Goal: Task Accomplishment & Management: Manage account settings

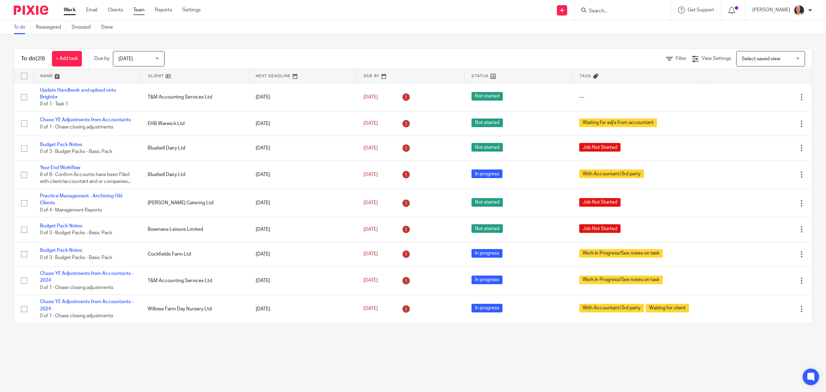
click at [135, 11] on link "Team" at bounding box center [138, 10] width 11 height 7
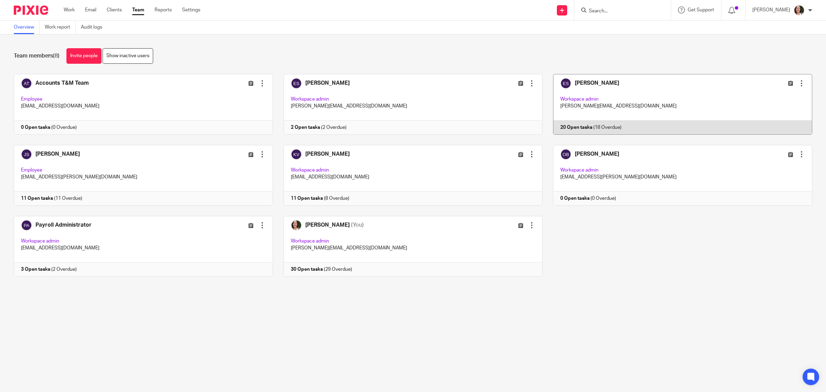
click at [574, 80] on link at bounding box center [677, 104] width 270 height 61
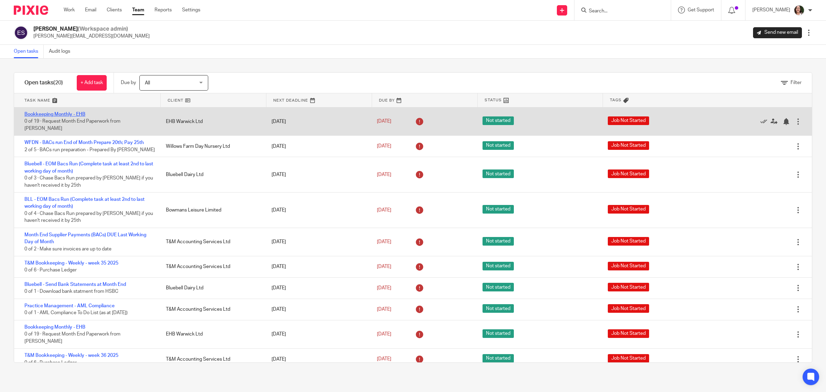
click at [82, 115] on link "Bookkeeping Monthly - EHB" at bounding box center [54, 114] width 61 height 5
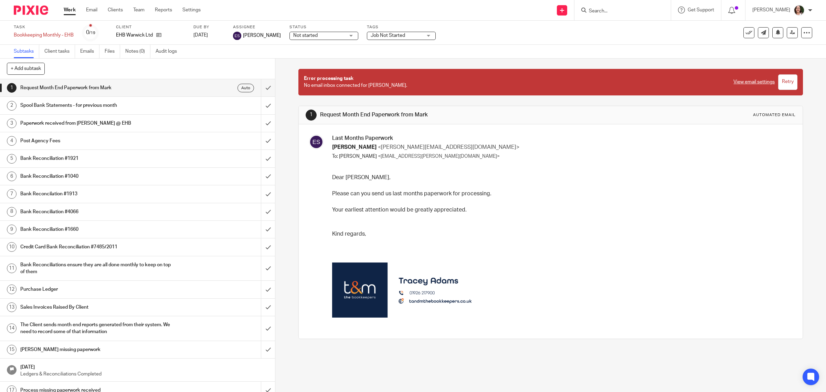
click at [85, 109] on h1 "Spool Bank Statements - for previous month" at bounding box center [98, 105] width 156 height 10
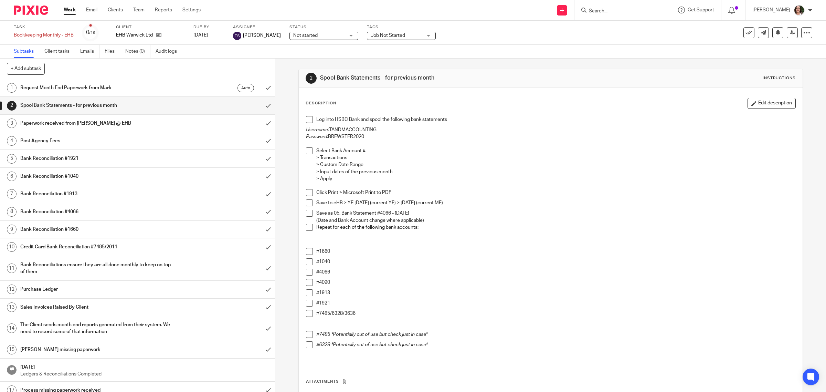
click at [306, 252] on span at bounding box center [309, 251] width 7 height 7
click at [308, 284] on span at bounding box center [309, 282] width 7 height 7
click at [308, 293] on span at bounding box center [309, 292] width 7 height 7
click at [307, 305] on span at bounding box center [309, 302] width 7 height 7
click at [308, 312] on span at bounding box center [309, 313] width 7 height 7
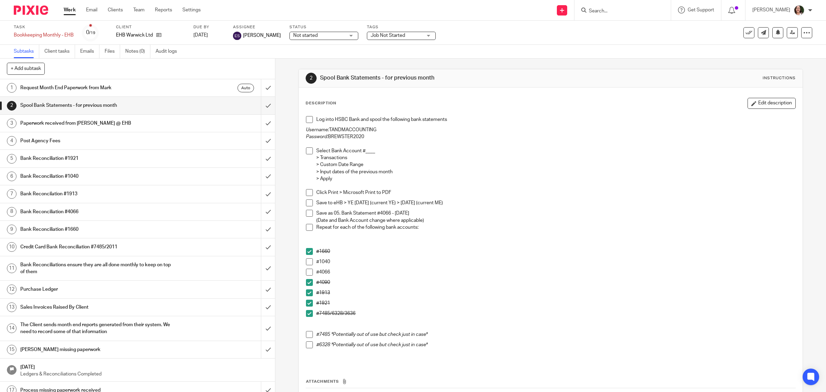
click at [306, 271] on span at bounding box center [309, 271] width 7 height 7
click at [306, 275] on span at bounding box center [309, 271] width 7 height 7
click at [306, 282] on span at bounding box center [309, 282] width 7 height 7
click at [306, 292] on span at bounding box center [309, 292] width 7 height 7
click at [306, 300] on span at bounding box center [309, 302] width 7 height 7
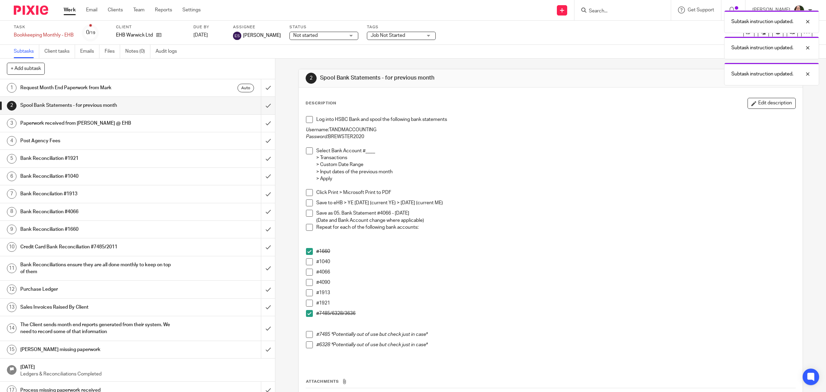
click at [306, 314] on span at bounding box center [309, 313] width 7 height 7
click at [308, 253] on span at bounding box center [309, 251] width 7 height 7
click at [329, 312] on p "#7485/6328/3636" at bounding box center [555, 313] width 479 height 7
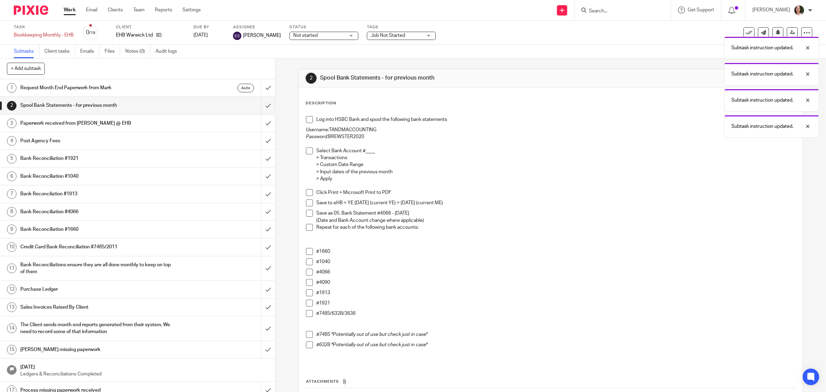
click at [329, 311] on p "#7485/6328/3636" at bounding box center [555, 313] width 479 height 7
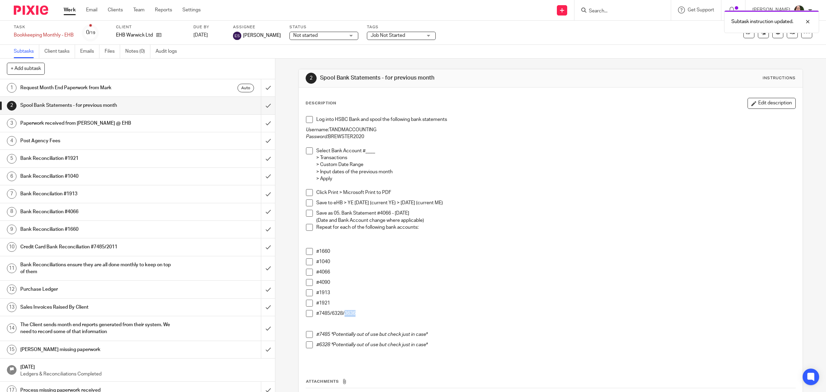
drag, startPoint x: 341, startPoint y: 312, endPoint x: 354, endPoint y: 312, distance: 13.1
click at [354, 312] on p "#7485/6328/3636" at bounding box center [555, 313] width 479 height 7
click at [358, 313] on p "#7485/6328/3636" at bounding box center [555, 313] width 479 height 7
click at [328, 316] on p "#7485/6328/3636" at bounding box center [555, 313] width 479 height 7
drag, startPoint x: 343, startPoint y: 313, endPoint x: 358, endPoint y: 312, distance: 14.8
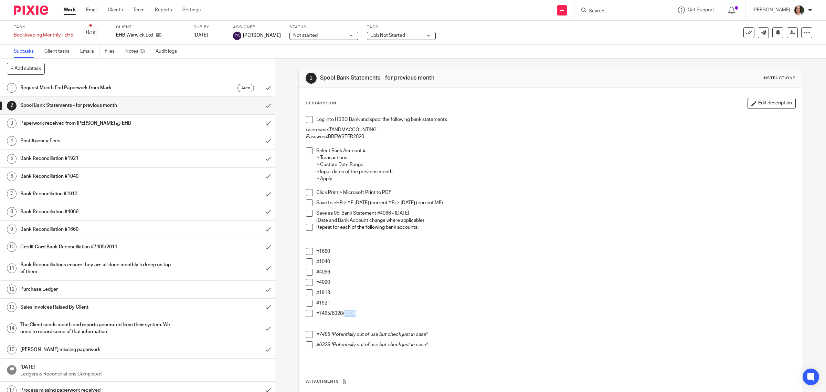
click at [358, 312] on p "#7485/6328/3636" at bounding box center [555, 313] width 479 height 7
click at [377, 298] on div "#1913" at bounding box center [555, 294] width 479 height 10
click at [370, 288] on div "#4090" at bounding box center [555, 284] width 479 height 10
click at [88, 126] on h1 "Paperwork received from [PERSON_NAME] @ EHB" at bounding box center [98, 123] width 156 height 10
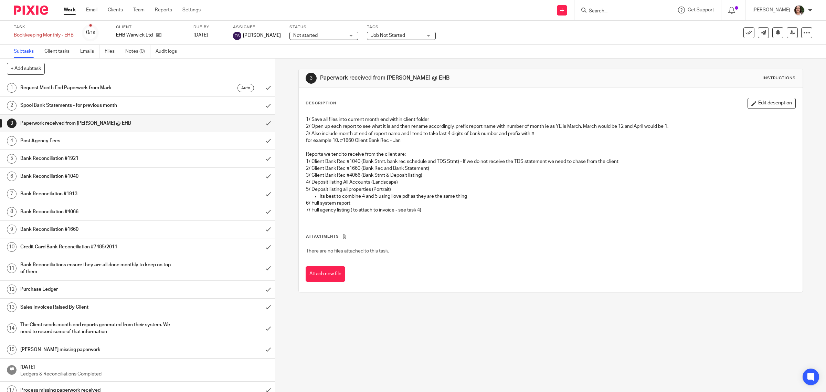
click at [90, 145] on h1 "Post Agency Fees" at bounding box center [98, 141] width 156 height 10
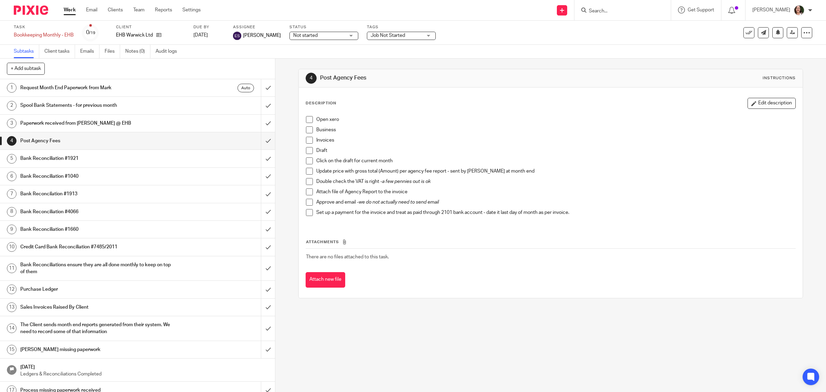
click at [67, 157] on h1 "Bank Reconciliation #1921" at bounding box center [98, 158] width 156 height 10
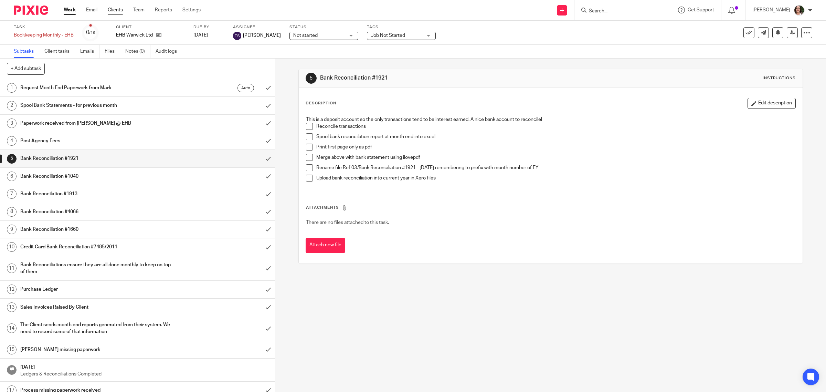
click at [119, 9] on link "Clients" at bounding box center [115, 10] width 15 height 7
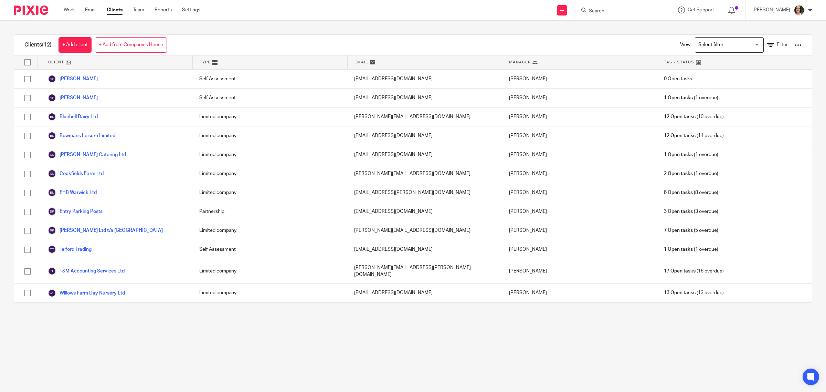
click at [620, 13] on input "Search" at bounding box center [619, 11] width 62 height 6
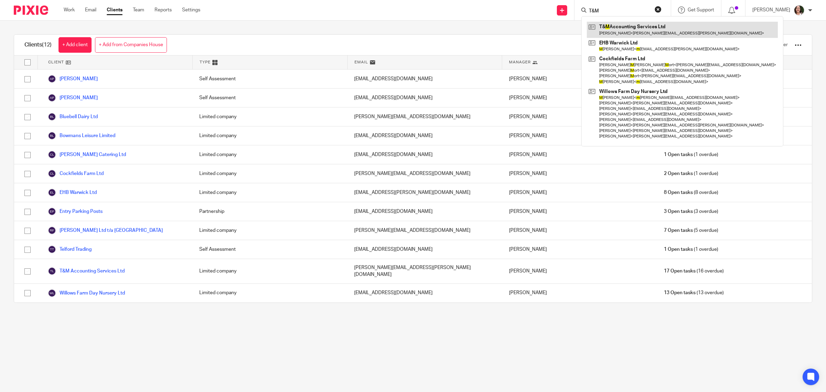
type input "T&M"
click at [627, 30] on link at bounding box center [682, 30] width 191 height 16
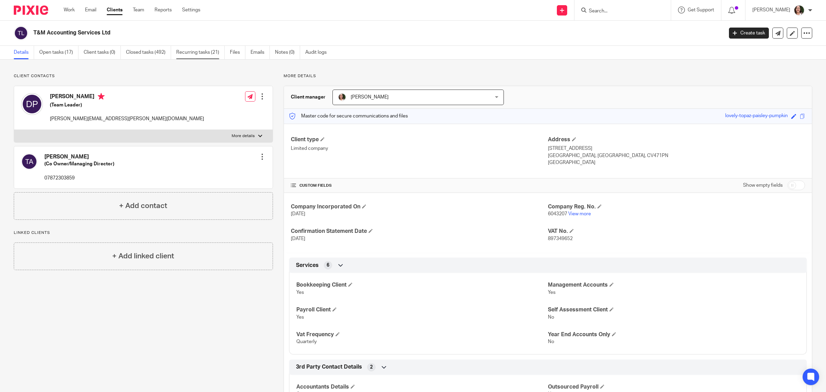
click at [191, 51] on link "Recurring tasks (21)" at bounding box center [200, 52] width 49 height 13
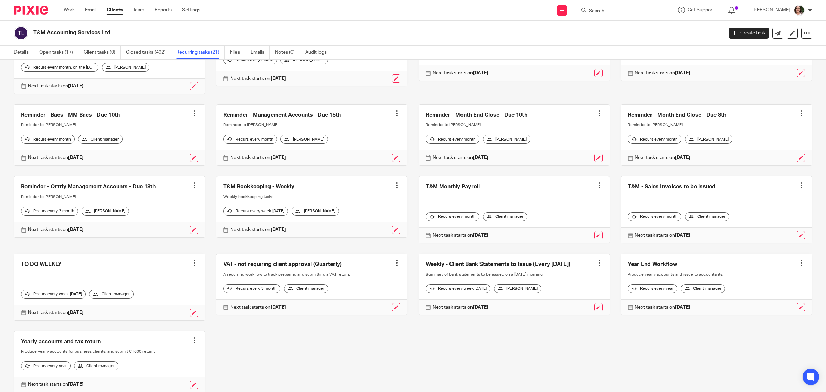
scroll to position [172, 0]
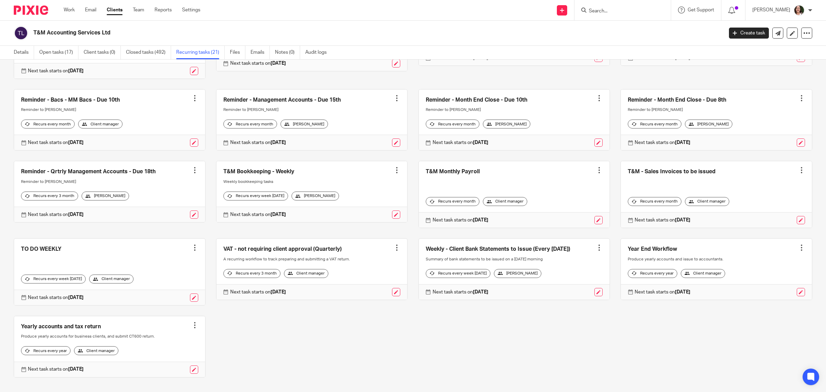
click at [452, 254] on link at bounding box center [514, 268] width 191 height 61
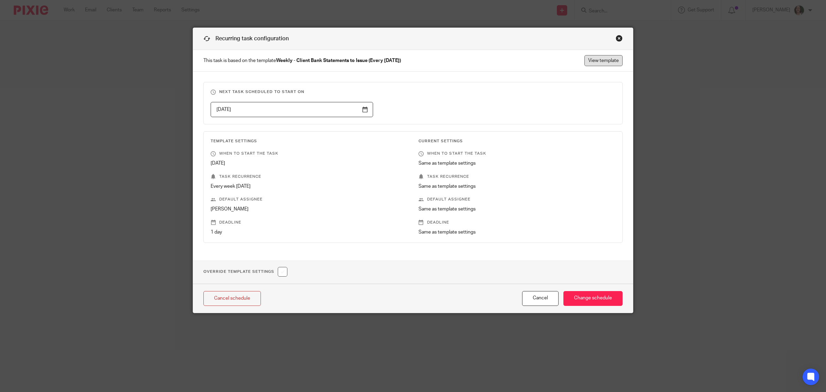
click at [596, 61] on link "View template" at bounding box center [603, 60] width 38 height 11
click at [616, 36] on div "Close this dialog window" at bounding box center [619, 38] width 7 height 7
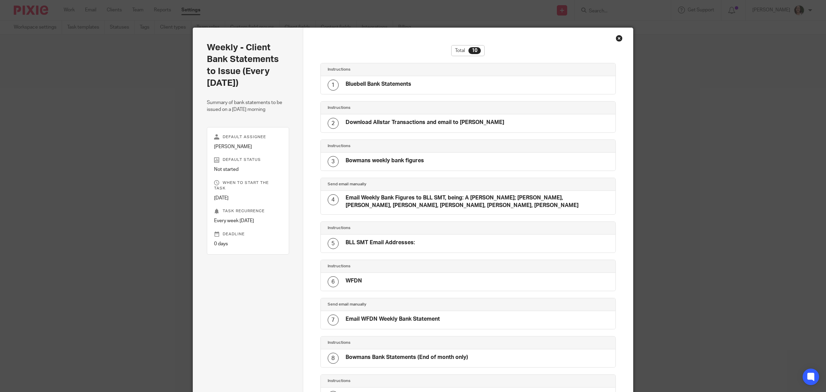
scroll to position [124, 0]
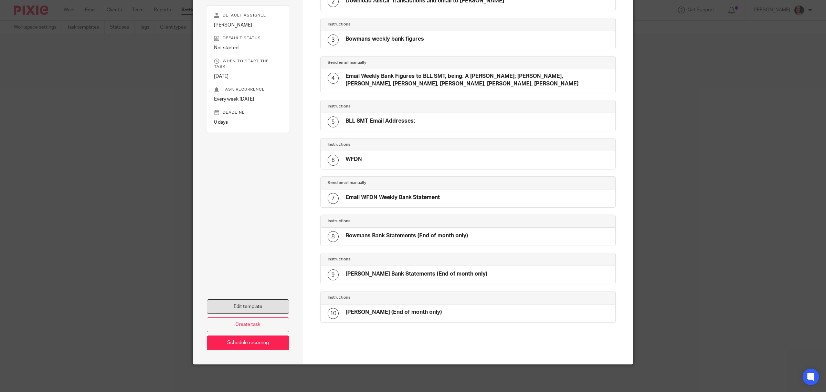
click at [276, 302] on link "Edit template" at bounding box center [248, 306] width 82 height 15
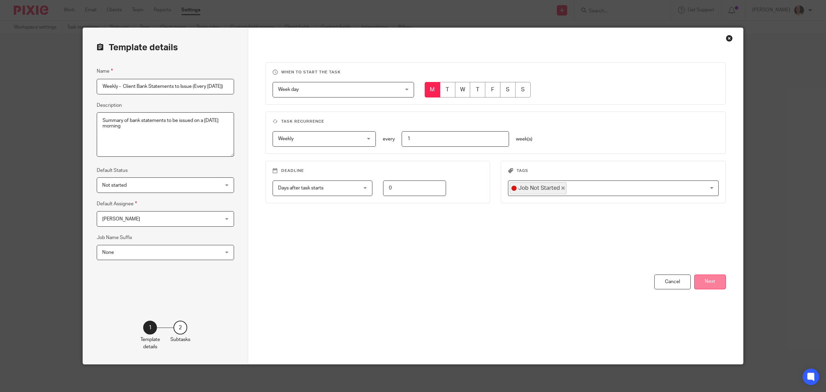
click at [702, 278] on button "Next" at bounding box center [710, 281] width 32 height 15
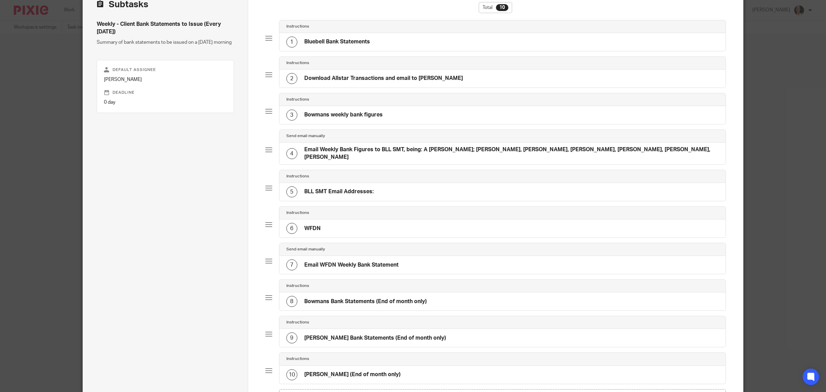
scroll to position [86, 0]
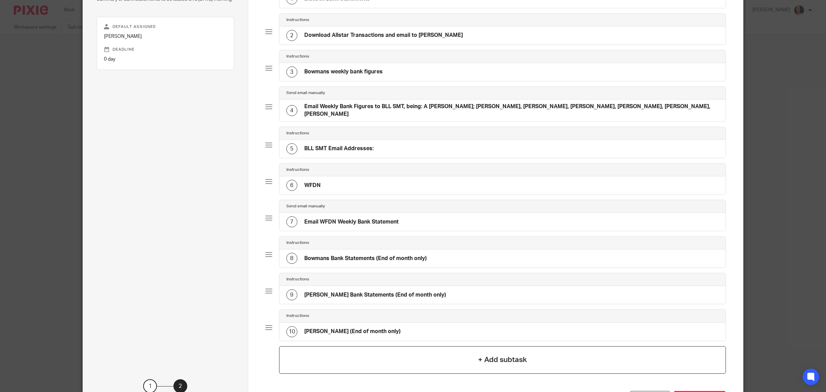
click at [450, 356] on div "+ Add subtask" at bounding box center [502, 360] width 447 height 28
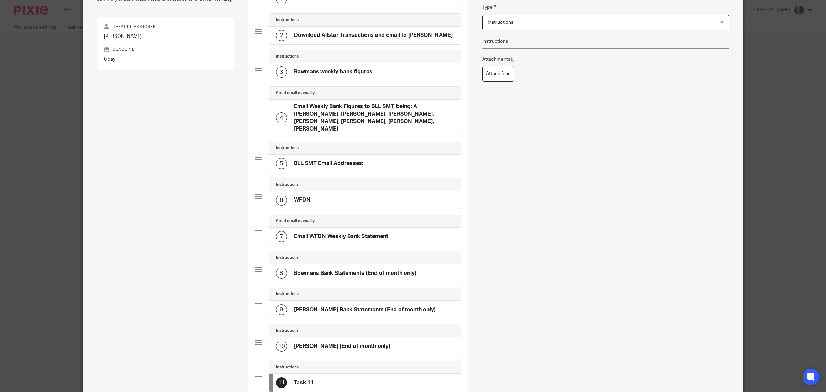
scroll to position [0, 0]
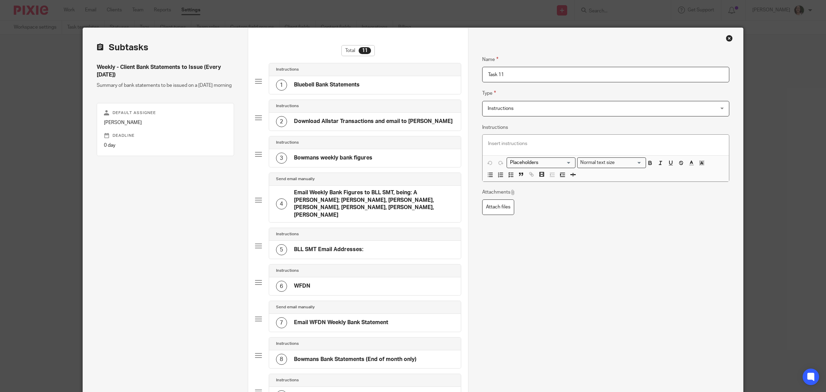
drag, startPoint x: 504, startPoint y: 74, endPoint x: 483, endPoint y: 75, distance: 21.4
click at [483, 75] on input "Task 11" at bounding box center [605, 74] width 247 height 15
type input "S"
type input "eHB Bank Statements (End of month only)"
click at [488, 141] on p at bounding box center [605, 143] width 235 height 7
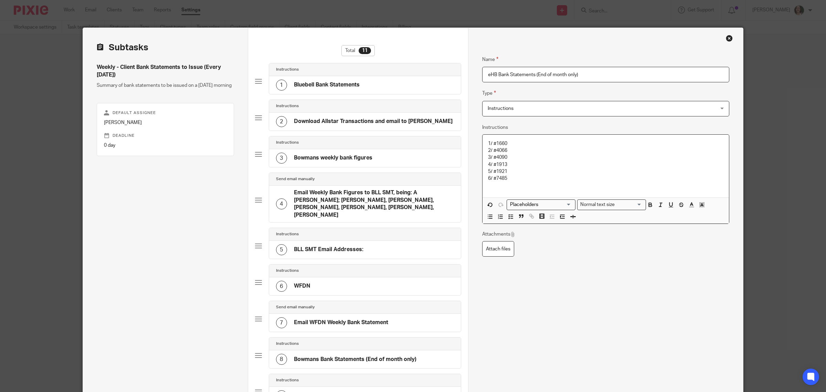
click at [484, 141] on div "1/ #1660 2/ #4066 3/ #4090 4/ #1913 5/ #1921 6/ #7485" at bounding box center [605, 166] width 246 height 63
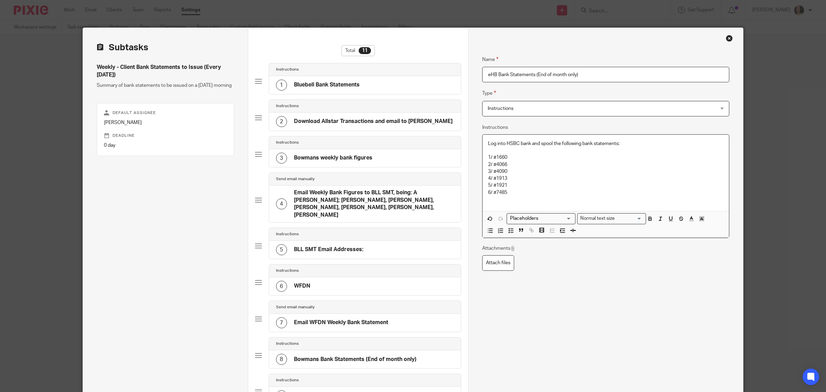
click at [488, 159] on p "1/ #1660" at bounding box center [605, 157] width 235 height 7
click at [506, 230] on button "button" at bounding box center [510, 230] width 9 height 9
click at [484, 168] on div "Log into HSBC bank and spool the following bank statements: #1660 2/ #4066 3/ #…" at bounding box center [605, 175] width 246 height 80
click at [509, 236] on polyline "button" at bounding box center [509, 235] width 1 height 1
click at [483, 181] on div "Log into HSBC bank and spool the following bank statements: #1660 #4066 3/ #409…" at bounding box center [605, 176] width 246 height 83
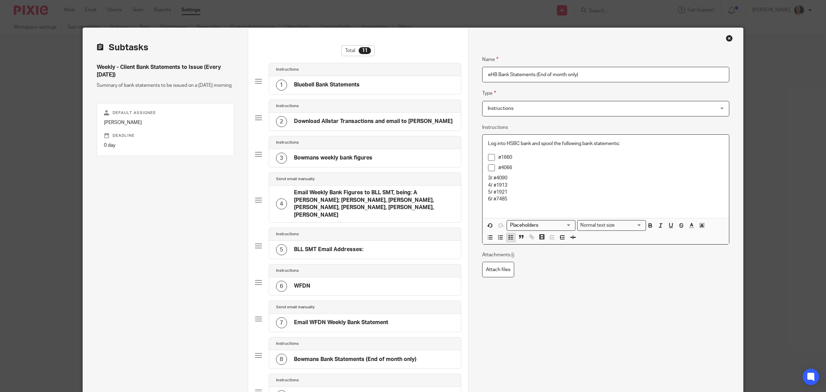
click at [508, 239] on icon "button" at bounding box center [511, 237] width 6 height 6
click at [482, 187] on div "Log into HSBC bank and spool the following bank statements: #1660 #4066 #4090 4…" at bounding box center [605, 178] width 246 height 87
click at [508, 240] on icon "button" at bounding box center [511, 240] width 6 height 6
click at [484, 197] on div "Log into HSBC bank and spool the following bank statements: #1660 #4066 #4090 #…" at bounding box center [605, 180] width 246 height 90
click at [509, 244] on icon "button" at bounding box center [511, 244] width 6 height 6
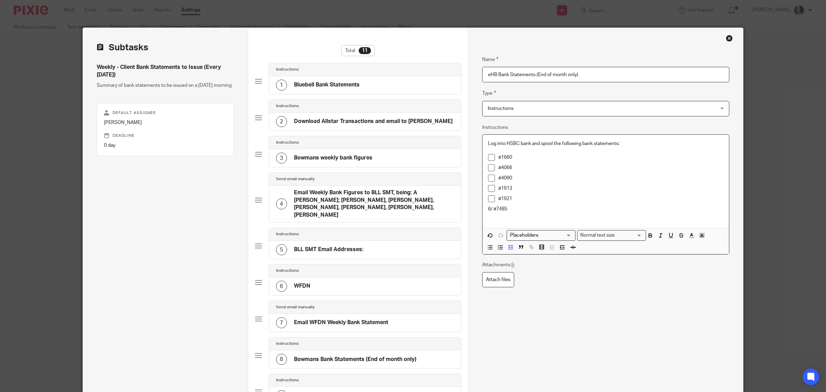
click at [483, 210] on div "Log into HSBC bank and spool the following bank statements: #1660 #4066 #4090 #…" at bounding box center [605, 181] width 246 height 93
click at [508, 247] on icon "button" at bounding box center [511, 247] width 6 height 6
click at [515, 208] on p "#7485" at bounding box center [610, 208] width 225 height 7
click at [487, 234] on div "Log into HSBC bank and spool the following bank statements: #1660 #4066 #4090 #…" at bounding box center [605, 188] width 246 height 107
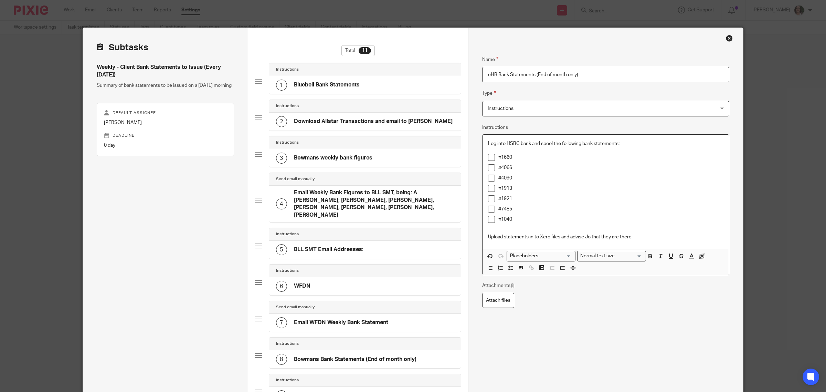
click at [530, 236] on p "Upload statements in to Xero files and advise Jo that they are there" at bounding box center [605, 236] width 235 height 7
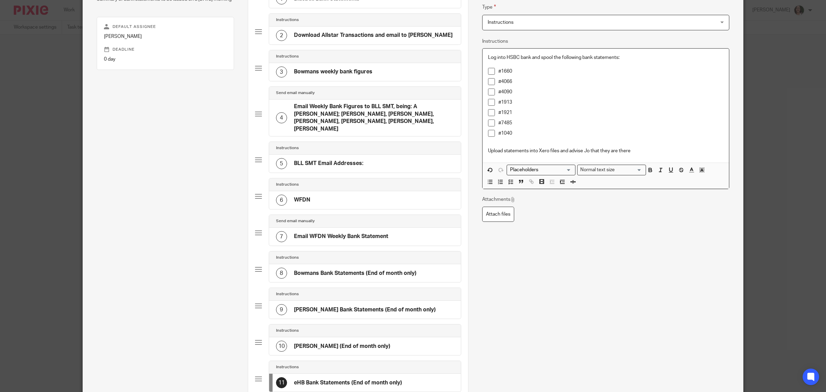
scroll to position [129, 0]
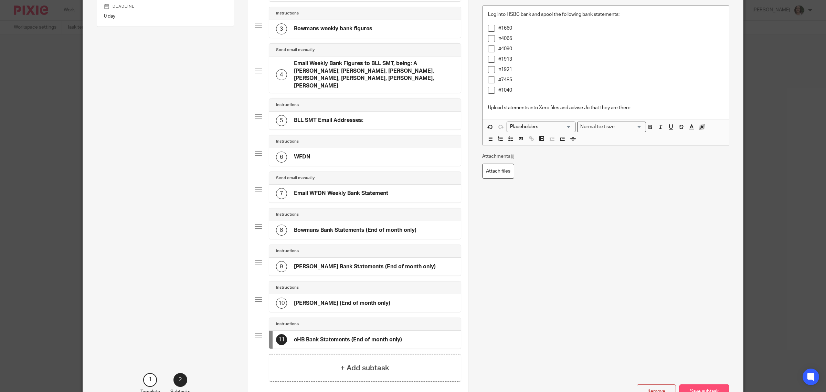
click at [691, 384] on button "Save subtask" at bounding box center [704, 391] width 50 height 15
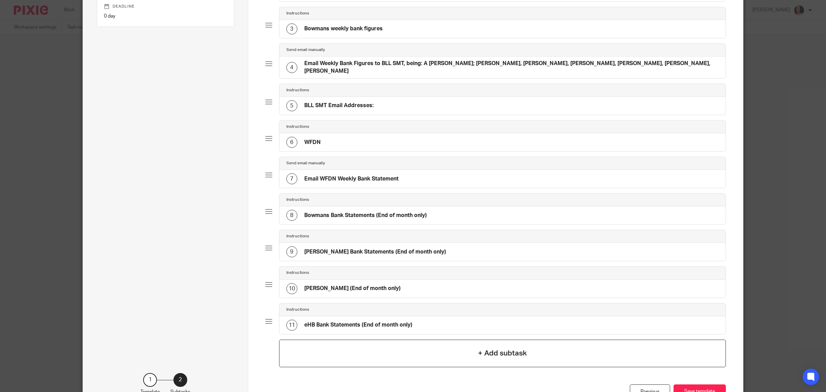
click at [478, 353] on h4 "+ Add subtask" at bounding box center [502, 353] width 49 height 11
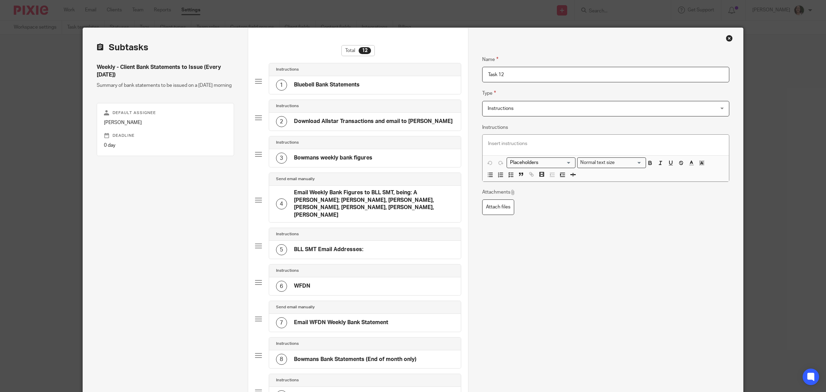
drag, startPoint x: 506, startPoint y: 75, endPoint x: 468, endPoint y: 73, distance: 37.9
click at [468, 73] on div "Name Bluebell Bank Statements Type Instructions Instructions Instructions Send …" at bounding box center [605, 305] width 275 height 554
type input "WFDN Credit Card Statement (End Of Month Only)"
click at [502, 140] on div at bounding box center [605, 145] width 246 height 21
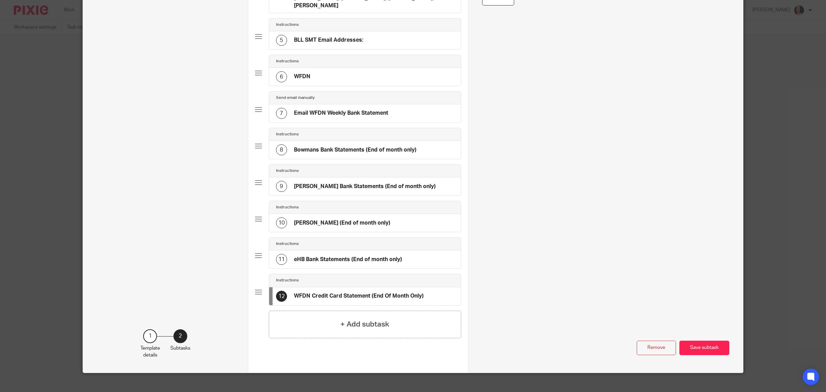
scroll to position [213, 0]
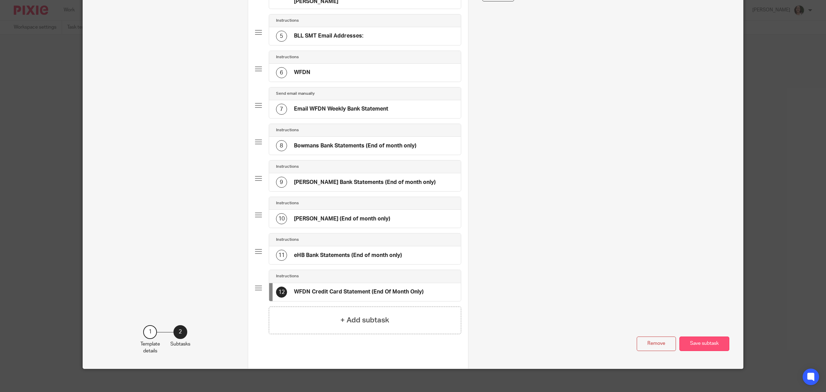
click at [692, 337] on button "Save subtask" at bounding box center [704, 343] width 50 height 15
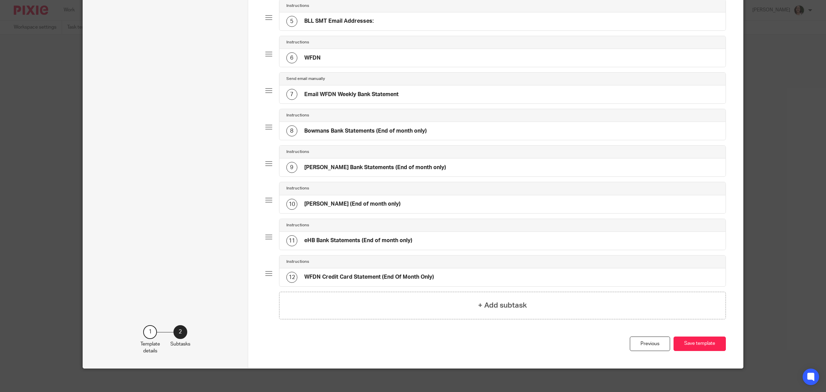
click at [423, 277] on h4 "WFDN Credit Card Statement (End Of Month Only)" at bounding box center [369, 276] width 130 height 7
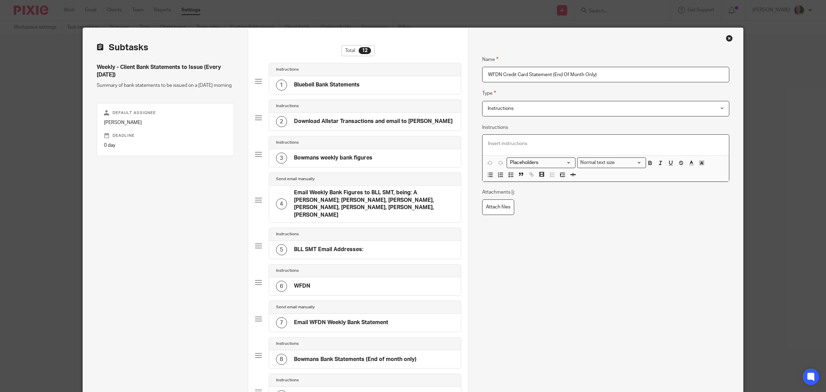
click at [488, 141] on p at bounding box center [605, 143] width 235 height 7
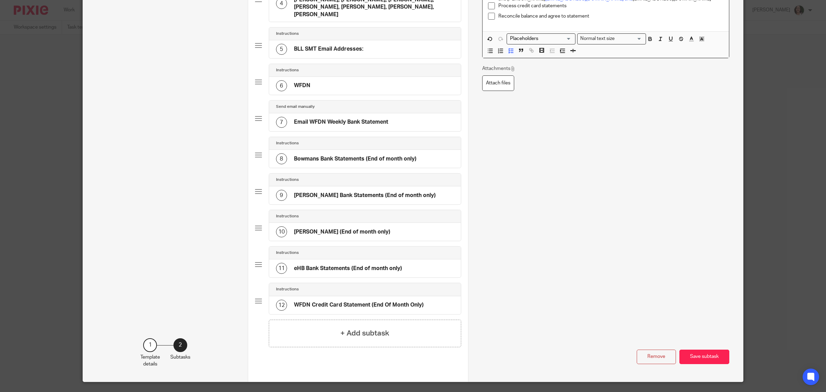
scroll to position [213, 0]
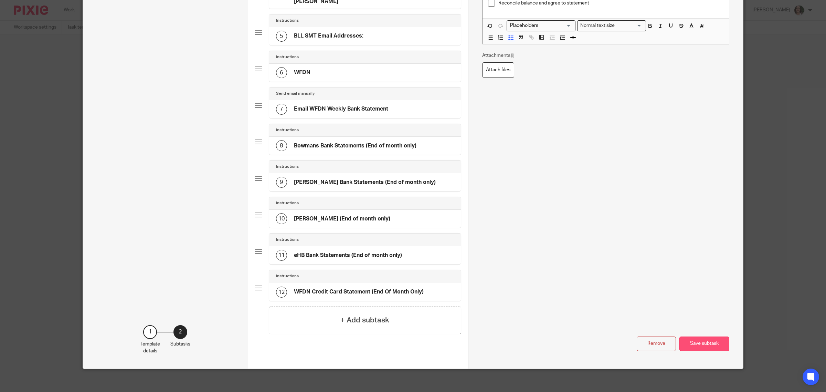
click at [695, 343] on button "Save subtask" at bounding box center [704, 343] width 50 height 15
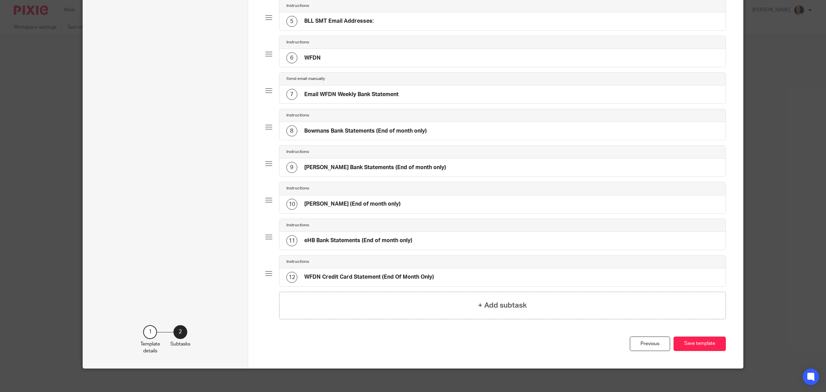
click at [695, 343] on button "Save template" at bounding box center [699, 343] width 52 height 15
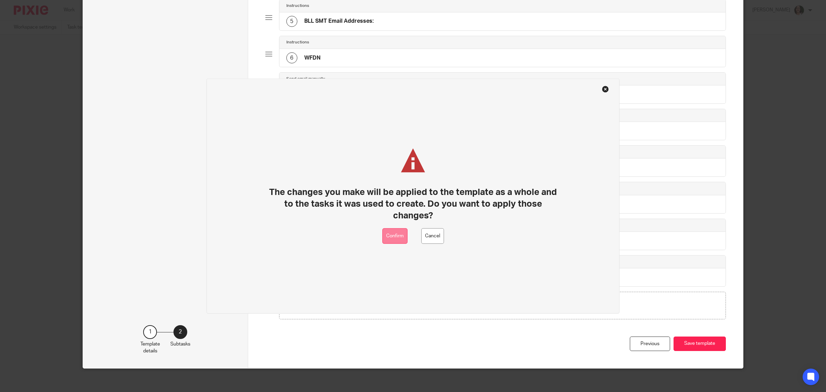
click at [396, 233] on button "Confirm" at bounding box center [394, 235] width 25 height 15
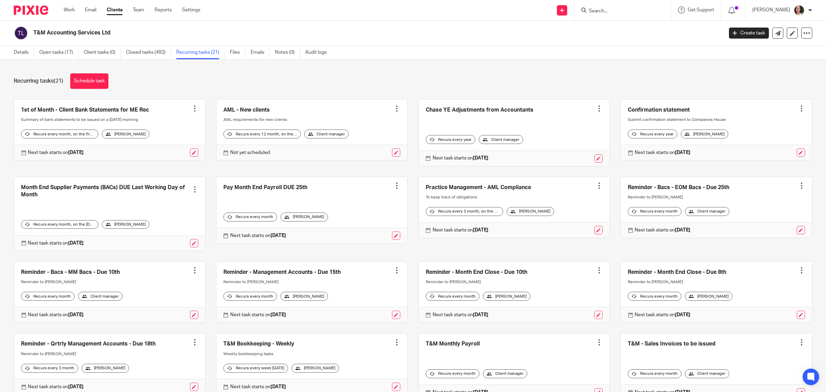
click at [602, 6] on form at bounding box center [624, 10] width 73 height 9
click at [120, 11] on link "Clients" at bounding box center [115, 10] width 16 height 7
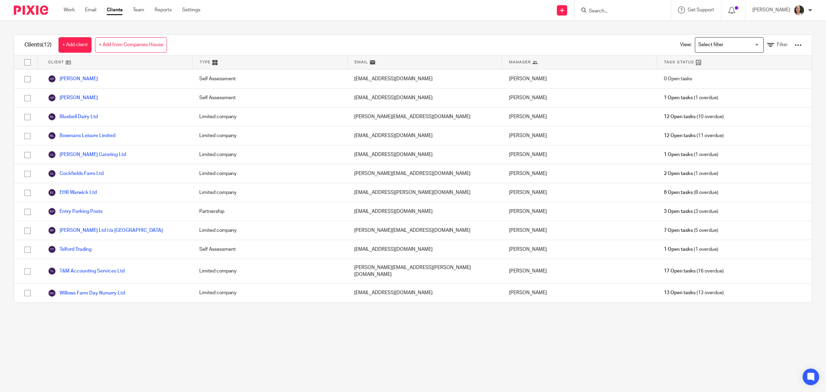
click at [603, 9] on input "Search" at bounding box center [619, 11] width 62 height 6
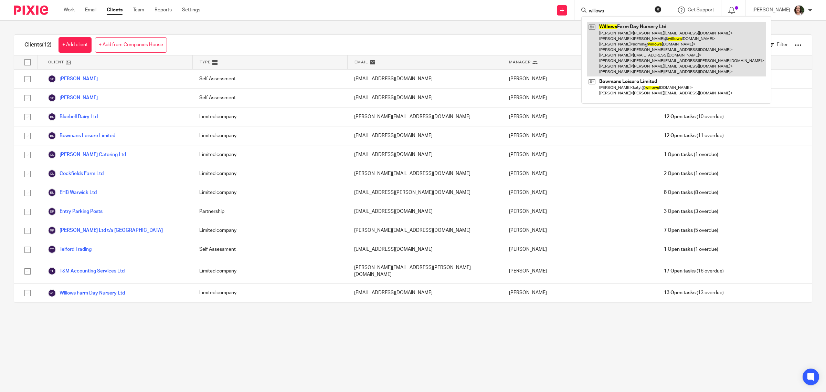
type input "willows"
click at [606, 58] on link at bounding box center [676, 49] width 179 height 55
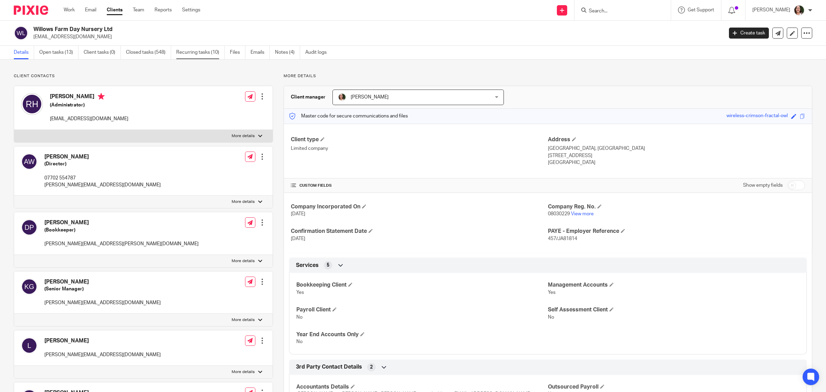
click at [197, 53] on link "Recurring tasks (10)" at bounding box center [200, 52] width 49 height 13
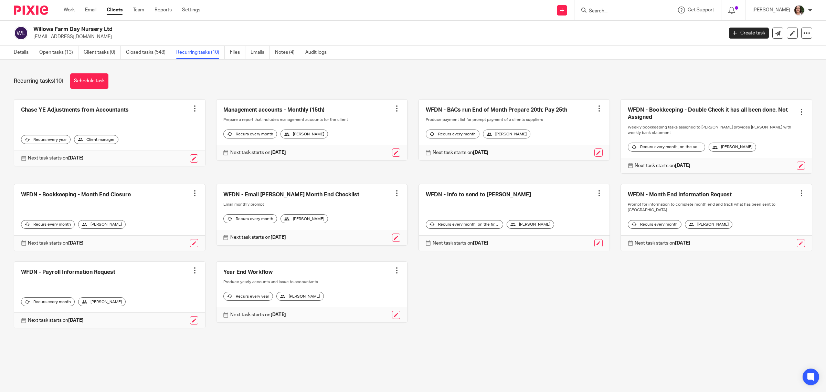
click at [107, 200] on link at bounding box center [109, 217] width 191 height 66
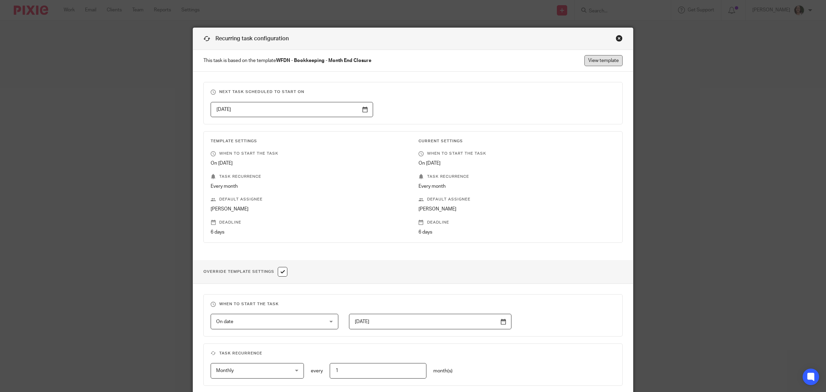
click at [613, 61] on link "View template" at bounding box center [603, 60] width 38 height 11
click at [616, 38] on div "Close this dialog window" at bounding box center [619, 38] width 7 height 7
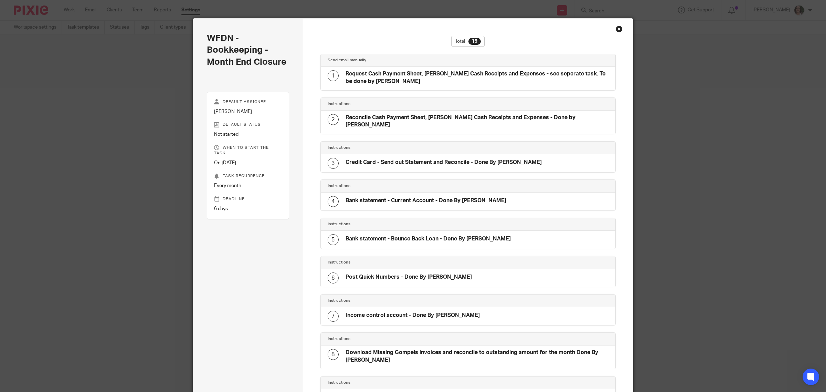
scroll to position [8, 0]
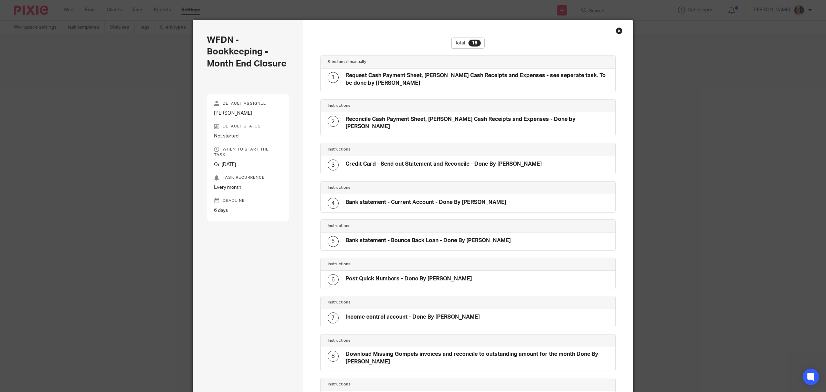
click at [392, 160] on h4 "Credit Card - Send out Statement and Reconcile - Done By [PERSON_NAME]" at bounding box center [443, 163] width 196 height 7
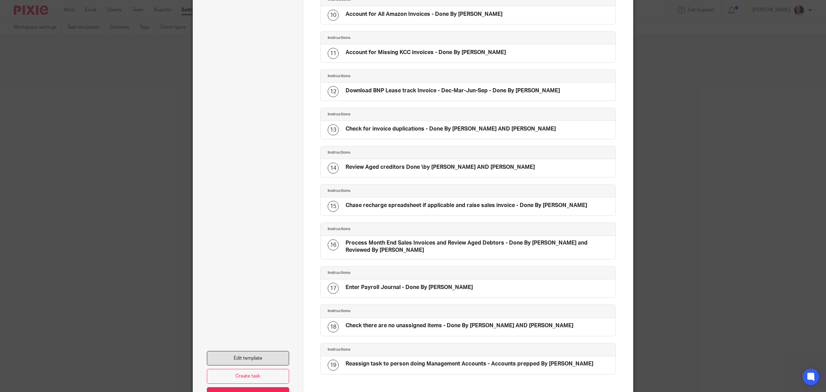
scroll to position [438, 0]
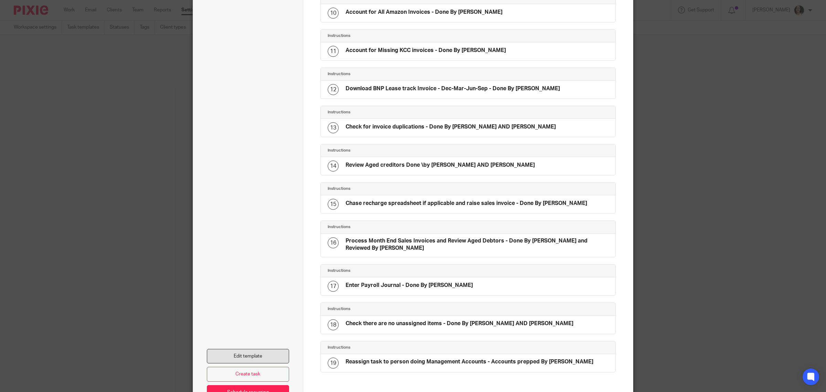
click at [243, 349] on link "Edit template" at bounding box center [248, 356] width 82 height 15
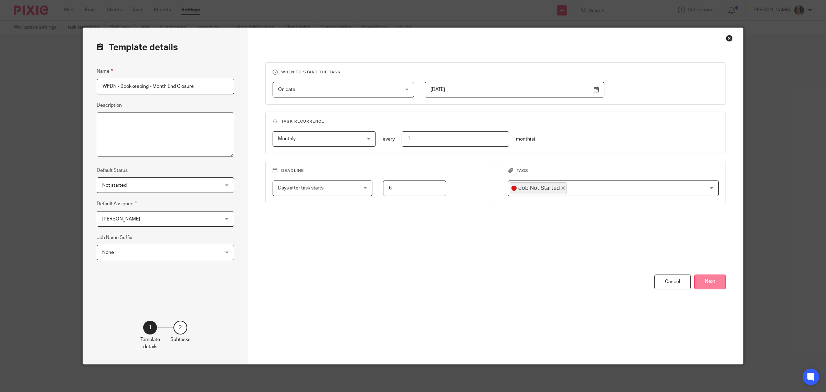
click at [700, 288] on button "Next" at bounding box center [710, 281] width 32 height 15
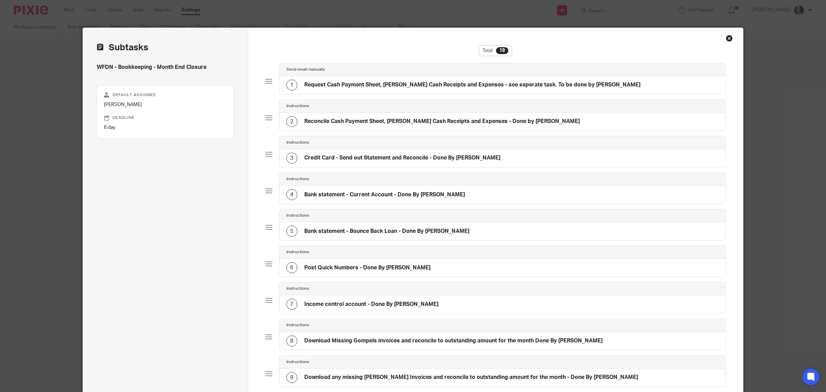
click at [394, 160] on h4 "Credit Card - Send out Statement and Reconcile - Done By [PERSON_NAME]" at bounding box center [402, 157] width 196 height 7
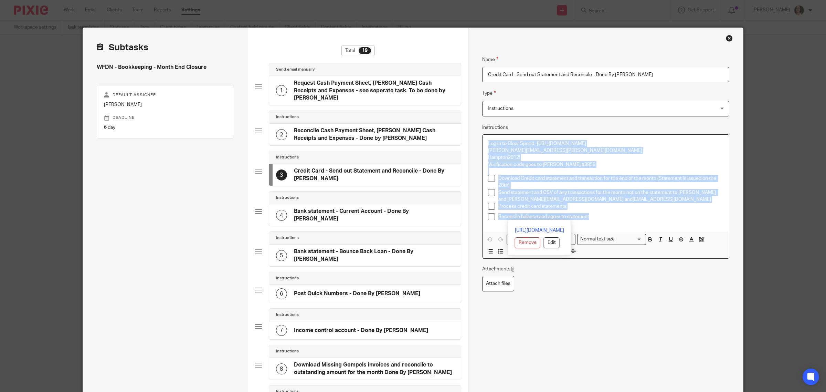
drag, startPoint x: 484, startPoint y: 141, endPoint x: 597, endPoint y: 221, distance: 139.0
click at [597, 221] on div "Log in to Clear Spend - https://clearspend.natwest.com/login tracey.adams@tandm…" at bounding box center [605, 183] width 246 height 97
copy div "Log in to Clear Spend - https://clearspend.natwest.com/login tracey.adams@tandm…"
click at [726, 38] on div "Close this dialog window" at bounding box center [729, 38] width 7 height 7
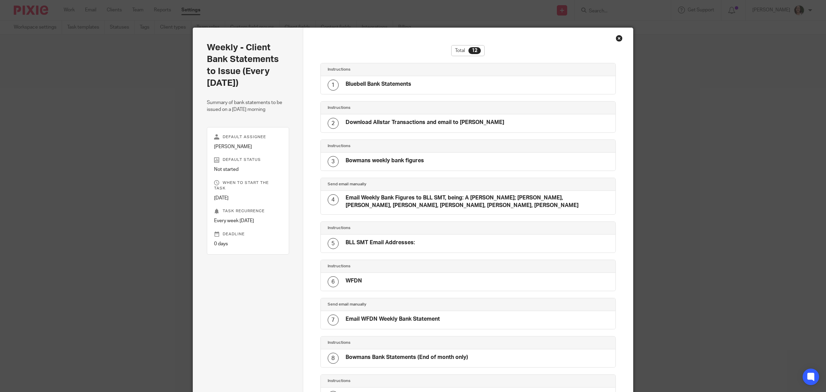
click at [616, 38] on div "Close this dialog window" at bounding box center [619, 38] width 7 height 7
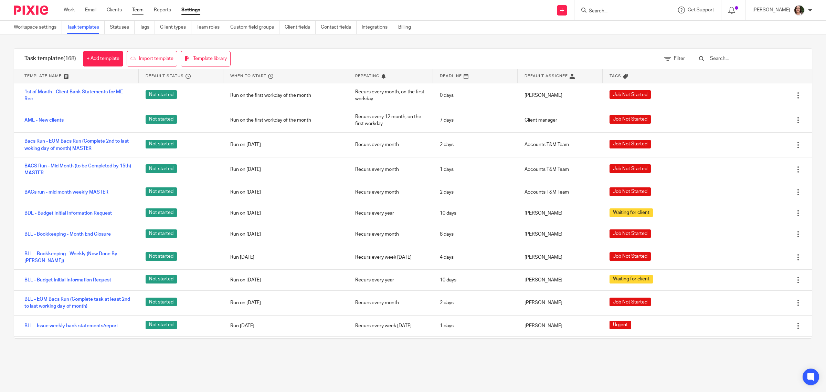
click at [140, 9] on link "Team" at bounding box center [137, 10] width 11 height 7
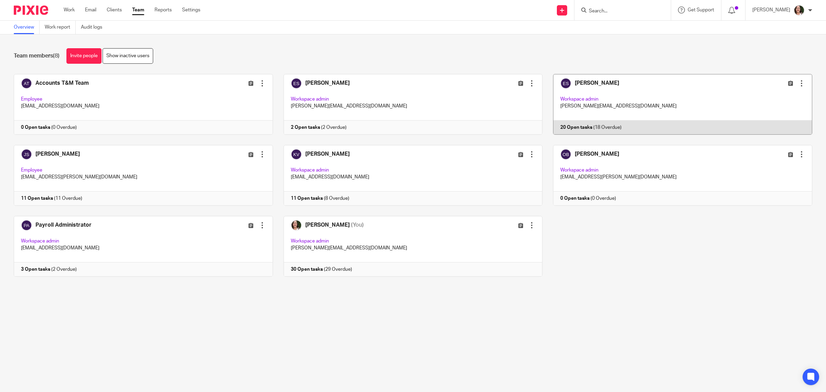
click at [561, 128] on link at bounding box center [677, 104] width 270 height 61
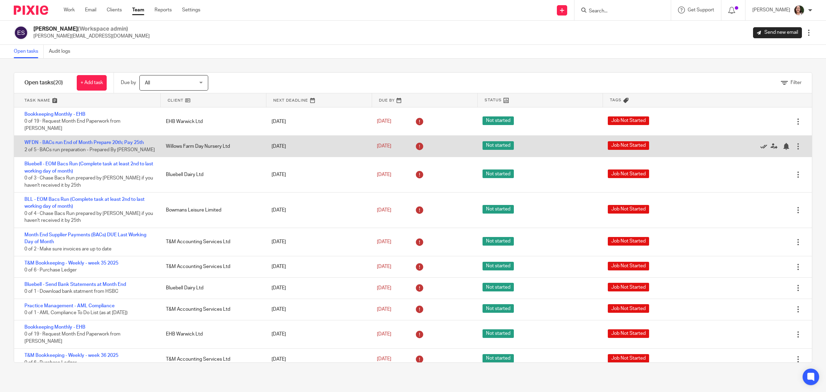
click at [760, 143] on icon at bounding box center [763, 146] width 7 height 7
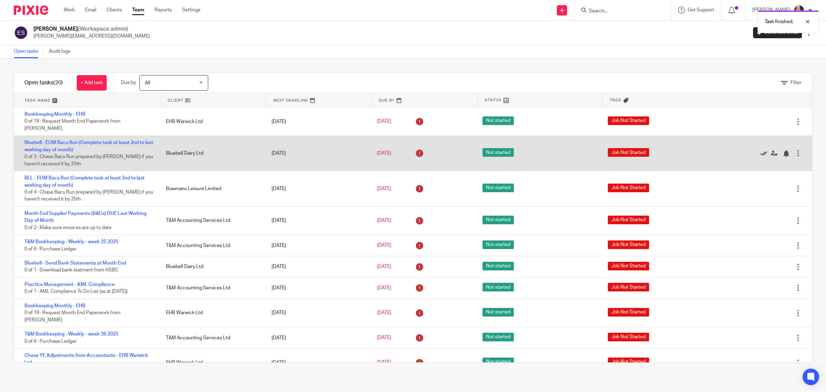
click at [760, 150] on icon at bounding box center [763, 153] width 7 height 7
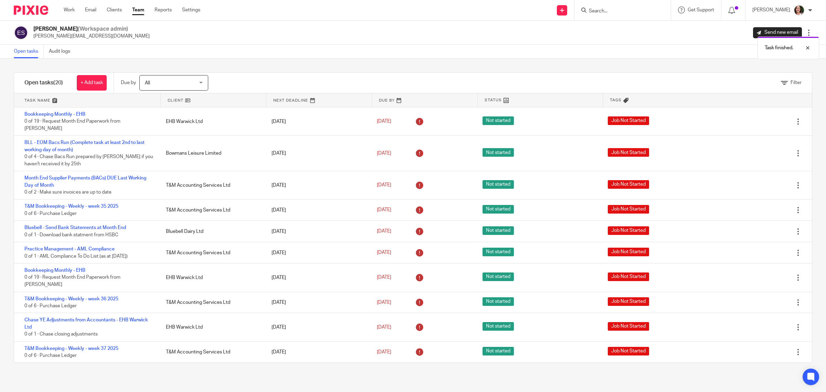
click at [760, 150] on icon at bounding box center [763, 153] width 7 height 7
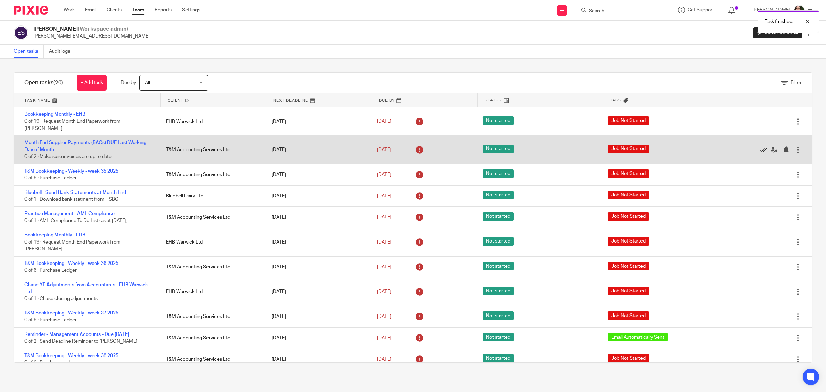
click at [760, 146] on icon at bounding box center [763, 149] width 7 height 7
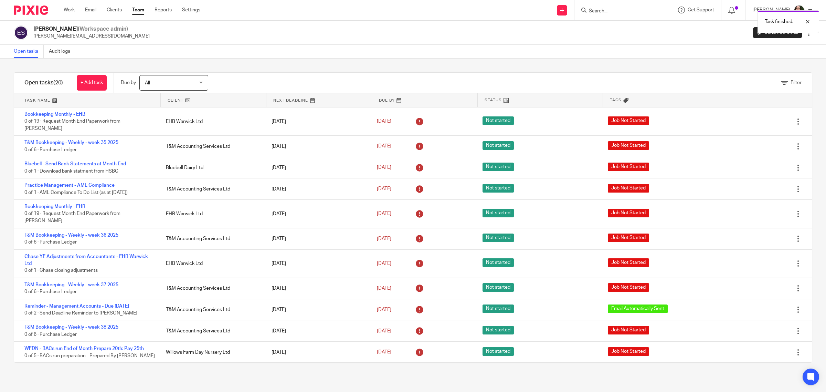
click at [760, 143] on icon at bounding box center [763, 146] width 7 height 7
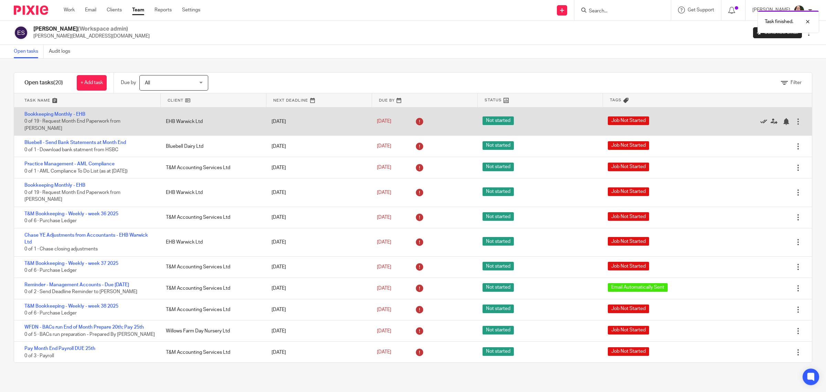
click at [760, 119] on icon at bounding box center [763, 121] width 7 height 7
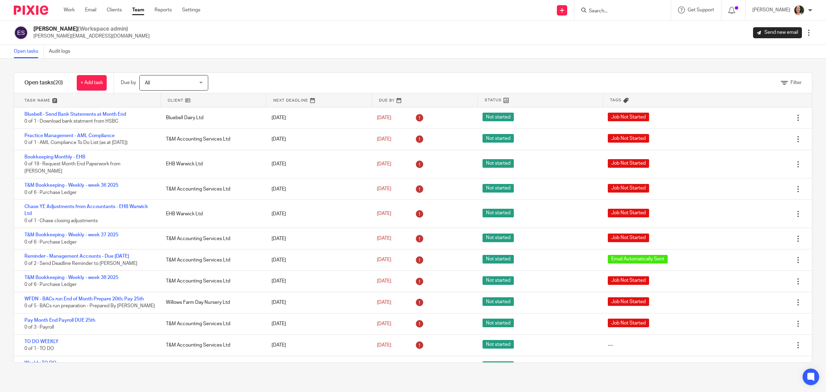
click at [760, 119] on icon at bounding box center [763, 118] width 7 height 7
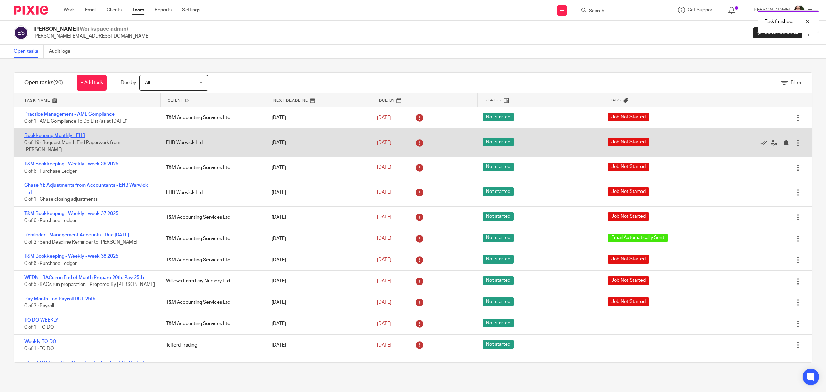
click at [71, 136] on link "Bookkeeping Monthly - EHB" at bounding box center [54, 135] width 61 height 5
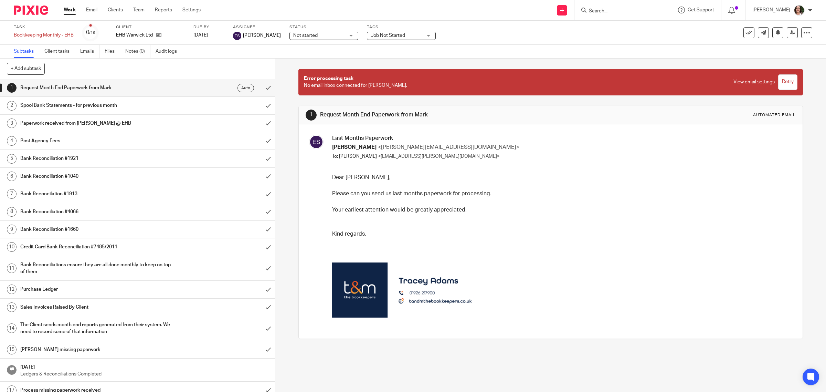
click at [110, 106] on h1 "Spool Bank Statements - for previous month" at bounding box center [98, 105] width 156 height 10
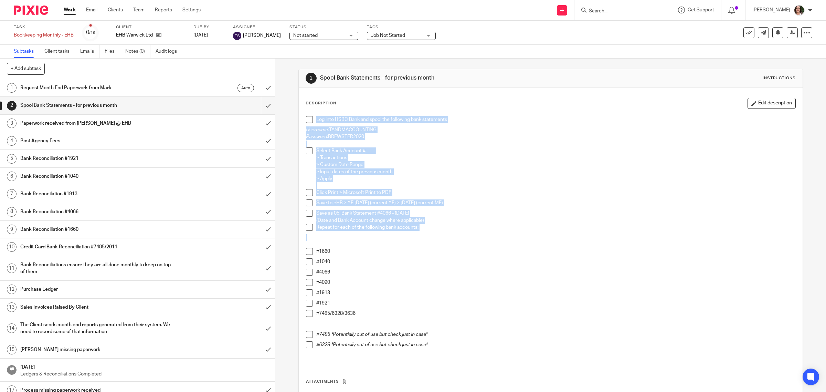
drag, startPoint x: 313, startPoint y: 117, endPoint x: 417, endPoint y: 234, distance: 156.5
click at [417, 234] on div "Log into HSBC Bank and spool the following bank statements Username: TANDMACCOU…" at bounding box center [550, 238] width 497 height 251
copy div "Log into HSBC Bank and spool the following bank statements Username: TANDMACCOU…"
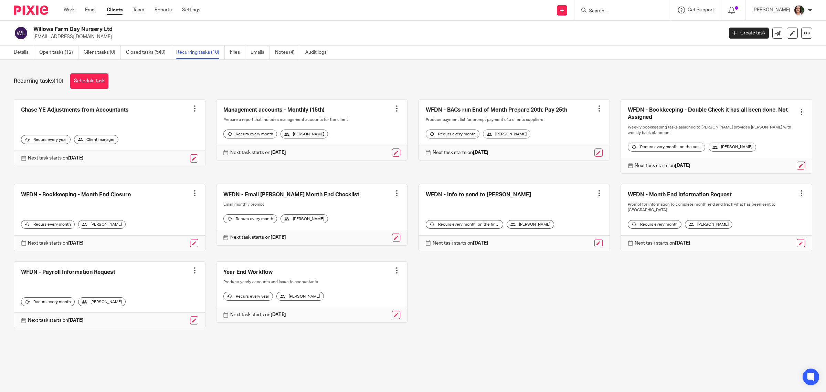
click at [620, 11] on input "Search" at bounding box center [619, 11] width 62 height 6
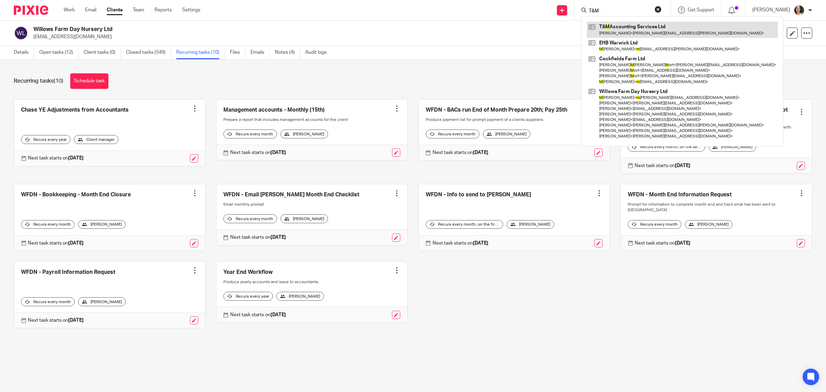
type input "T&M"
click at [621, 23] on link at bounding box center [682, 30] width 191 height 16
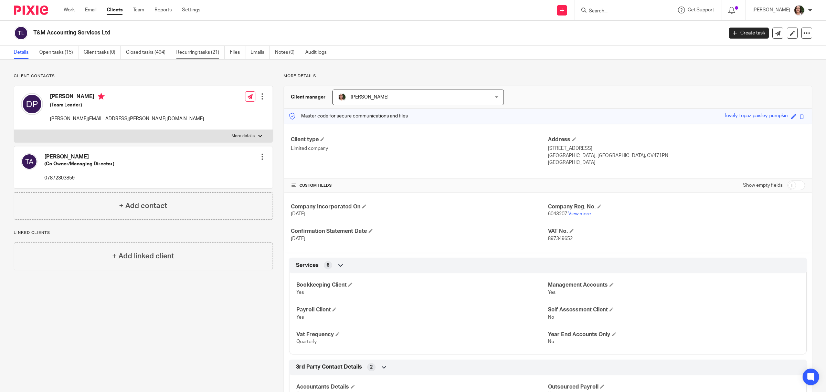
click at [205, 55] on link "Recurring tasks (21)" at bounding box center [200, 52] width 49 height 13
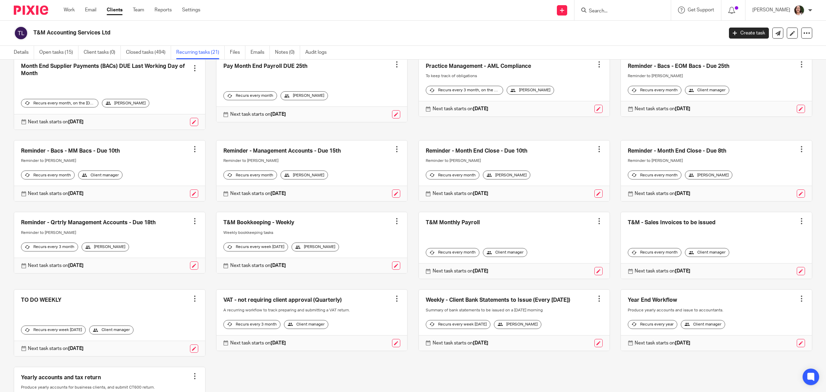
scroll to position [129, 0]
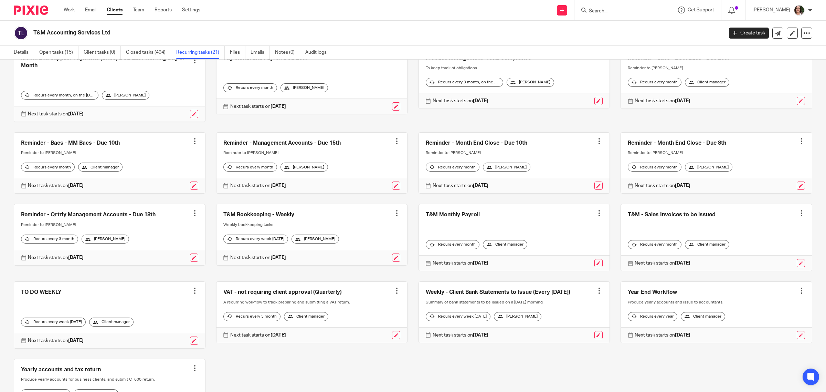
click at [465, 295] on link at bounding box center [514, 311] width 191 height 61
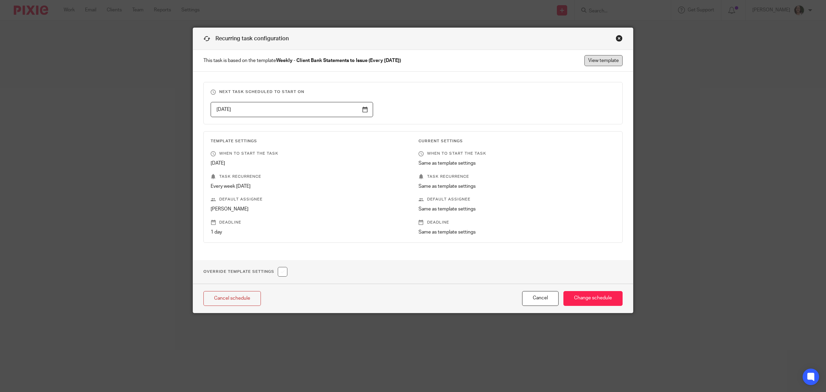
click at [600, 59] on link "View template" at bounding box center [603, 60] width 38 height 11
click at [618, 39] on div "Close this dialog window" at bounding box center [619, 38] width 7 height 7
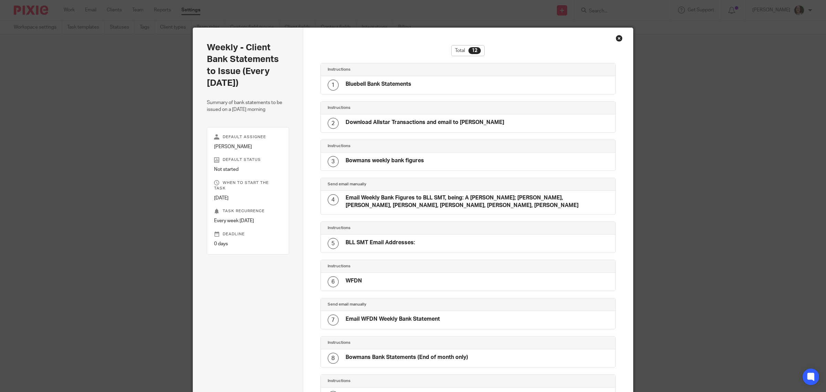
scroll to position [201, 0]
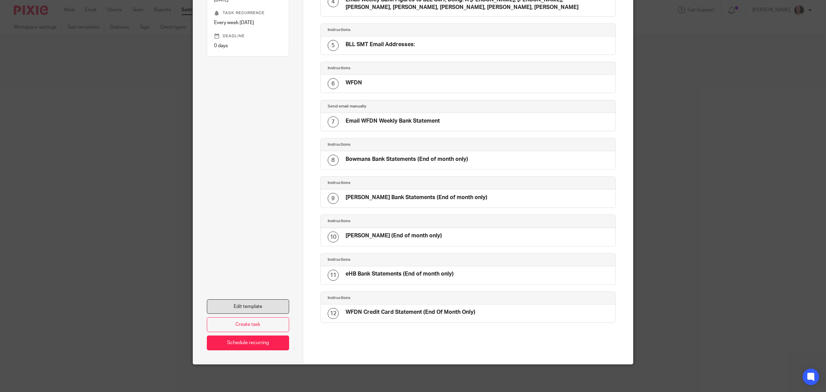
click at [277, 303] on link "Edit template" at bounding box center [248, 306] width 82 height 15
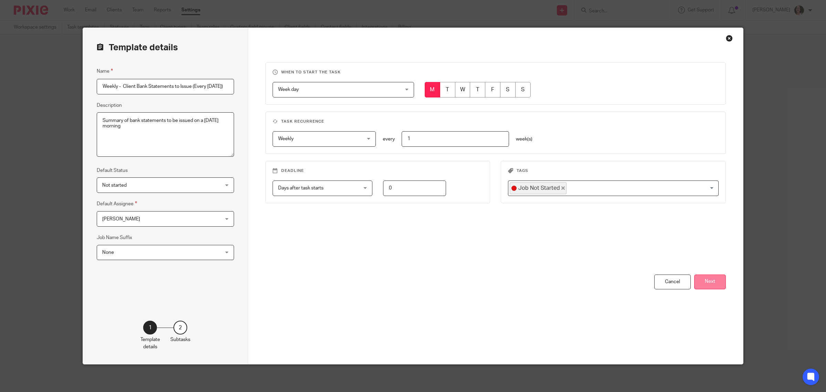
click at [708, 276] on button "Next" at bounding box center [710, 281] width 32 height 15
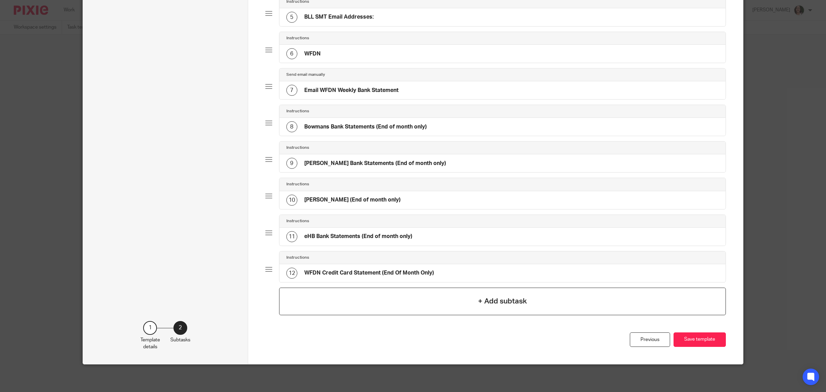
scroll to position [221, 0]
click at [359, 236] on h4 "eHB Bank Statements (End of month only)" at bounding box center [358, 236] width 108 height 7
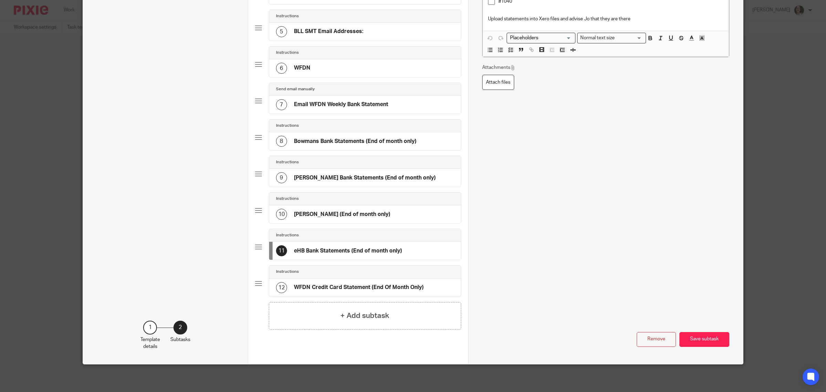
scroll to position [0, 0]
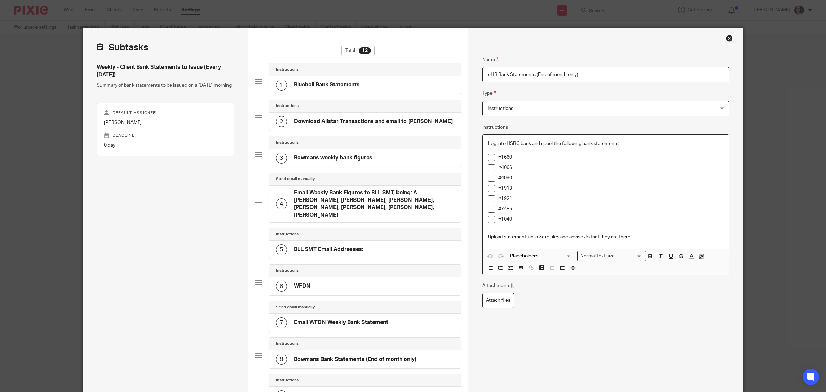
click at [482, 141] on div "Log into HSBC bank and spool the following bank statements: #1660 #4066 #4090 #…" at bounding box center [605, 192] width 246 height 114
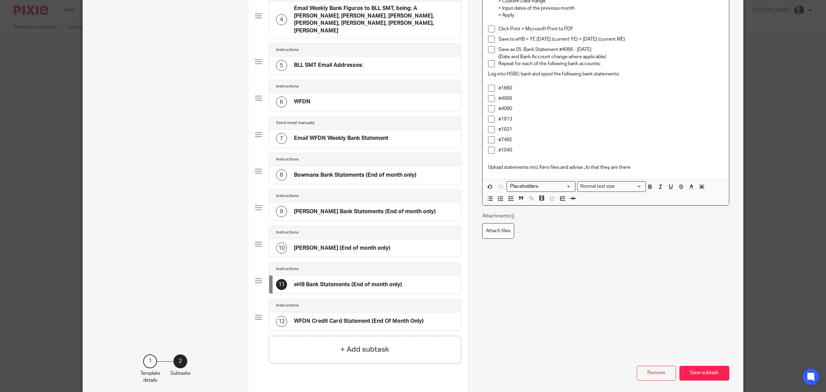
scroll to position [213, 0]
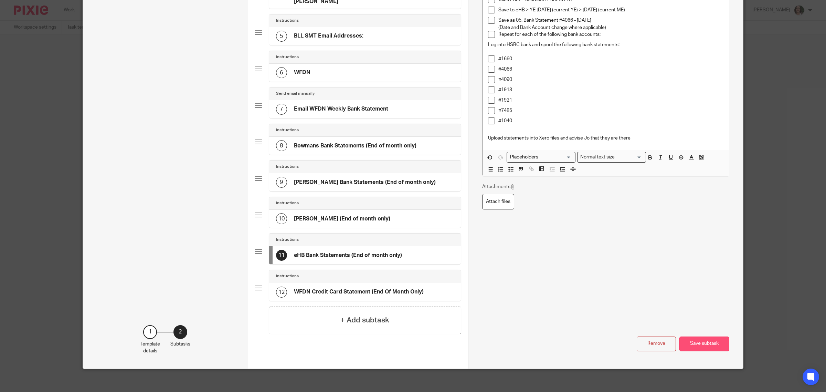
click at [692, 340] on button "Save subtask" at bounding box center [704, 343] width 50 height 15
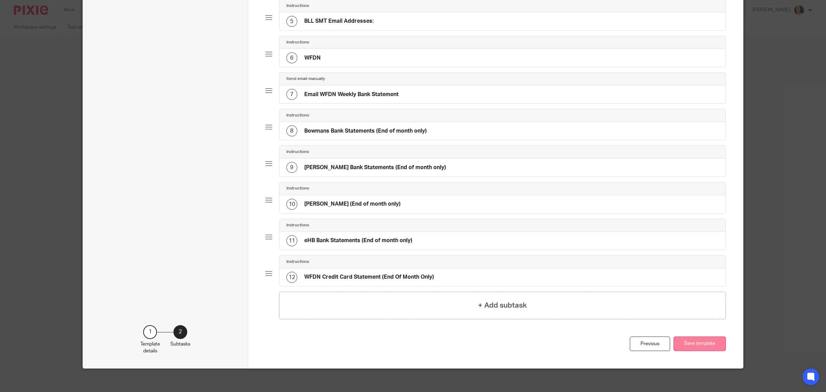
click at [693, 345] on button "Save template" at bounding box center [699, 343] width 52 height 15
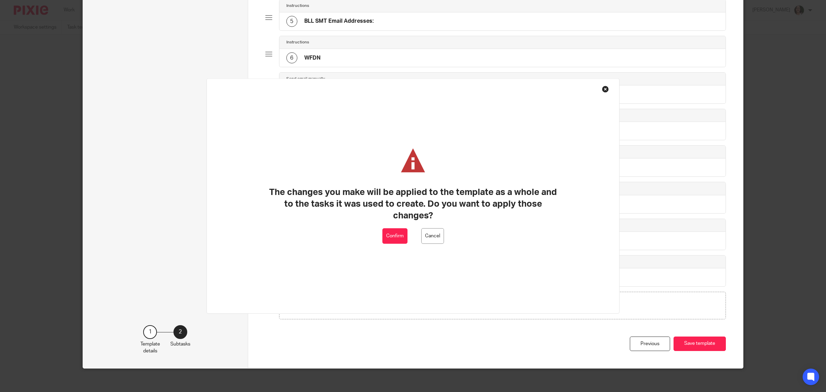
click at [400, 236] on button "Confirm" at bounding box center [394, 235] width 25 height 15
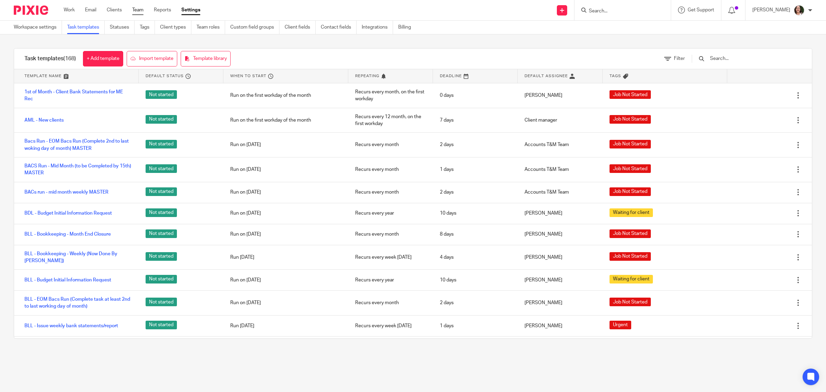
click at [135, 9] on link "Team" at bounding box center [137, 10] width 11 height 7
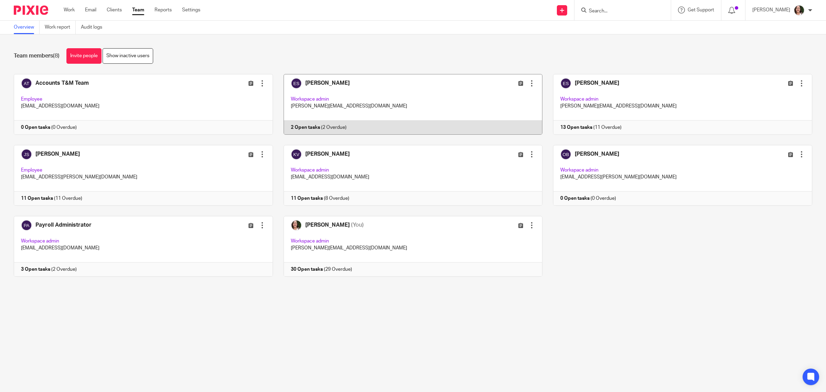
click at [322, 124] on link at bounding box center [408, 104] width 270 height 61
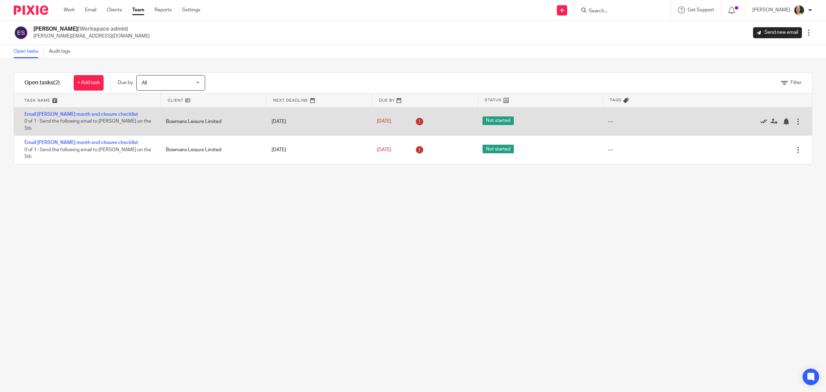
click at [760, 118] on icon at bounding box center [763, 121] width 7 height 7
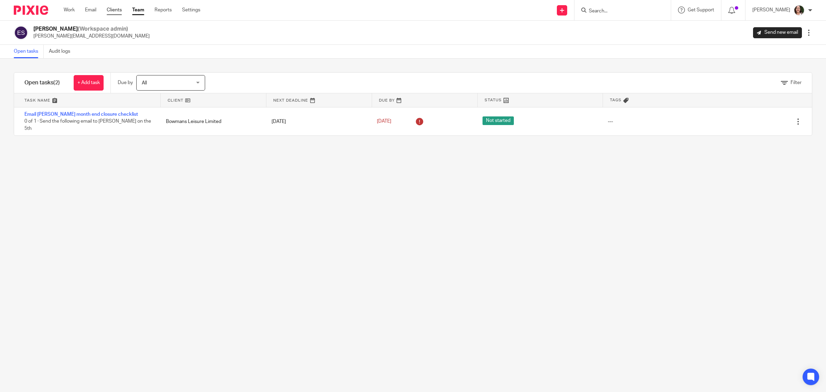
click at [116, 11] on link "Clients" at bounding box center [114, 10] width 15 height 7
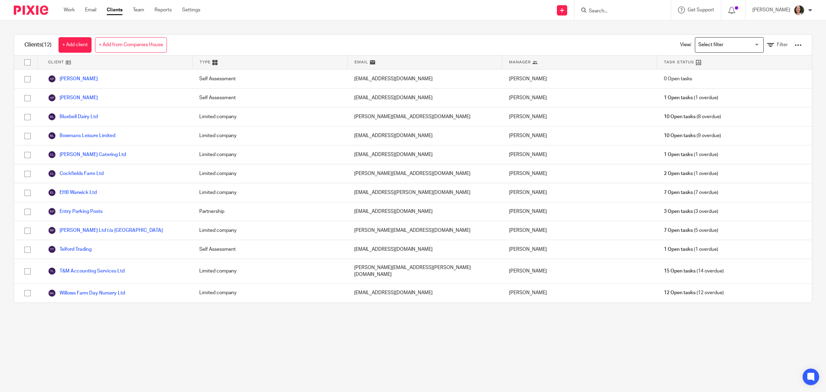
click at [632, 8] on input "Search" at bounding box center [619, 11] width 62 height 6
type input "bowmans"
click at [632, 38] on link at bounding box center [661, 32] width 148 height 21
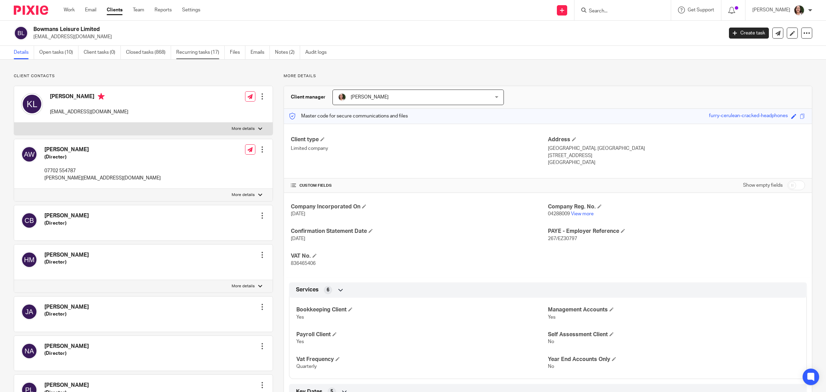
click at [197, 53] on link "Recurring tasks (17)" at bounding box center [200, 52] width 49 height 13
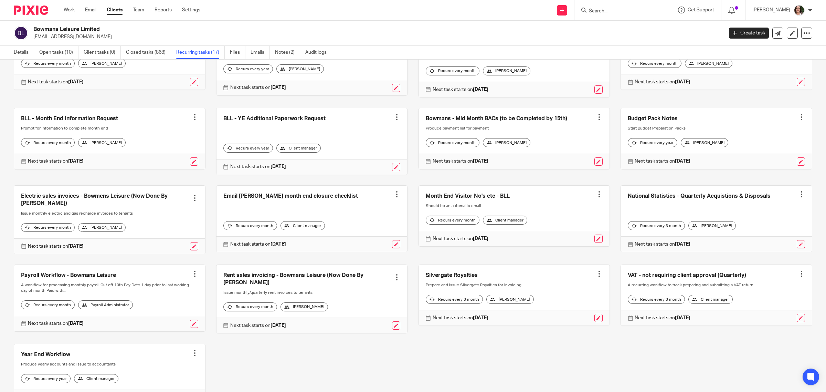
scroll to position [86, 0]
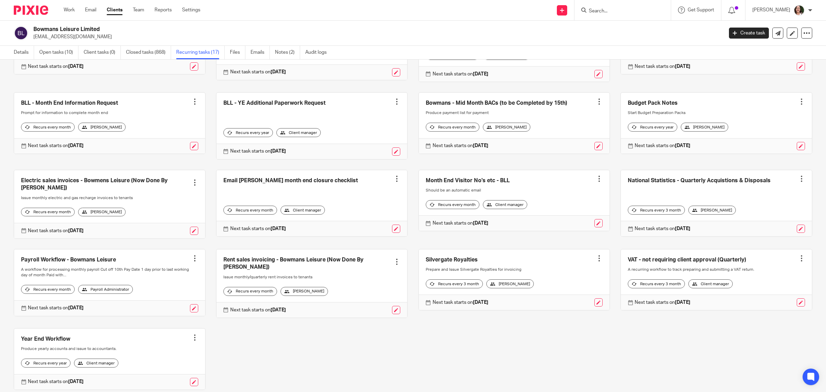
click at [315, 214] on div "Client manager" at bounding box center [302, 209] width 44 height 9
click at [392, 233] on link at bounding box center [396, 228] width 8 height 8
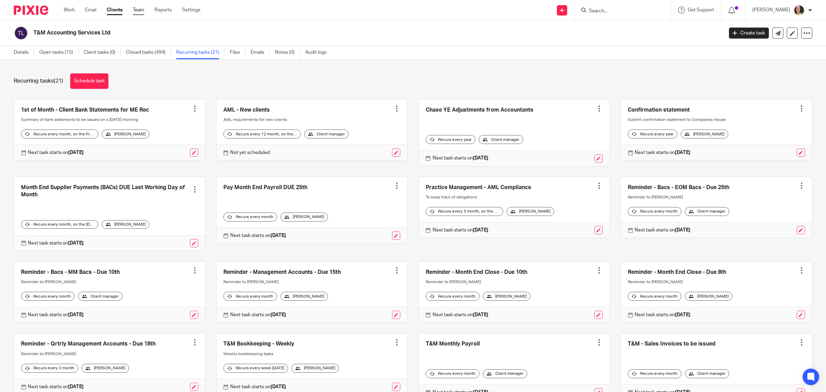
click at [142, 10] on link "Team" at bounding box center [138, 10] width 11 height 7
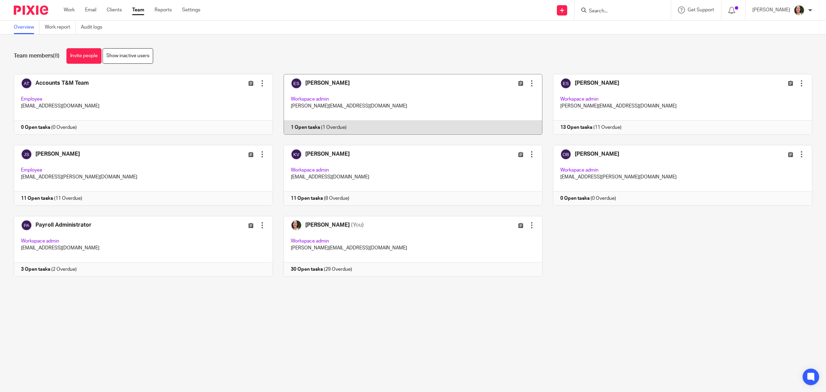
click at [302, 126] on link at bounding box center [408, 104] width 270 height 61
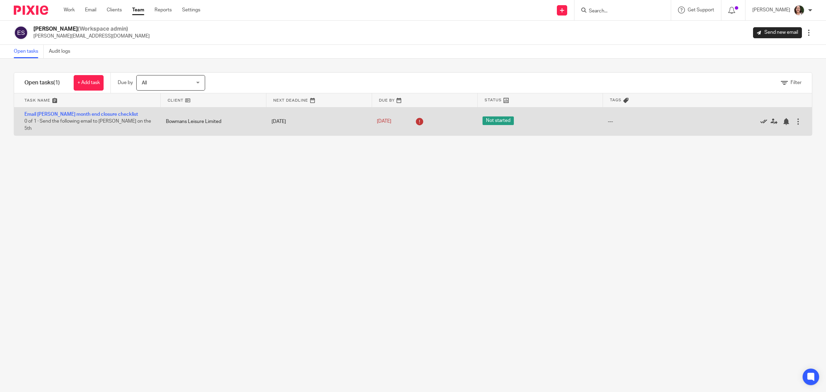
click at [760, 118] on icon at bounding box center [763, 121] width 7 height 7
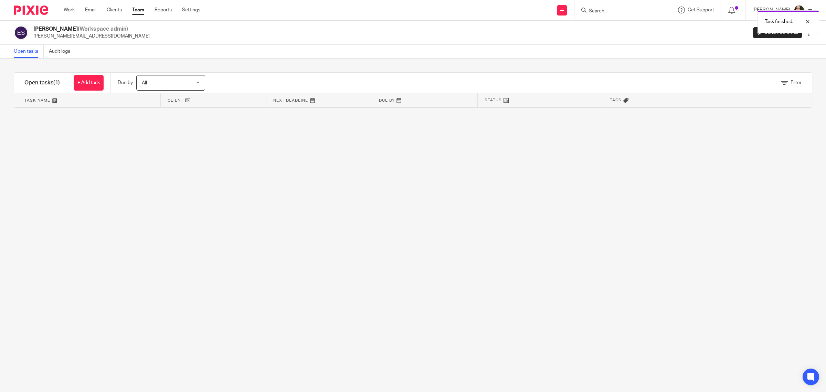
click at [142, 11] on link "Team" at bounding box center [138, 10] width 12 height 7
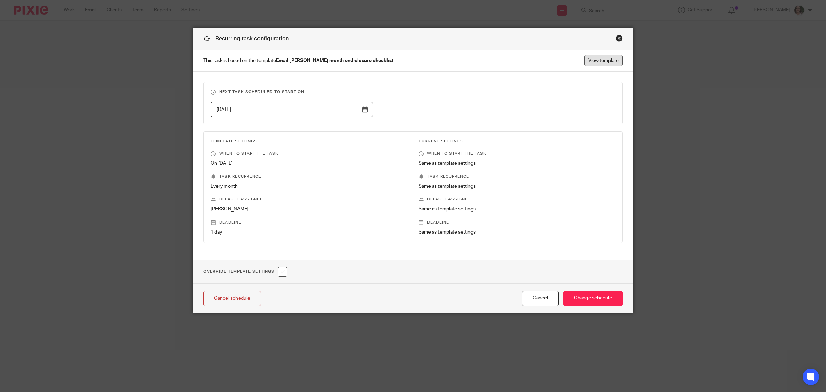
click at [596, 63] on link "View template" at bounding box center [603, 60] width 38 height 11
click at [617, 40] on div "Close this dialog window" at bounding box center [619, 38] width 7 height 7
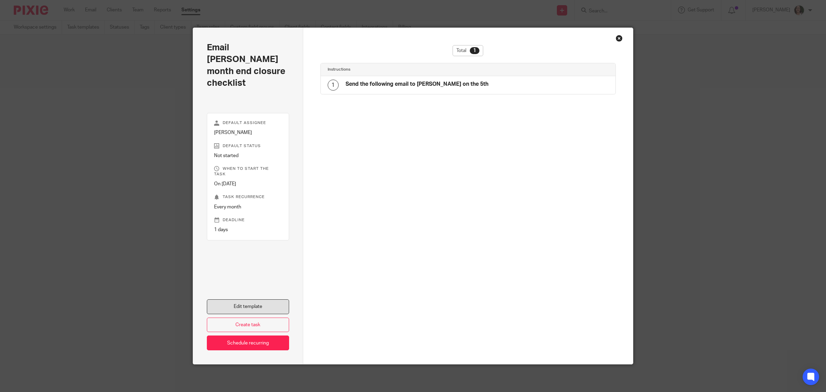
click at [256, 303] on link "Edit template" at bounding box center [248, 306] width 82 height 15
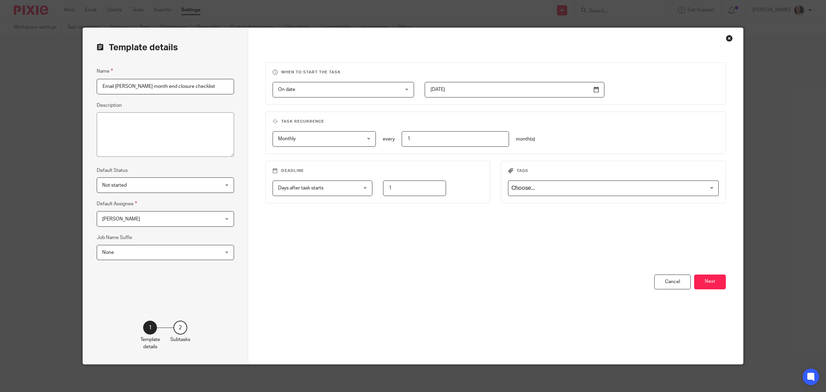
click at [195, 221] on span "[PERSON_NAME]" at bounding box center [154, 218] width 105 height 14
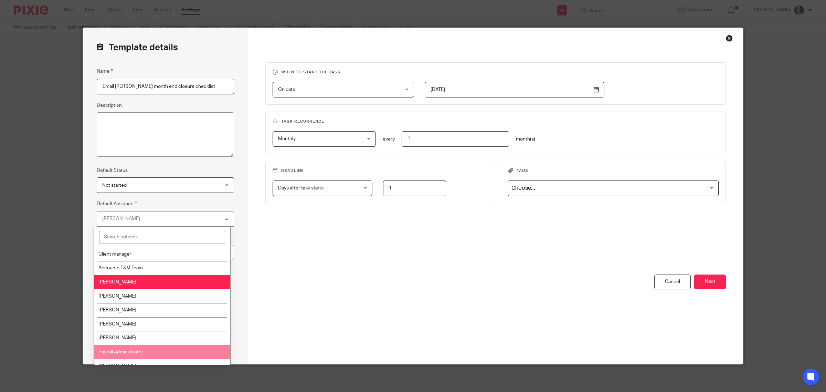
scroll to position [7, 0]
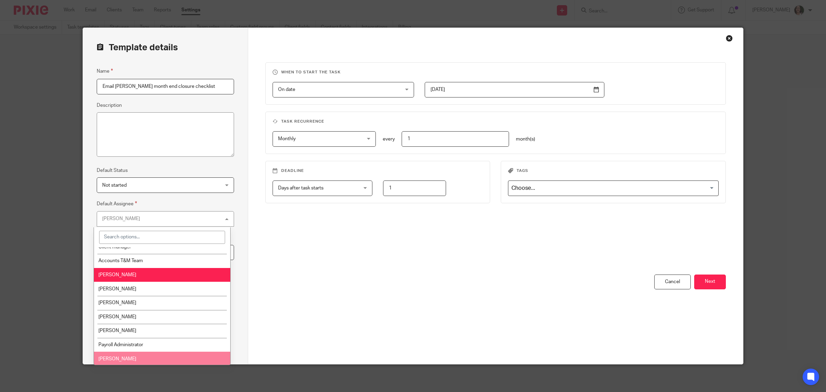
click at [142, 356] on li "[PERSON_NAME]" at bounding box center [162, 358] width 136 height 14
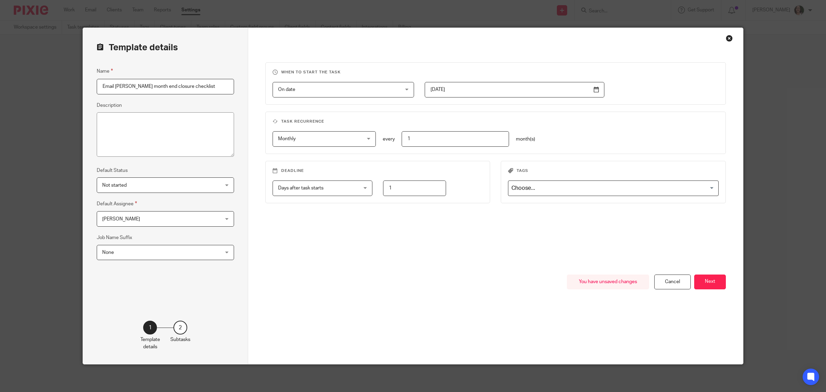
click at [157, 254] on span "None" at bounding box center [154, 252] width 105 height 14
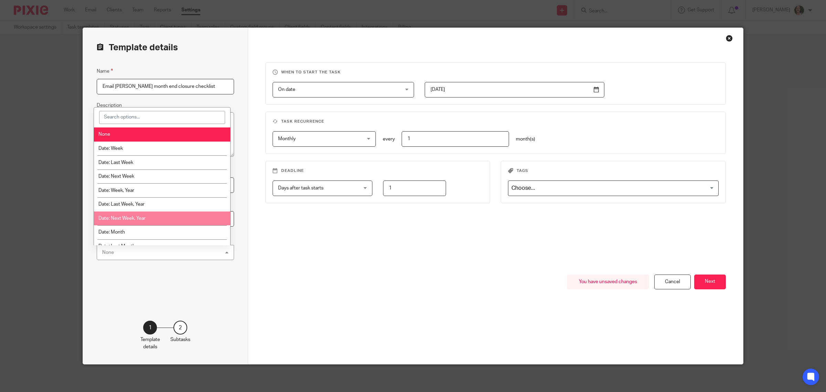
scroll to position [43, 0]
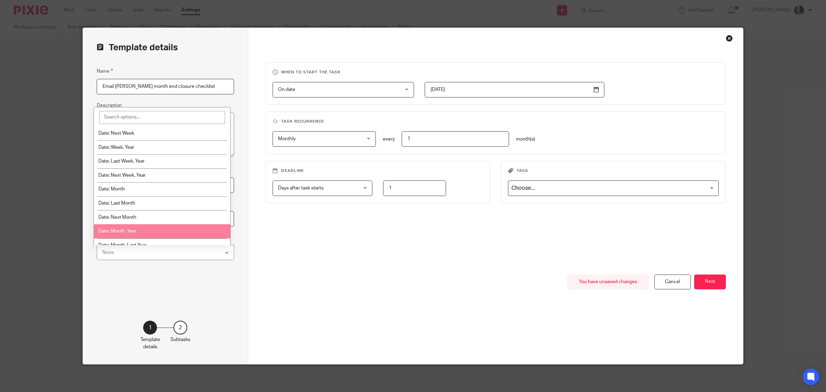
click at [150, 227] on li "Date: Month, Year" at bounding box center [162, 231] width 136 height 14
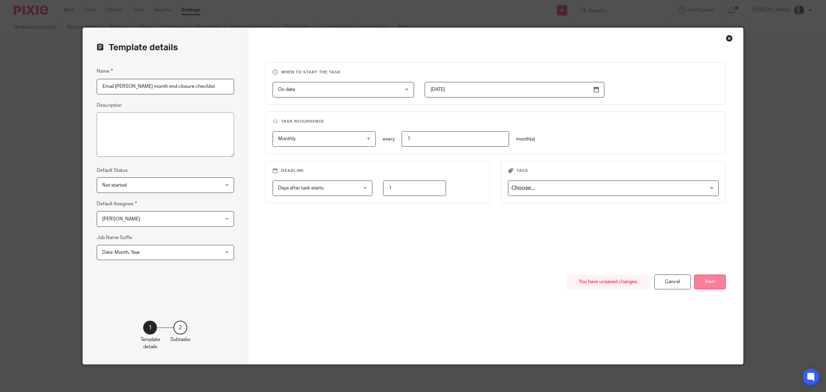
click at [713, 282] on button "Next" at bounding box center [710, 281] width 32 height 15
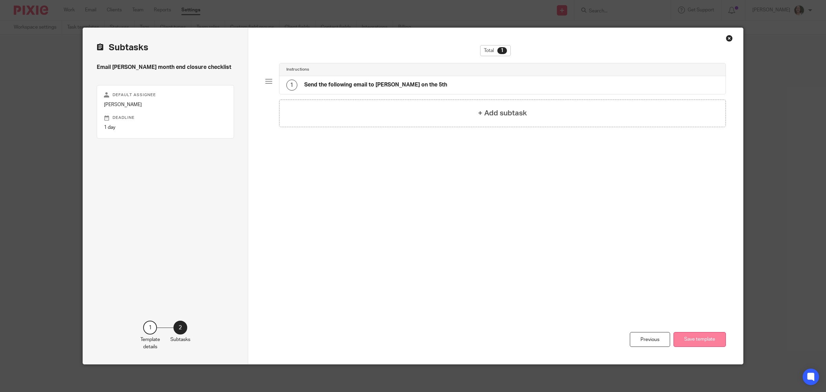
click at [707, 338] on button "Save template" at bounding box center [699, 339] width 52 height 15
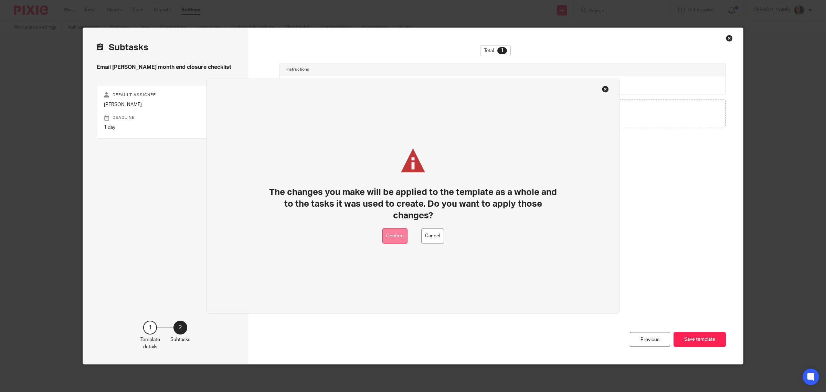
click at [400, 240] on button "Confirm" at bounding box center [394, 235] width 25 height 15
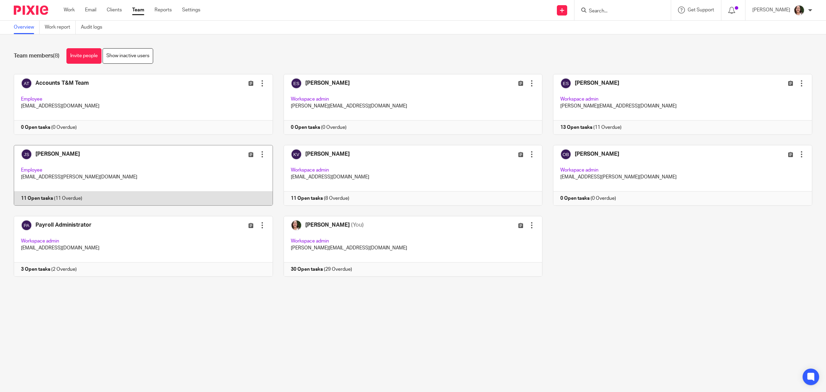
click at [55, 151] on link at bounding box center [138, 175] width 270 height 61
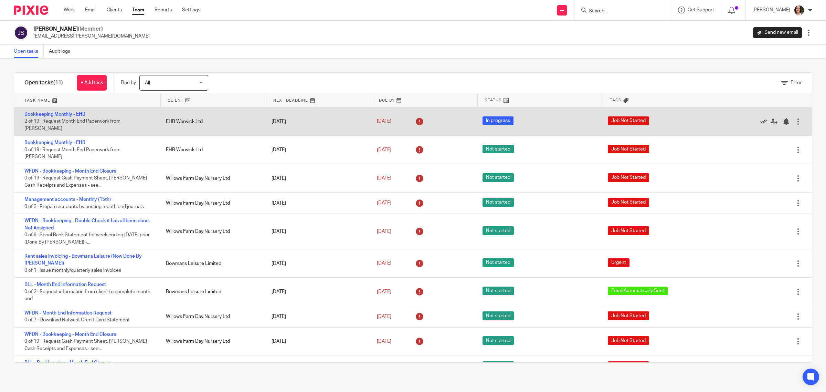
click at [760, 118] on icon at bounding box center [763, 121] width 7 height 7
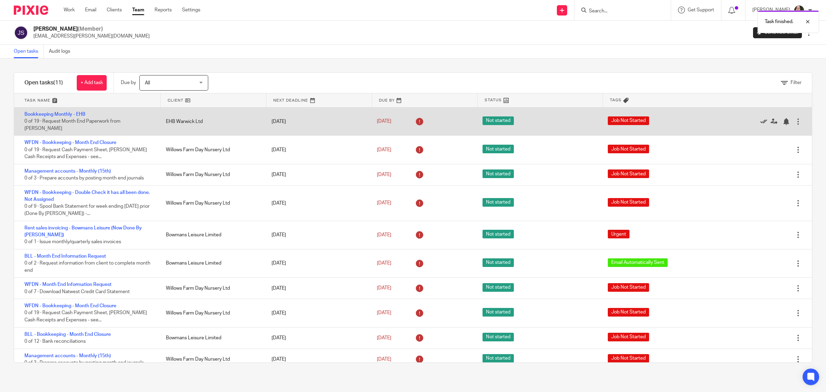
click at [760, 118] on icon at bounding box center [763, 121] width 7 height 7
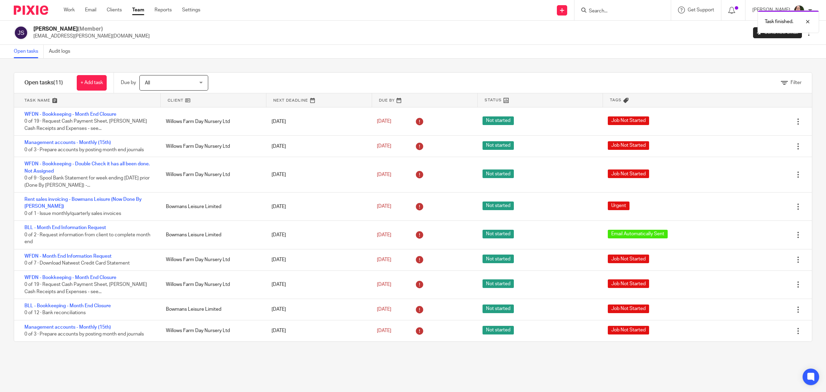
click at [760, 118] on icon at bounding box center [763, 121] width 7 height 7
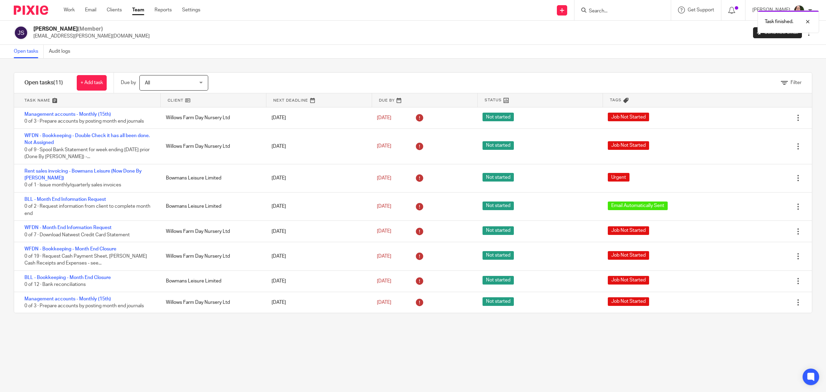
click at [760, 118] on icon at bounding box center [763, 118] width 7 height 7
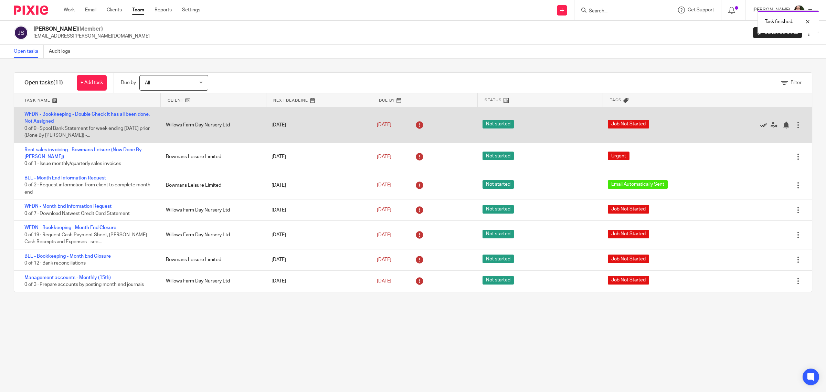
click at [760, 122] on icon at bounding box center [763, 124] width 7 height 7
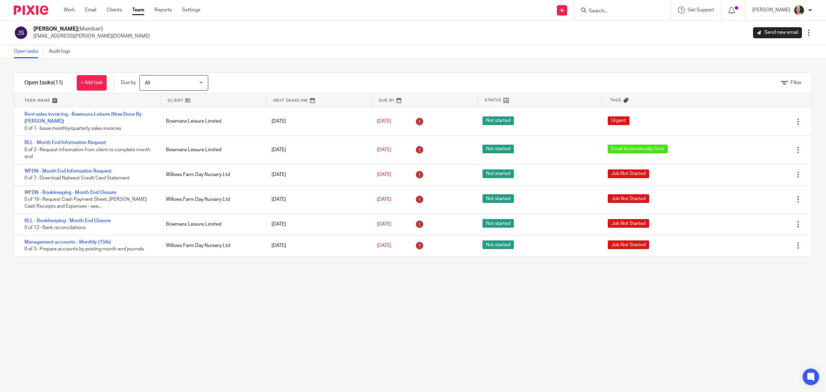
click at [760, 122] on icon at bounding box center [763, 121] width 7 height 7
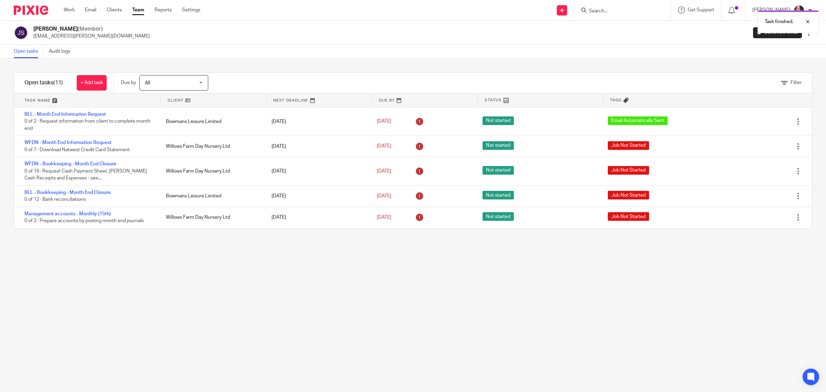
click at [760, 122] on icon at bounding box center [763, 121] width 7 height 7
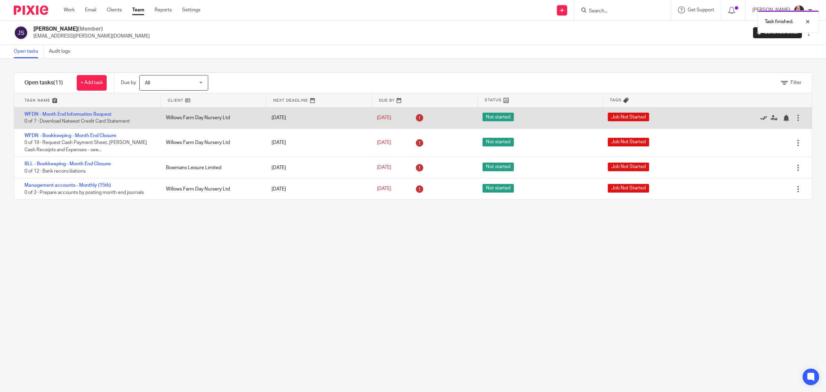
click at [760, 118] on icon at bounding box center [763, 118] width 7 height 7
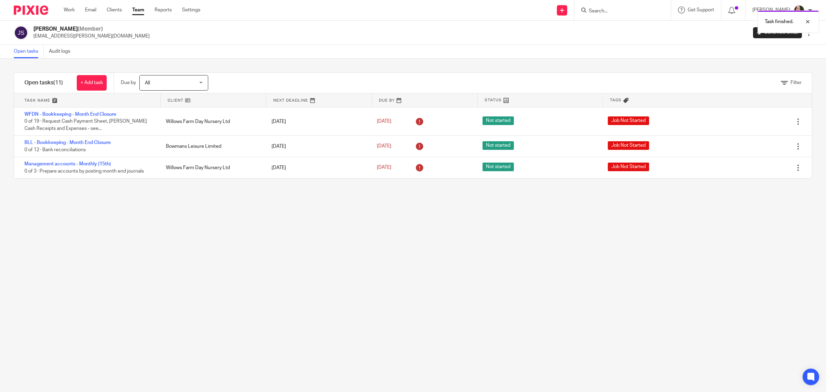
click at [760, 118] on icon at bounding box center [763, 121] width 7 height 7
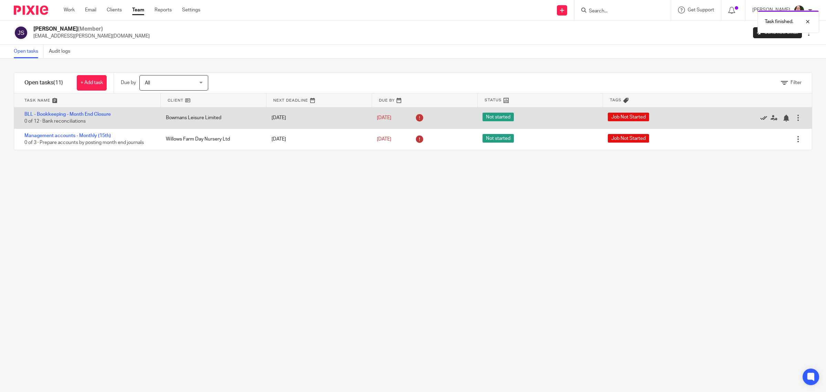
click at [760, 118] on icon at bounding box center [763, 118] width 7 height 7
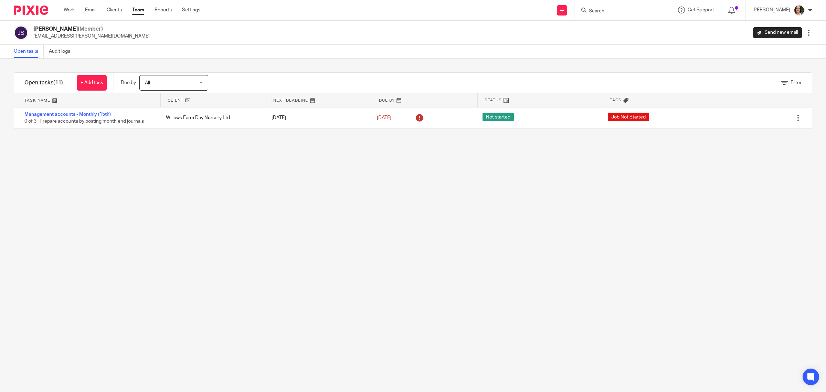
click at [760, 118] on icon at bounding box center [763, 118] width 7 height 7
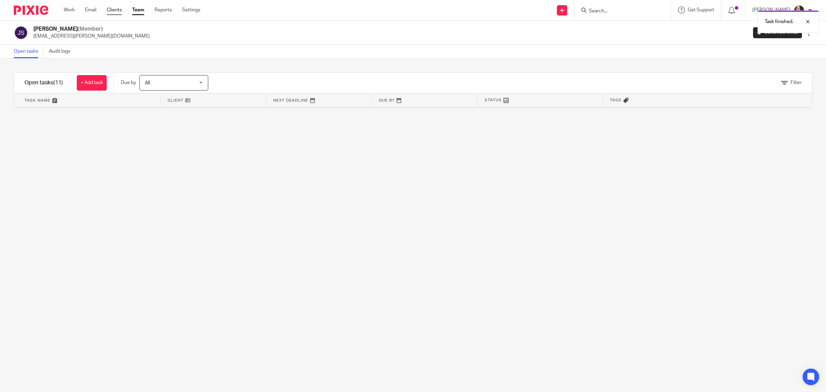
click at [118, 9] on link "Clients" at bounding box center [114, 10] width 15 height 7
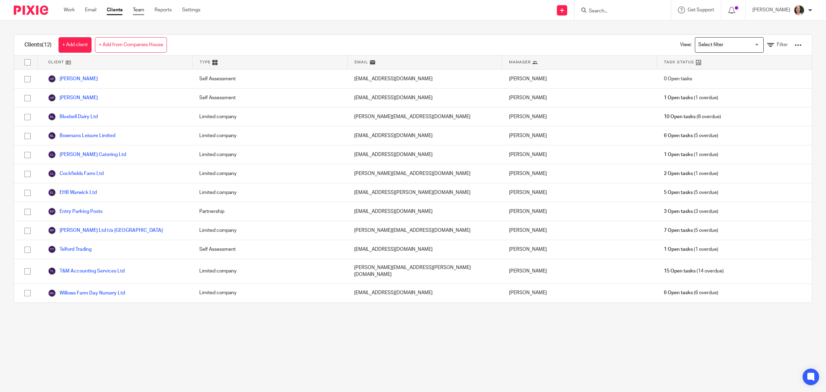
click at [139, 10] on link "Team" at bounding box center [138, 10] width 11 height 7
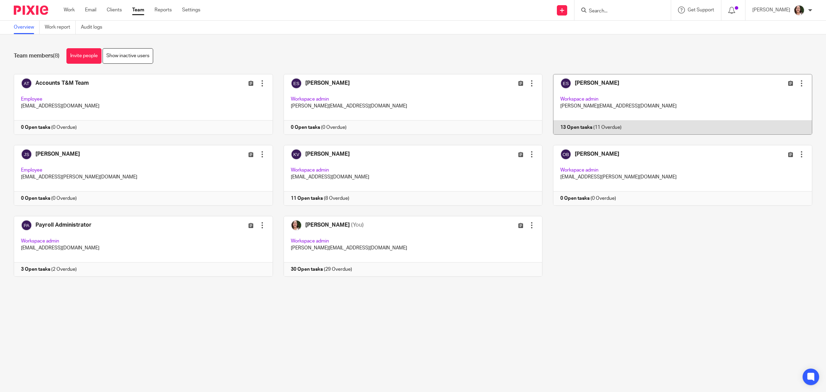
click at [586, 82] on link at bounding box center [677, 104] width 270 height 61
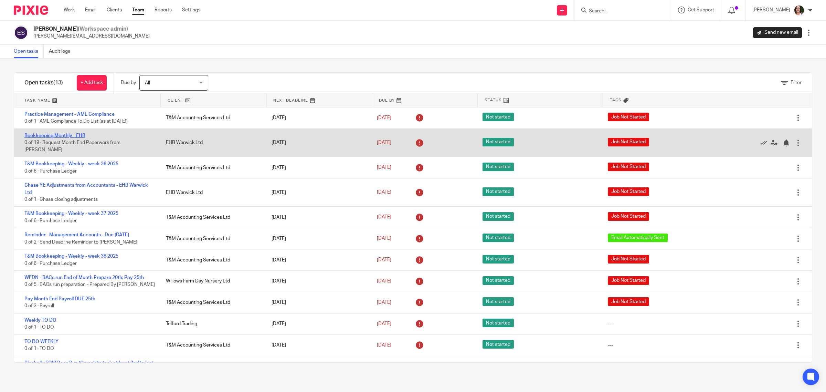
click at [46, 135] on link "Bookkeeping Monthly - EHB" at bounding box center [54, 135] width 61 height 5
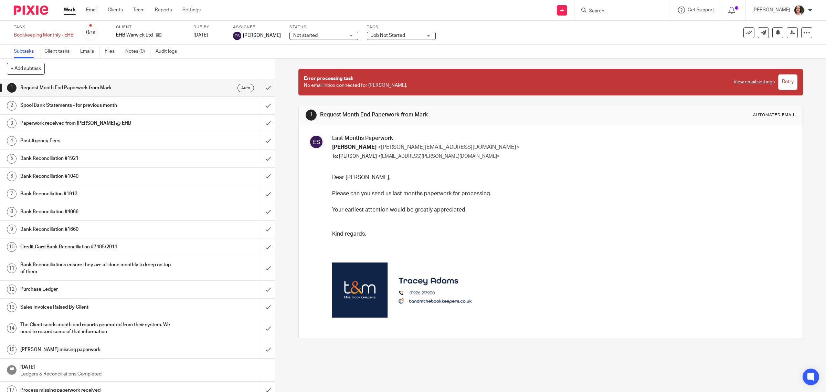
click at [110, 109] on h1 "Spool Bank Statements - for previous month" at bounding box center [98, 105] width 156 height 10
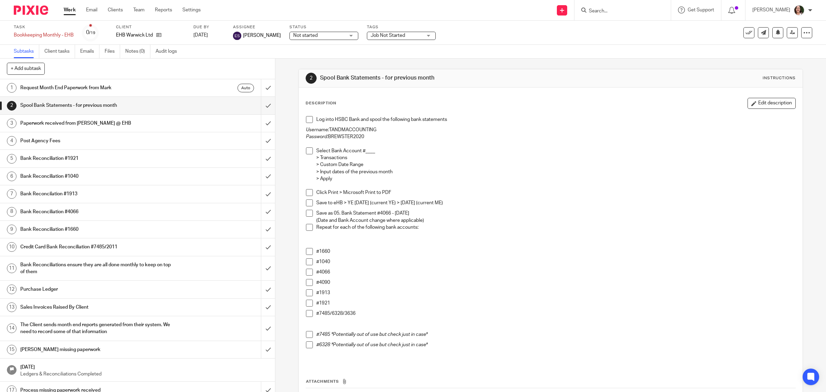
click at [100, 146] on h1 "Post Agency Fees" at bounding box center [98, 141] width 156 height 10
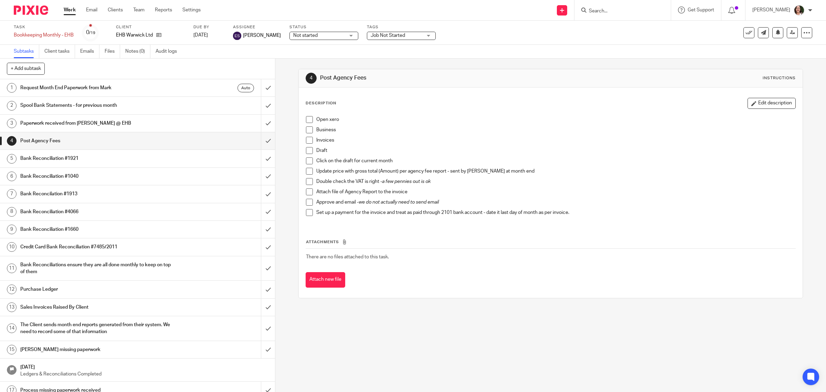
click at [99, 162] on h1 "Bank Reconciliation #1921" at bounding box center [98, 158] width 156 height 10
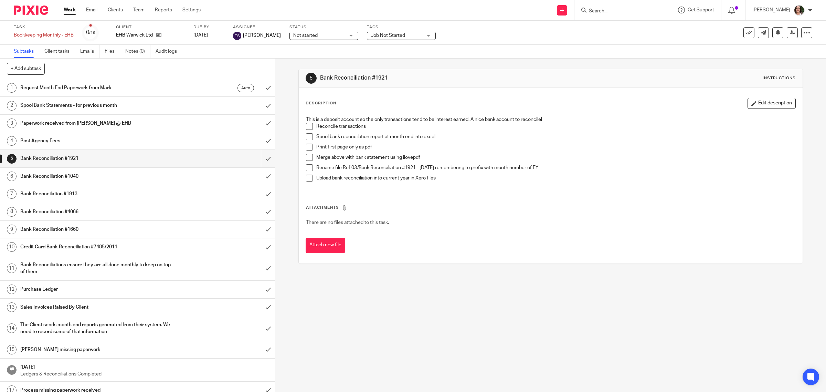
click at [102, 87] on h1 "Request Month End Paperwork from Mark" at bounding box center [98, 88] width 156 height 10
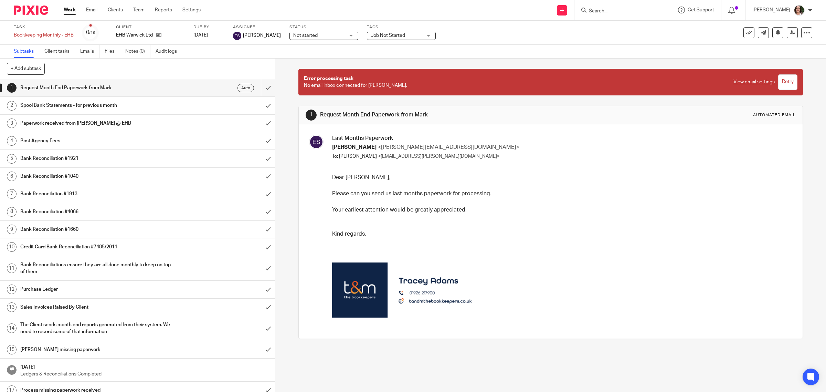
click at [96, 108] on h1 "Spool Bank Statements - for previous month" at bounding box center [98, 105] width 156 height 10
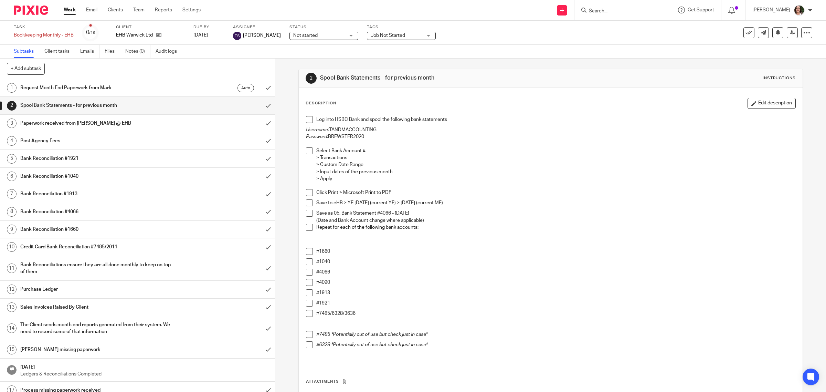
click at [95, 124] on h1 "Paperwork received from [PERSON_NAME] @ EHB" at bounding box center [98, 123] width 156 height 10
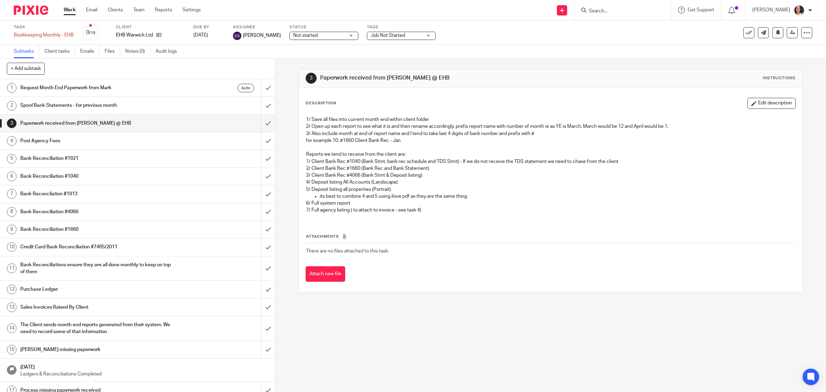
click at [94, 138] on h1 "Post Agency Fees" at bounding box center [98, 141] width 156 height 10
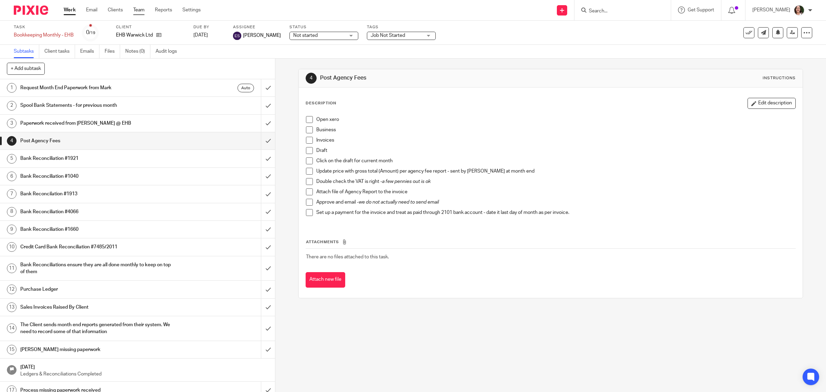
click at [137, 10] on link "Team" at bounding box center [138, 10] width 11 height 7
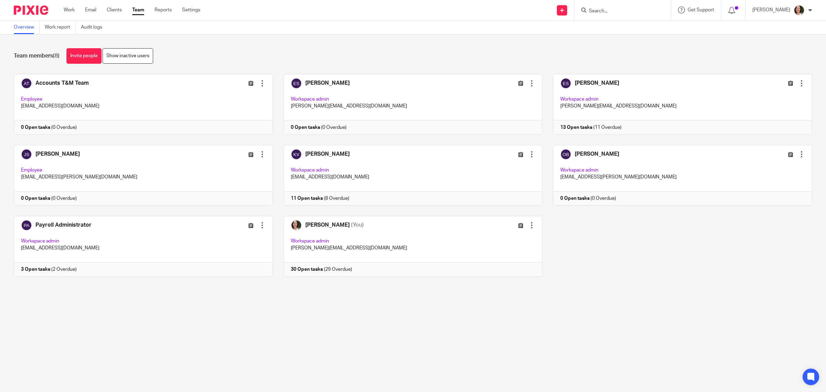
click at [102, 9] on ul "Work Email Clients Team Reports Settings" at bounding box center [137, 10] width 147 height 7
click at [111, 10] on link "Clients" at bounding box center [114, 10] width 15 height 7
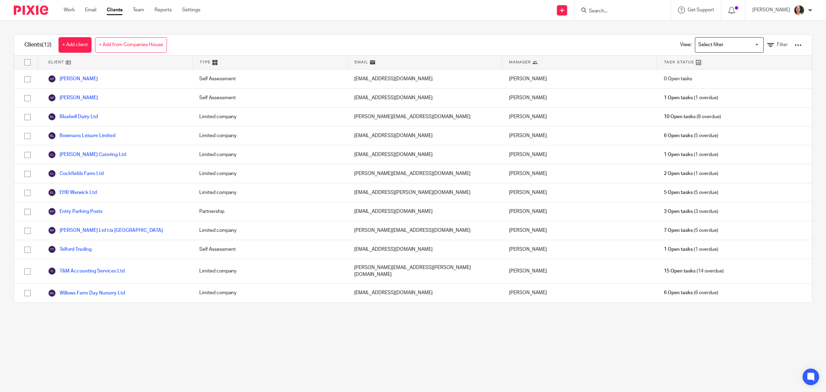
click at [600, 12] on input "Search" at bounding box center [619, 11] width 62 height 6
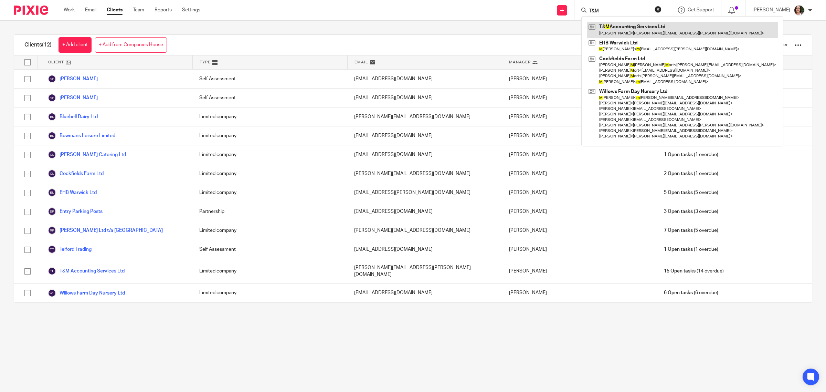
type input "T&M"
click at [624, 30] on link at bounding box center [682, 30] width 191 height 16
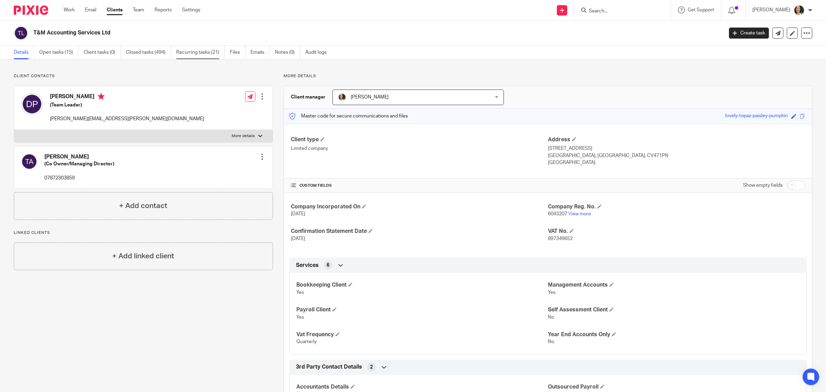
click at [201, 54] on link "Recurring tasks (21)" at bounding box center [200, 52] width 49 height 13
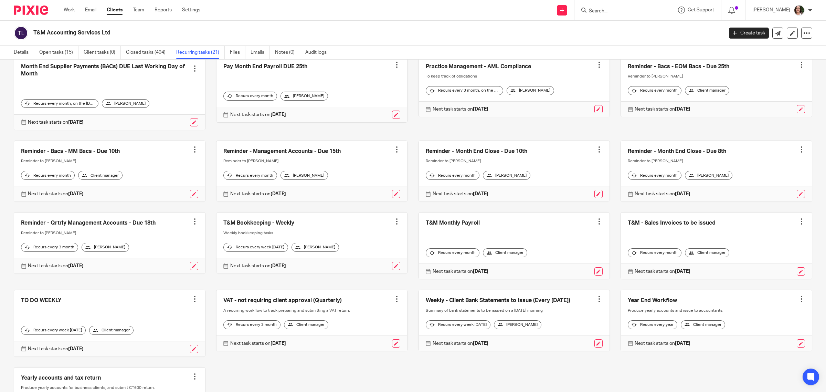
scroll to position [129, 0]
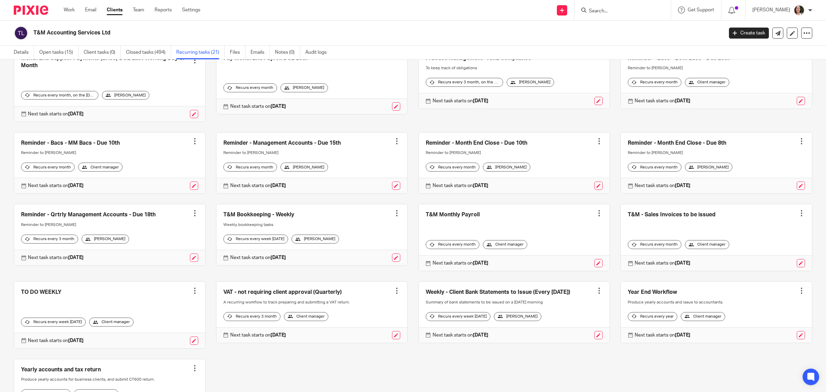
click at [272, 220] on link at bounding box center [311, 234] width 191 height 61
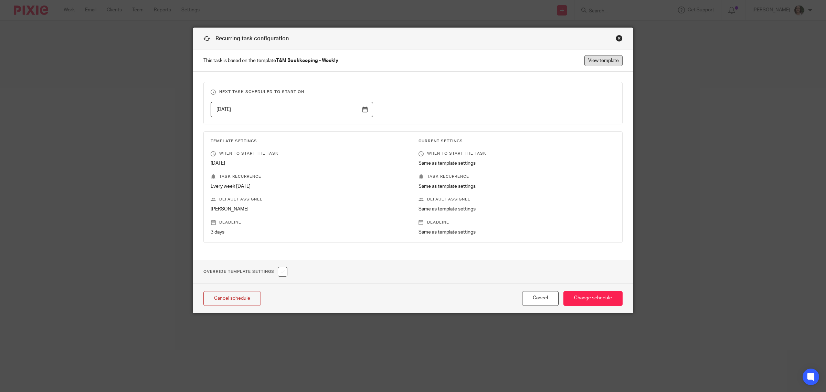
click at [599, 64] on link "View template" at bounding box center [603, 60] width 38 height 11
click at [616, 40] on div "Close this dialog window" at bounding box center [619, 38] width 7 height 7
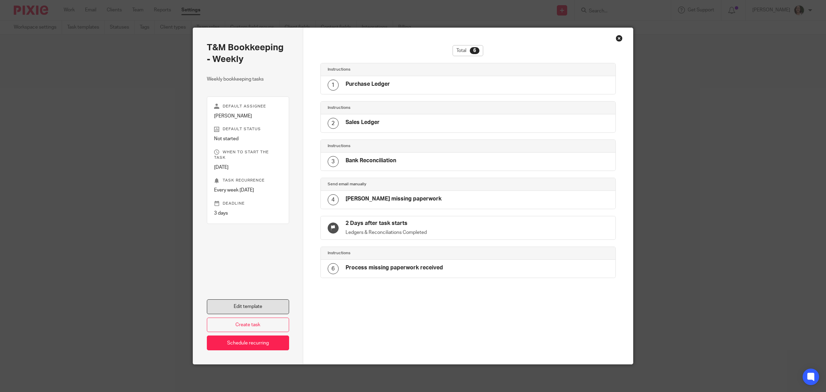
click at [243, 304] on link "Edit template" at bounding box center [248, 306] width 82 height 15
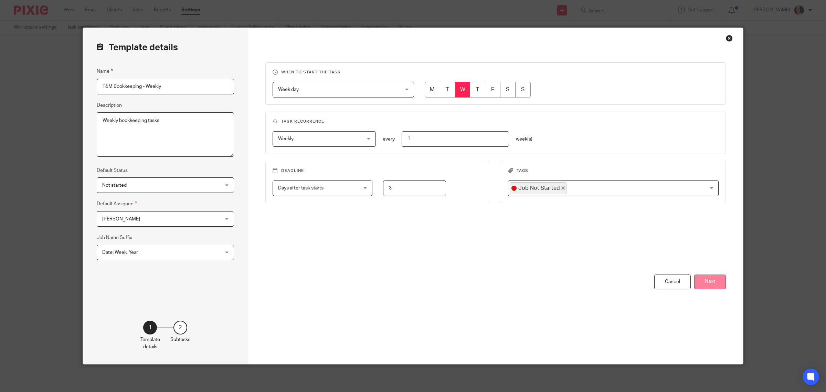
click at [702, 275] on button "Next" at bounding box center [710, 281] width 32 height 15
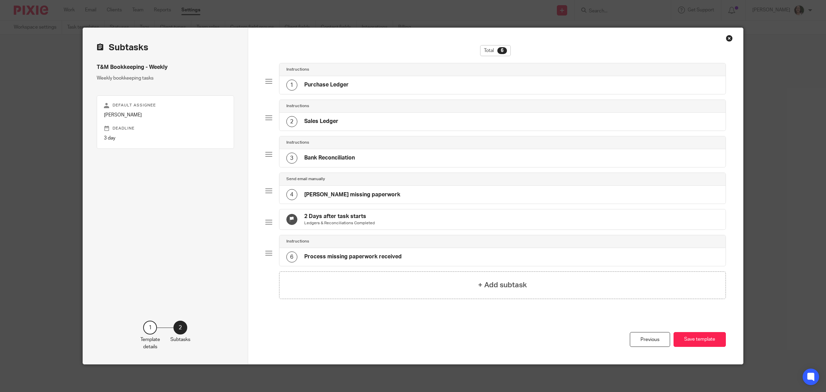
click at [351, 86] on div "1 Purchase Ledger" at bounding box center [502, 85] width 446 height 18
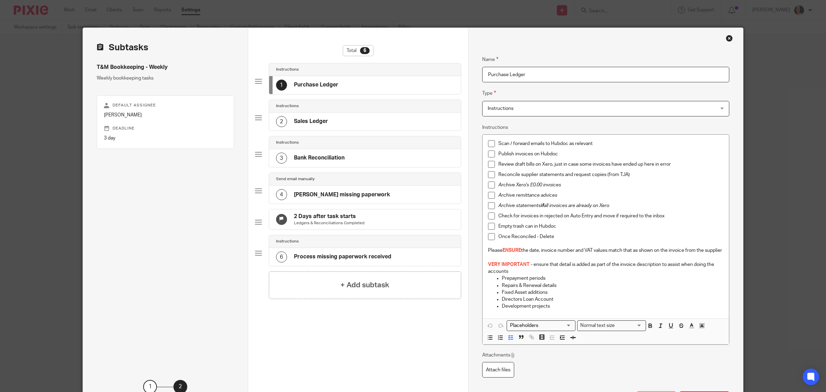
click at [354, 122] on div "2 Sales Ledger" at bounding box center [365, 122] width 192 height 18
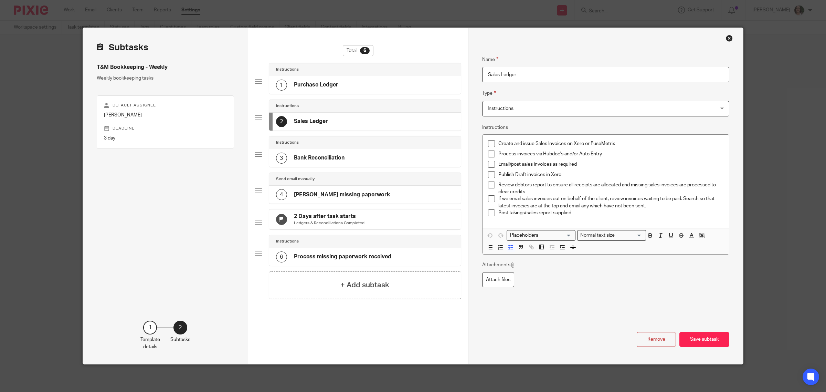
click at [354, 122] on div "2 Sales Ledger" at bounding box center [365, 122] width 192 height 18
click at [498, 141] on p "Create and issue Sales Invoices on Xero or FuseMetrix" at bounding box center [610, 143] width 225 height 7
click at [533, 68] on input "Sales Ledger" at bounding box center [605, 74] width 247 height 15
drag, startPoint x: 533, startPoint y: 74, endPoint x: 466, endPoint y: 73, distance: 67.8
click at [468, 73] on div "Name Purchase Ledger Type Instructions Instructions Instructions Send automated…" at bounding box center [605, 196] width 275 height 336
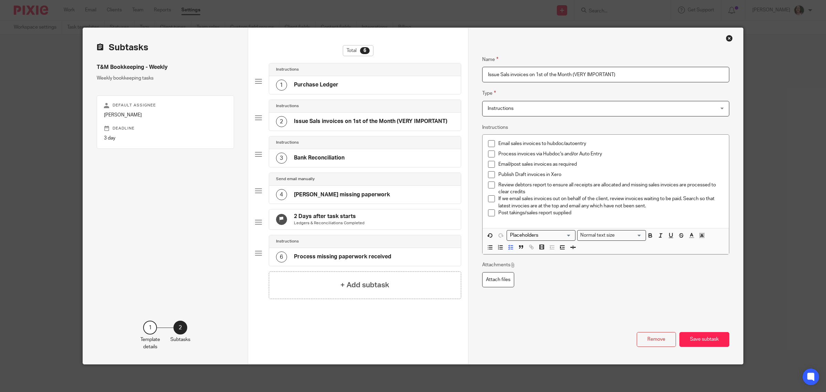
type input "Issue Sals invoices on 1st of the Month (VERY IMPORTANT)"
click at [602, 169] on div "Email/post sales invoices as required" at bounding box center [610, 166] width 225 height 10
drag, startPoint x: 496, startPoint y: 154, endPoint x: 582, endPoint y: 188, distance: 92.3
click at [582, 188] on ul "Email sales invoices to hubdoc/autoentry Process invoices via Hubdoc's and/or A…" at bounding box center [605, 179] width 235 height 79
click at [583, 167] on p "Email/post sales invoices as required" at bounding box center [610, 164] width 225 height 7
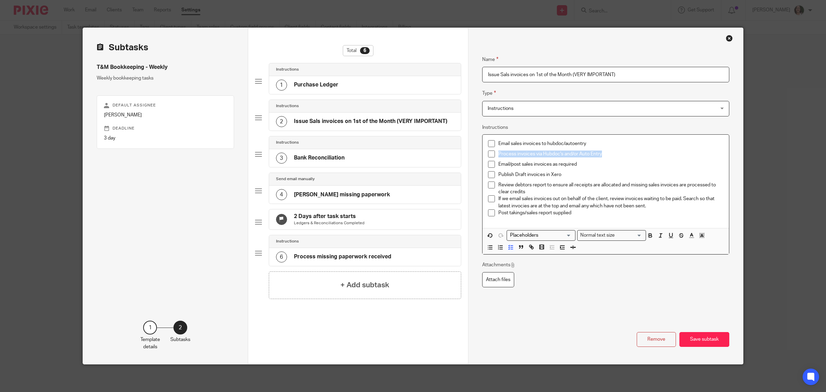
drag, startPoint x: 495, startPoint y: 153, endPoint x: 603, endPoint y: 158, distance: 107.8
click at [603, 158] on div "Process invoices via Hubdoc's and/or Auto Entry" at bounding box center [610, 155] width 225 height 10
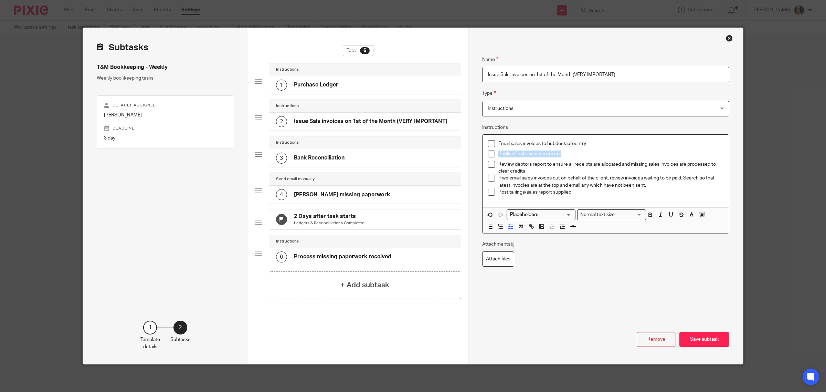
drag, startPoint x: 495, startPoint y: 153, endPoint x: 569, endPoint y: 156, distance: 74.0
click at [569, 156] on p "Publish Draft invoices in Xero" at bounding box center [610, 153] width 225 height 7
click at [498, 142] on p "Email sales invoices to hubdoc/autoentry" at bounding box center [610, 143] width 225 height 7
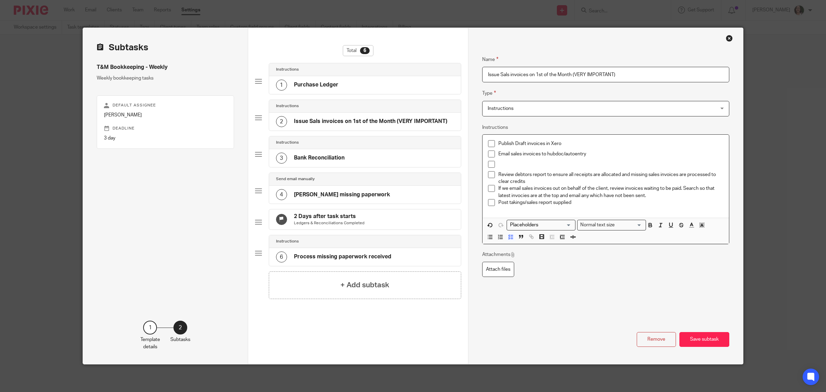
click at [501, 163] on p at bounding box center [610, 164] width 225 height 7
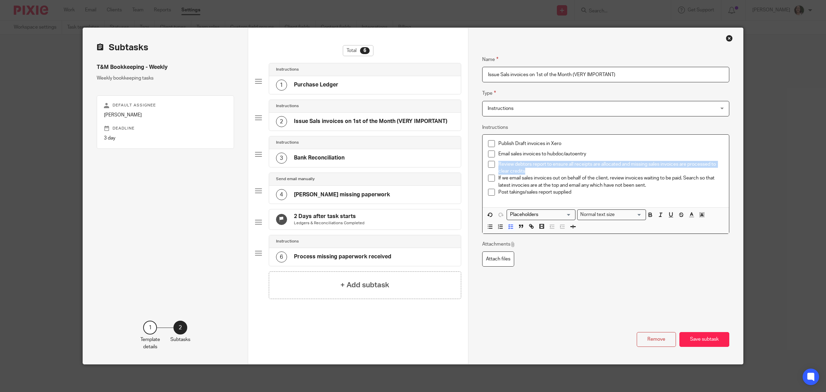
click at [515, 186] on p "If we email sales invoices out on behalf of the client, review invoices waiting…" at bounding box center [610, 181] width 225 height 14
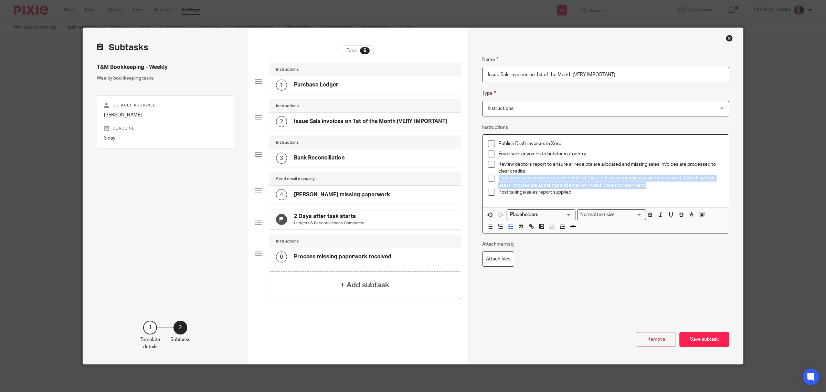
drag, startPoint x: 496, startPoint y: 177, endPoint x: 654, endPoint y: 185, distance: 157.8
click at [654, 185] on p "If we email sales invoices out on behalf of the client, review invoices waiting…" at bounding box center [610, 181] width 225 height 14
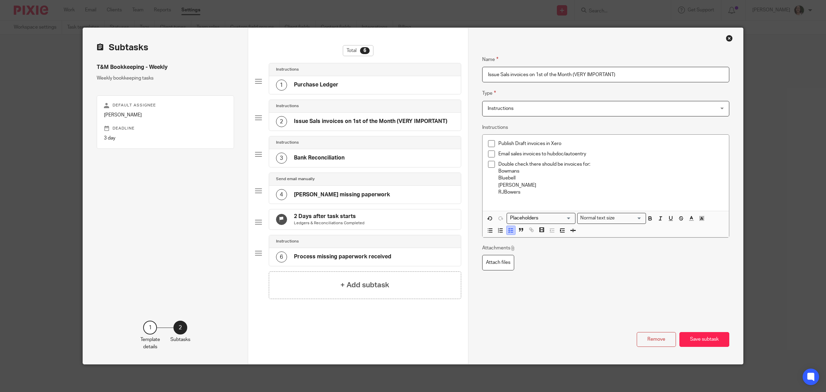
click at [508, 228] on icon "button" at bounding box center [511, 230] width 6 height 6
click at [488, 162] on p "Double check there should be invoices for:" at bounding box center [605, 164] width 235 height 7
click at [509, 232] on polyline "button" at bounding box center [509, 232] width 1 height 1
click at [482, 174] on div "Publish Draft invoices in Xero Email sales invoices to hubdoc/autoentry Double …" at bounding box center [605, 174] width 246 height 79
click at [511, 232] on line "button" at bounding box center [512, 232] width 2 height 0
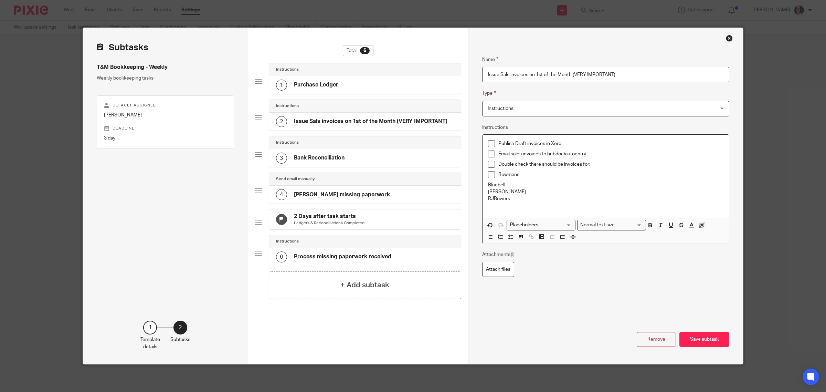
click at [484, 186] on div "Publish Draft invoices in Xero Email sales invoices to hubdoc/autoentry Double …" at bounding box center [605, 176] width 246 height 83
drag, startPoint x: 506, startPoint y: 237, endPoint x: 501, endPoint y: 228, distance: 11.1
click at [509, 237] on polyline "button" at bounding box center [509, 236] width 1 height 1
click at [483, 194] on div "Publish Draft invoices in Xero Email sales invoices to hubdoc/autoentry Double …" at bounding box center [605, 178] width 246 height 86
click at [509, 242] on polyline "button" at bounding box center [509, 242] width 1 height 1
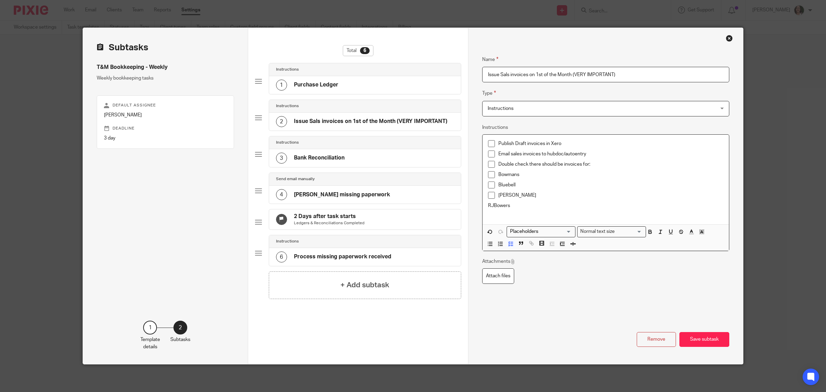
click at [483, 204] on div "Publish Draft invoices in Xero Email sales invoices to hubdoc/autoentry Double …" at bounding box center [605, 180] width 246 height 90
click at [506, 240] on button "button" at bounding box center [510, 243] width 9 height 9
click at [493, 164] on li "Double check there should be invoices for:" at bounding box center [605, 166] width 235 height 10
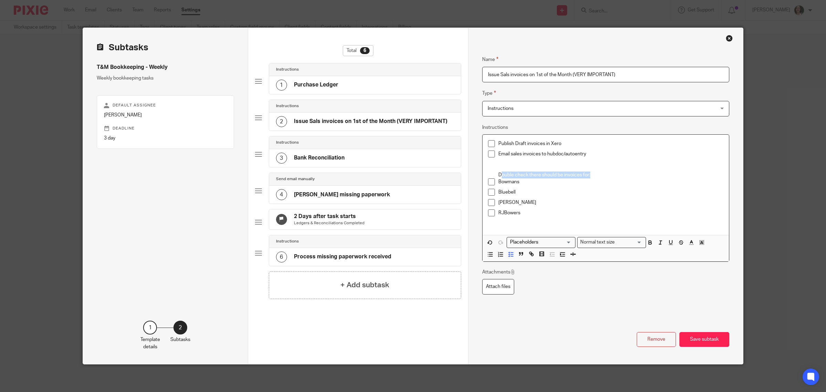
drag, startPoint x: 497, startPoint y: 174, endPoint x: 589, endPoint y: 174, distance: 92.2
click at [589, 174] on p "Double check there should be invoices for:" at bounding box center [610, 174] width 225 height 7
click at [649, 242] on icon "button" at bounding box center [650, 242] width 2 height 2
drag, startPoint x: 495, startPoint y: 175, endPoint x: 502, endPoint y: 175, distance: 6.2
click at [502, 175] on p "D ouble check there should be invoices for:" at bounding box center [610, 174] width 225 height 7
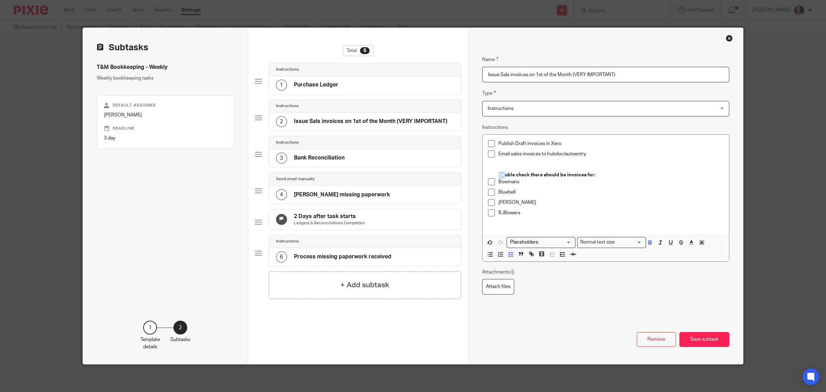
drag, startPoint x: 649, startPoint y: 243, endPoint x: 626, endPoint y: 234, distance: 24.9
click at [649, 243] on icon "button" at bounding box center [650, 242] width 6 height 6
click at [550, 201] on p "Cockfield" at bounding box center [610, 202] width 225 height 7
click at [565, 214] on p "RJBowers" at bounding box center [610, 212] width 225 height 7
drag, startPoint x: 495, startPoint y: 174, endPoint x: 501, endPoint y: 174, distance: 5.8
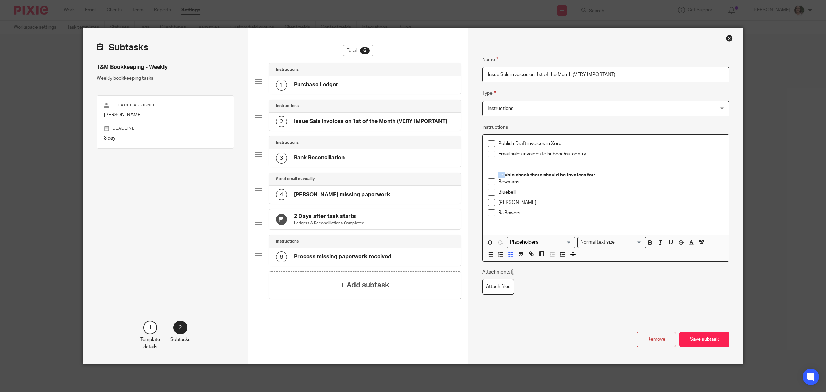
click at [501, 174] on p "Do uble check there should be invoices for:" at bounding box center [610, 174] width 225 height 7
click at [649, 242] on icon "button" at bounding box center [650, 242] width 2 height 2
click at [535, 202] on p "Cockfield" at bounding box center [610, 202] width 225 height 7
click at [519, 213] on p "RJBowers" at bounding box center [610, 212] width 225 height 7
drag, startPoint x: 696, startPoint y: 337, endPoint x: 654, endPoint y: 242, distance: 103.7
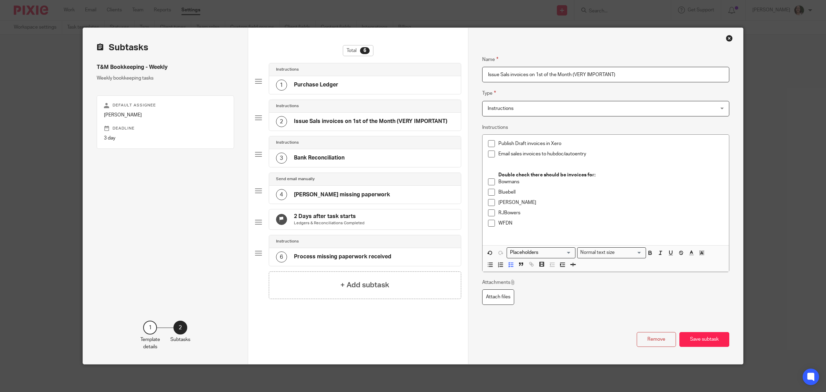
click at [655, 243] on div "Name Issue Sals invoices on 1st of the Month (VERY IMPORTANT) Type Instructions…" at bounding box center [605, 195] width 247 height 301
click at [544, 153] on p "Email sales invoices to hubdoc/autoentry" at bounding box center [610, 153] width 225 height 7
click at [561, 153] on p "Email sales invoices to the resepective company hubdoc/autoentry (not the owner…" at bounding box center [610, 153] width 225 height 7
click at [695, 335] on button "Save subtask" at bounding box center [704, 339] width 50 height 15
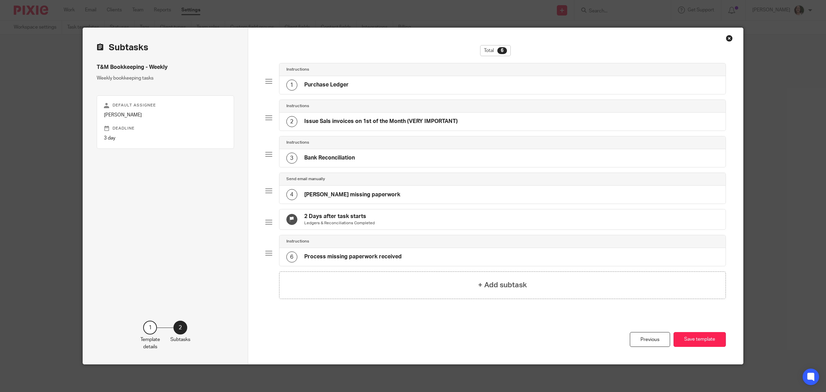
click at [356, 83] on div "1 Purchase Ledger" at bounding box center [502, 85] width 446 height 18
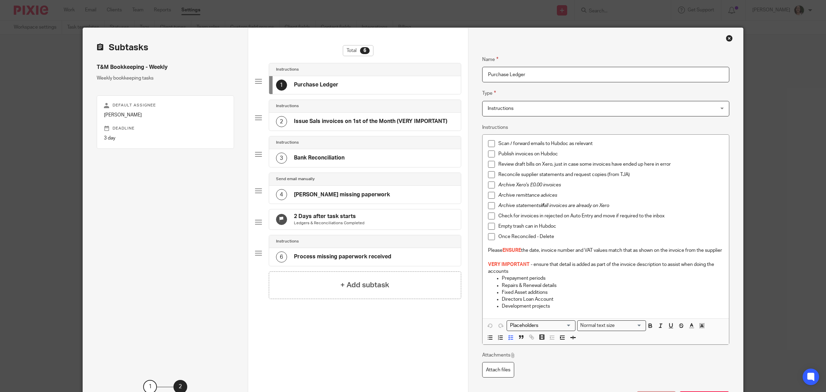
click at [332, 162] on div "3 Bank Reconciliation" at bounding box center [310, 157] width 68 height 11
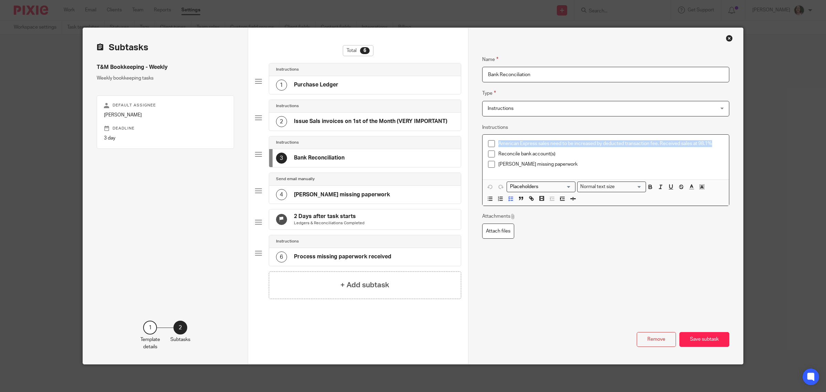
drag, startPoint x: 496, startPoint y: 142, endPoint x: 712, endPoint y: 141, distance: 216.1
click at [712, 141] on p "American Express sales need to be increased by deducted transaction fee. Receiv…" at bounding box center [610, 143] width 225 height 7
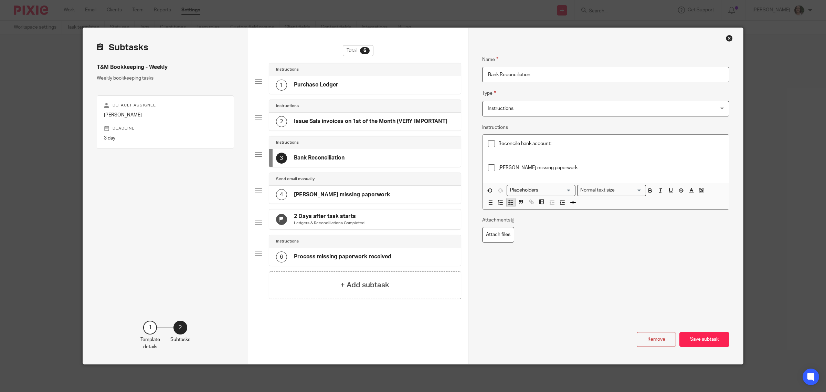
click at [510, 205] on icon "button" at bounding box center [511, 202] width 6 height 6
click at [508, 208] on icon "button" at bounding box center [511, 205] width 6 height 6
drag, startPoint x: 693, startPoint y: 338, endPoint x: 600, endPoint y: 207, distance: 161.0
click at [665, 269] on div "Name Bank Reconciliation Type Instructions Instructions Instructions Send autom…" at bounding box center [605, 195] width 247 height 301
click at [498, 144] on p "Reconcile bank account:" at bounding box center [610, 143] width 225 height 7
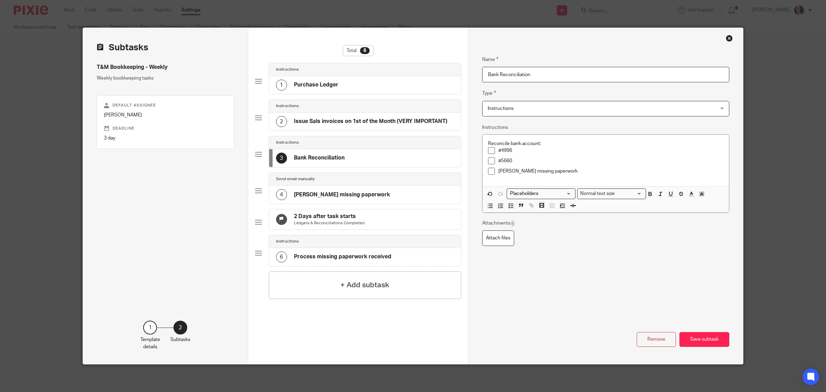
click at [534, 73] on input "Bank Reconciliation" at bounding box center [605, 74] width 247 height 15
type input "Bank Reconciliation (Weekly)"
click at [541, 146] on p "Reconcile bank account:" at bounding box center [605, 143] width 235 height 7
click at [378, 90] on div "1 Purchase Ledger" at bounding box center [365, 85] width 192 height 18
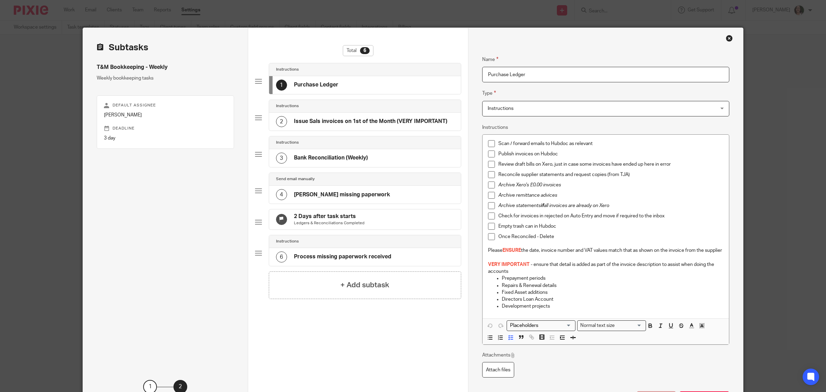
click at [350, 82] on div "1 Purchase Ledger" at bounding box center [365, 85] width 192 height 18
click at [555, 71] on input "Purchase Ledger" at bounding box center [605, 74] width 247 height 15
type input "Purchase Ledger (Weekly)"
click at [544, 214] on p "Check for invoices in rejected on Auto Entry and move if required to the inbox" at bounding box center [610, 215] width 225 height 7
drag, startPoint x: 496, startPoint y: 238, endPoint x: 563, endPoint y: 237, distance: 67.1
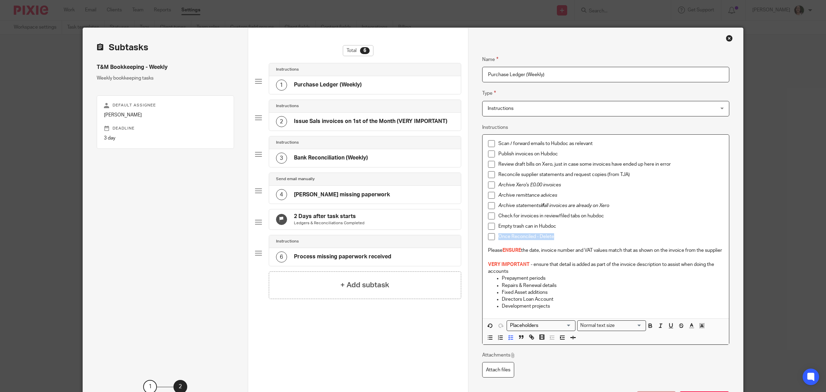
click at [563, 237] on p "Once Reconciled - Delete" at bounding box center [610, 236] width 225 height 7
click at [364, 161] on h4 "Bank Reconciliation (Weekly)" at bounding box center [331, 157] width 74 height 7
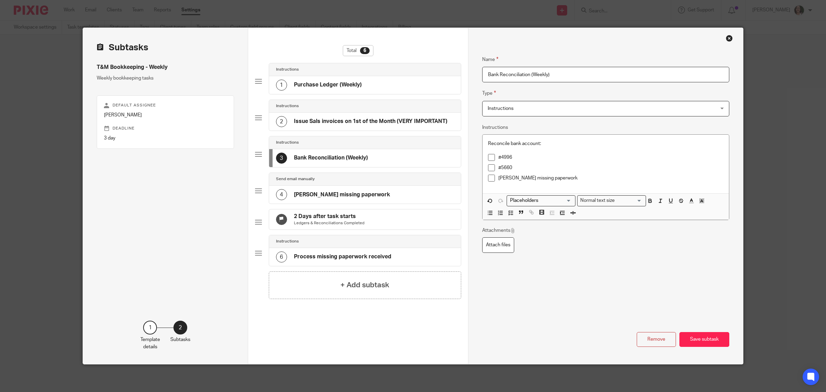
drag, startPoint x: 330, startPoint y: 105, endPoint x: 323, endPoint y: 153, distance: 48.6
click at [323, 153] on div "Instructions 1 Purchase Ledger (Weekly) Instructions 2 Issue Sals invoices on 1…" at bounding box center [358, 167] width 206 height 208
click at [307, 196] on h4 "[PERSON_NAME] missing paperwork" at bounding box center [342, 194] width 96 height 7
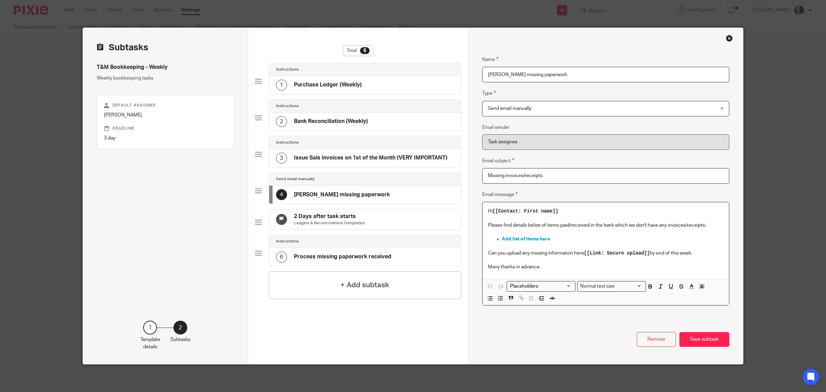
click at [488, 252] on p "Can you upload any missing information here [[Link: Secure upload]] by end of t…" at bounding box center [605, 252] width 235 height 7
drag, startPoint x: 484, startPoint y: 252, endPoint x: 699, endPoint y: 253, distance: 215.1
click at [699, 253] on div "Hi [[Contact: First name]] Please find details below of items paid/received in …" at bounding box center [605, 240] width 246 height 76
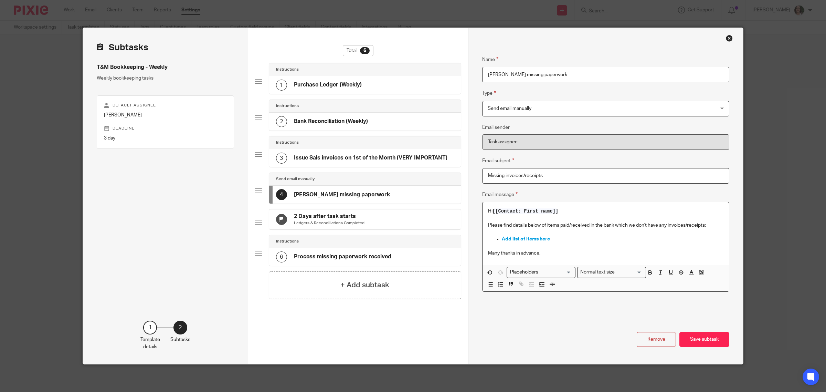
click at [326, 218] on h4 "2 Days after task starts" at bounding box center [329, 216] width 71 height 7
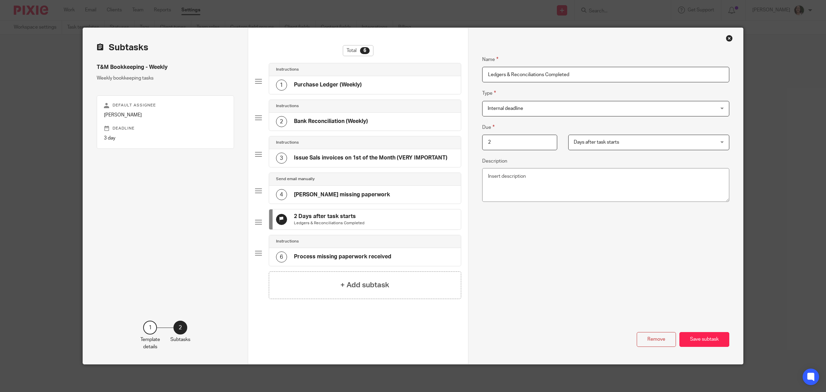
click at [256, 225] on div at bounding box center [258, 221] width 7 height 7
click at [656, 340] on button "Remove" at bounding box center [656, 339] width 39 height 15
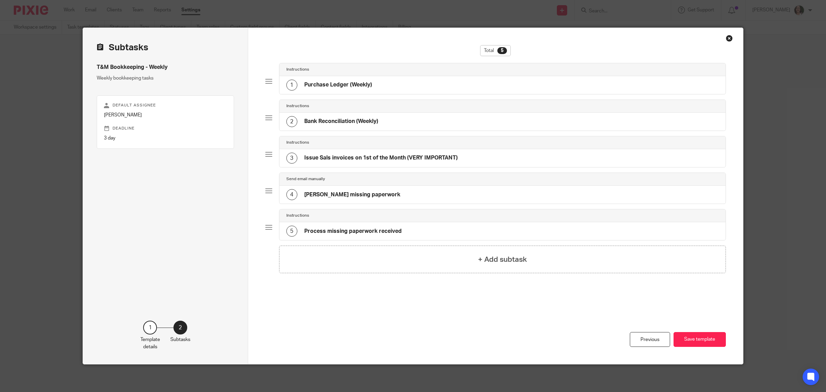
click at [344, 90] on div "1 Purchase Ledger (Weekly)" at bounding box center [329, 84] width 86 height 11
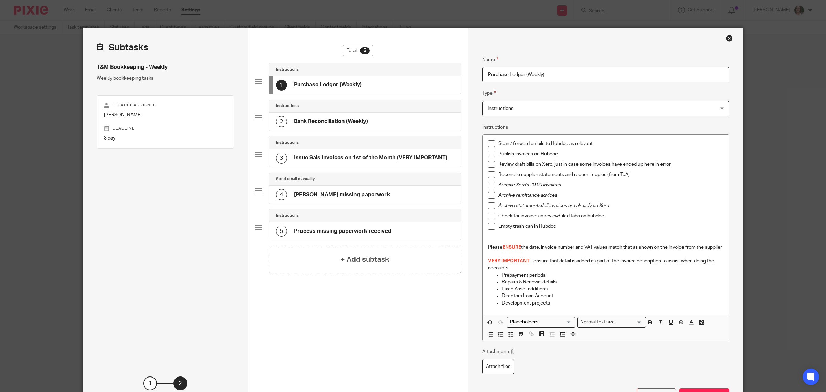
click at [341, 120] on h4 "Bank Reconciliation (Weekly)" at bounding box center [331, 121] width 74 height 7
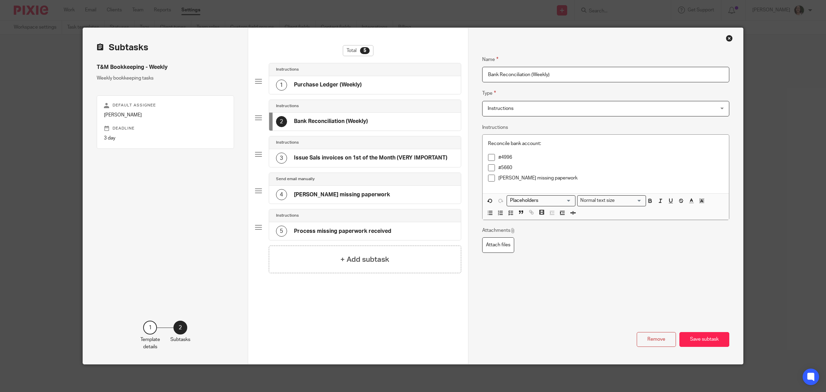
click at [335, 156] on h4 "Issue Sals invoices on 1st of the Month (VERY IMPORTANT)" at bounding box center [370, 157] width 153 height 7
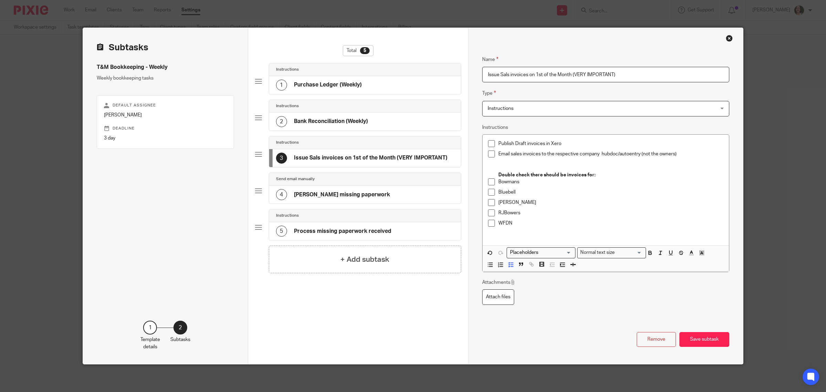
click at [330, 196] on h4 "[PERSON_NAME] missing paperwork" at bounding box center [342, 194] width 96 height 7
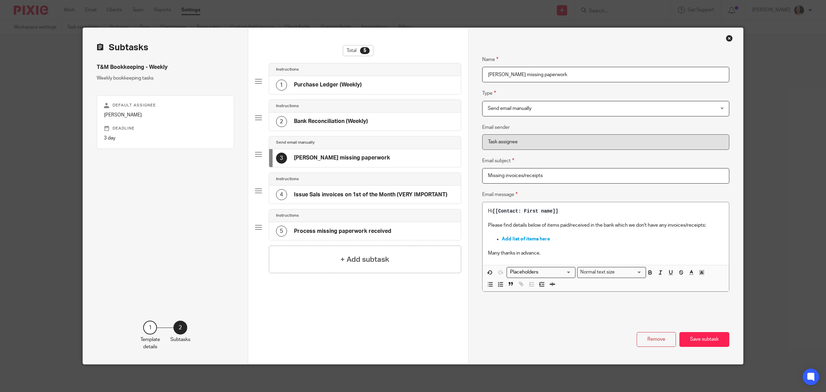
click at [320, 235] on h4 "Process missing paperwork received" at bounding box center [342, 230] width 97 height 7
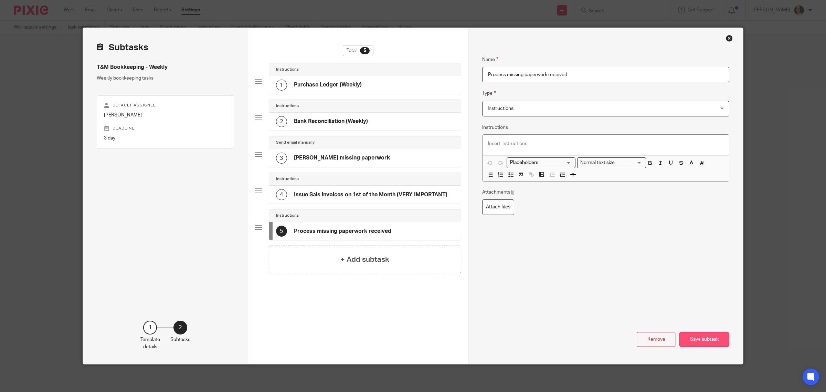
click at [697, 341] on button "Save subtask" at bounding box center [704, 339] width 50 height 15
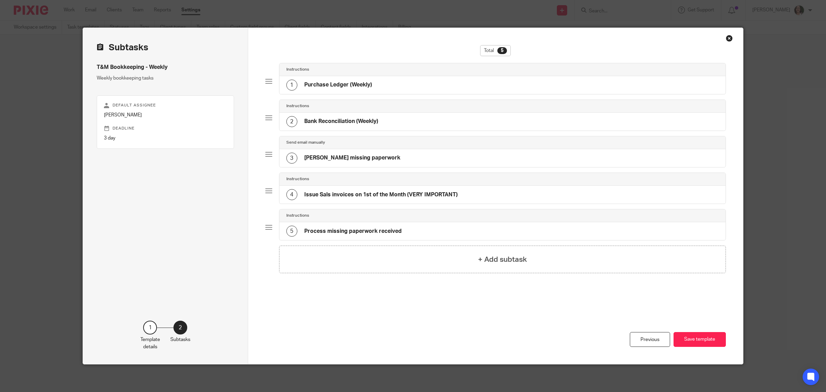
click at [697, 341] on button "Save template" at bounding box center [699, 339] width 52 height 15
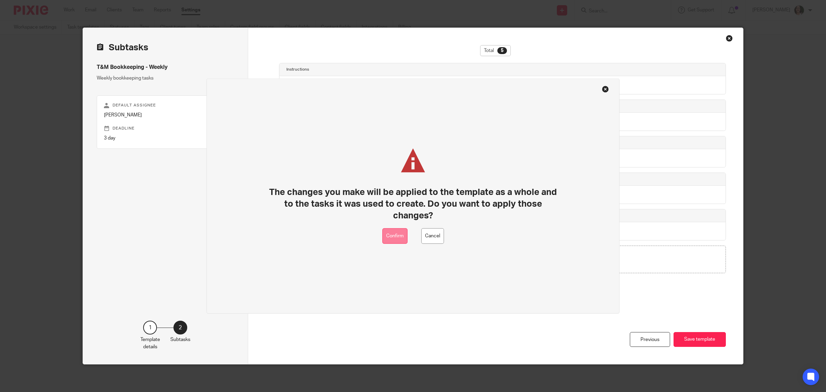
click at [393, 235] on button "Confirm" at bounding box center [394, 235] width 25 height 15
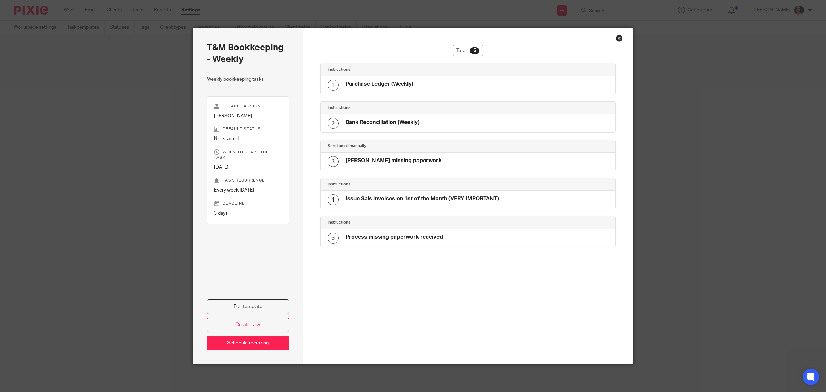
click at [616, 40] on div "Close this dialog window" at bounding box center [619, 38] width 7 height 7
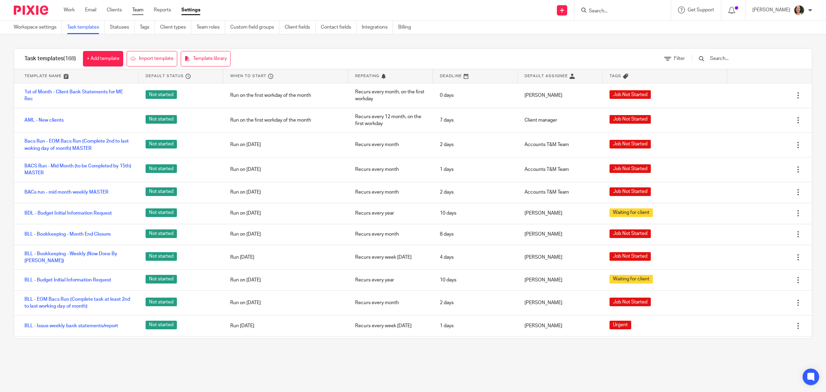
click at [143, 10] on link "Team" at bounding box center [137, 10] width 11 height 7
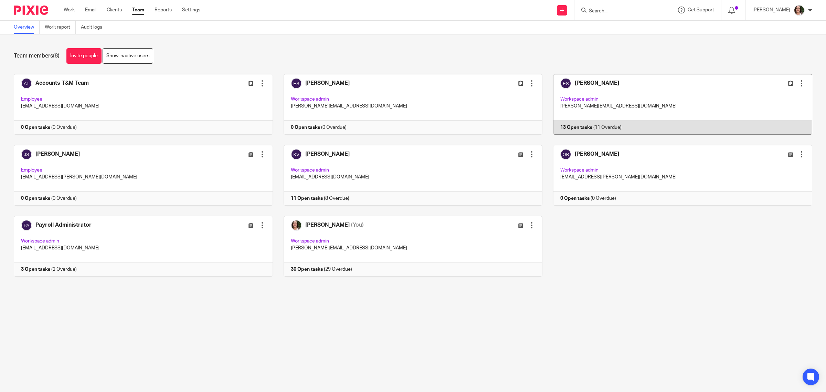
click at [570, 131] on link at bounding box center [677, 104] width 270 height 61
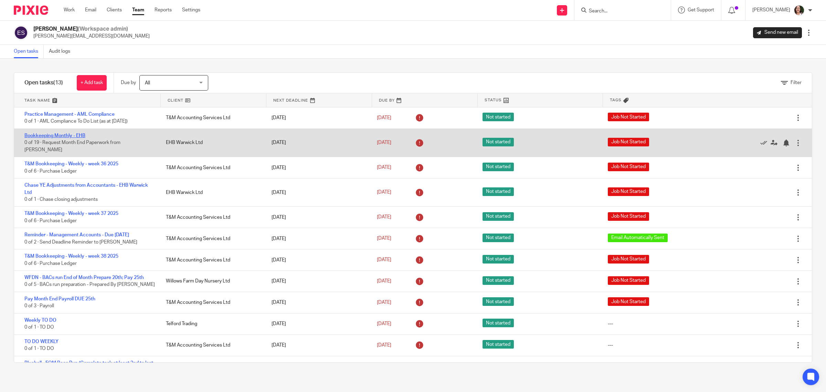
click at [78, 136] on link "Bookkeeping Monthly - EHB" at bounding box center [54, 135] width 61 height 5
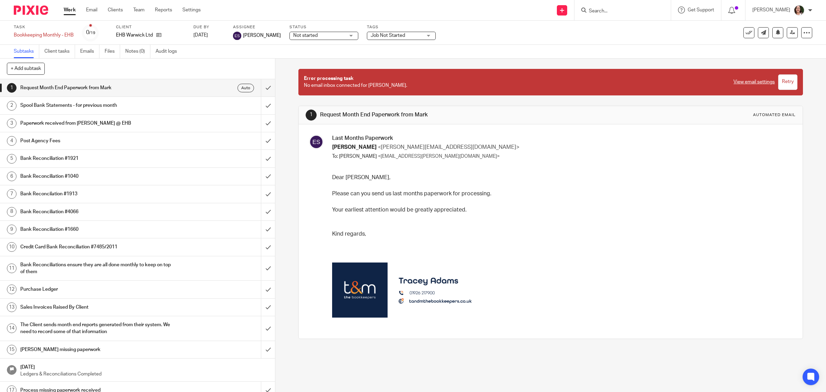
click at [750, 82] on link "View email settings" at bounding box center [753, 81] width 41 height 7
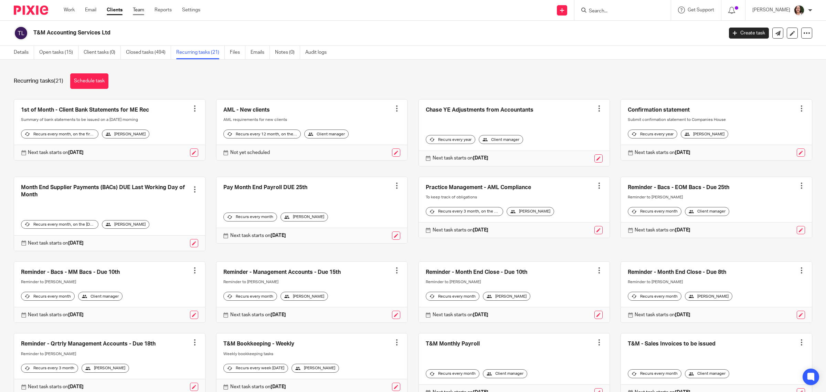
click at [142, 9] on link "Team" at bounding box center [138, 10] width 11 height 7
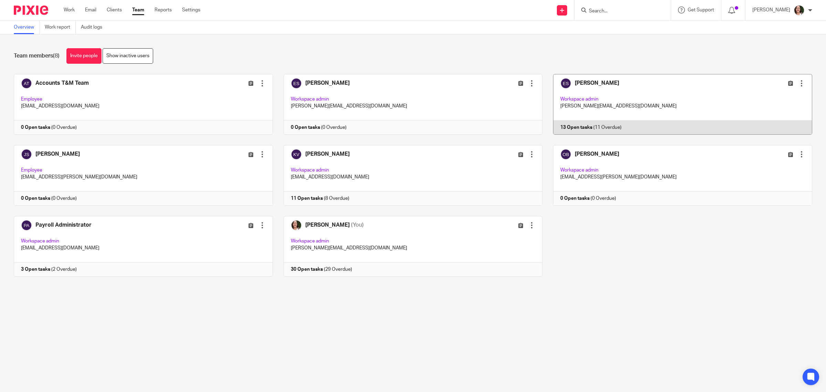
click at [567, 126] on link at bounding box center [677, 104] width 270 height 61
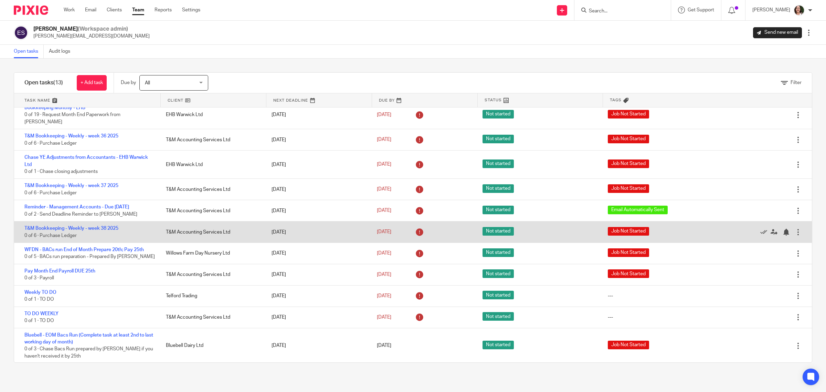
scroll to position [43, 0]
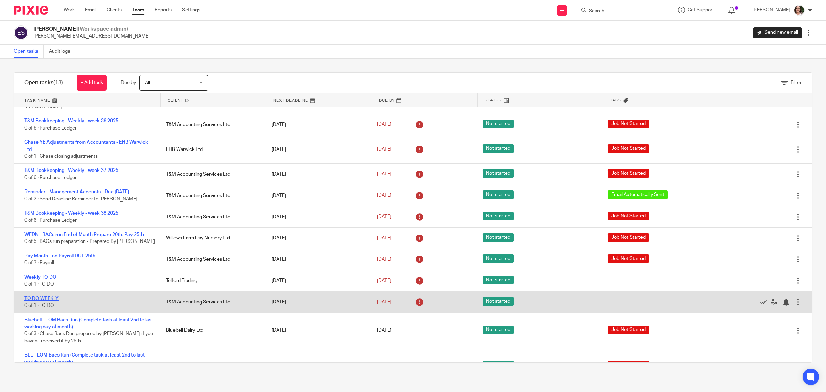
click at [40, 298] on link "TO DO WEEKLY" at bounding box center [41, 298] width 34 height 5
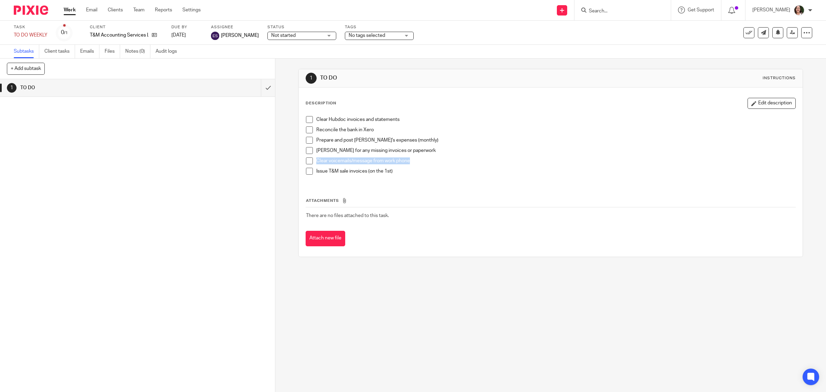
drag, startPoint x: 314, startPoint y: 159, endPoint x: 408, endPoint y: 160, distance: 94.3
click at [408, 160] on p "Clear voicemails/message from work phone" at bounding box center [555, 160] width 479 height 7
copy p "Clear voicemails/message from work phone"
drag, startPoint x: 314, startPoint y: 138, endPoint x: 419, endPoint y: 137, distance: 105.0
click at [419, 137] on p "Prepare and post Tracey's expenses (monthly)" at bounding box center [555, 140] width 479 height 7
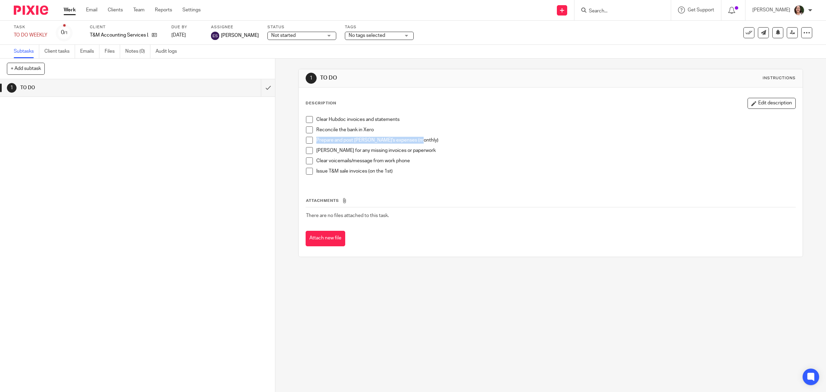
copy p "Prepare and post Tracey's expenses (monthly)"
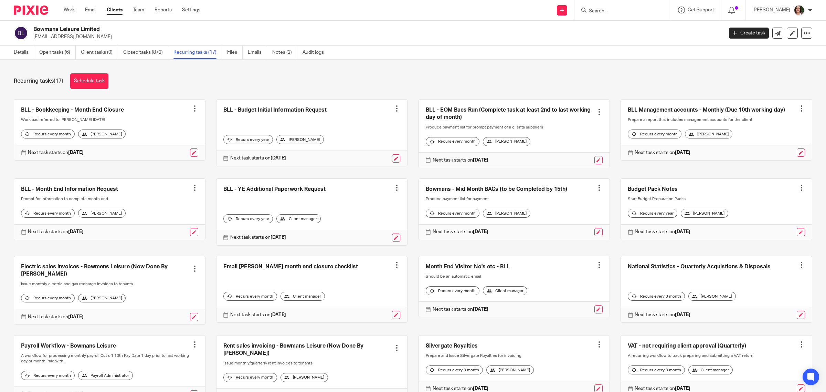
click at [628, 12] on input "Search" at bounding box center [619, 11] width 62 height 6
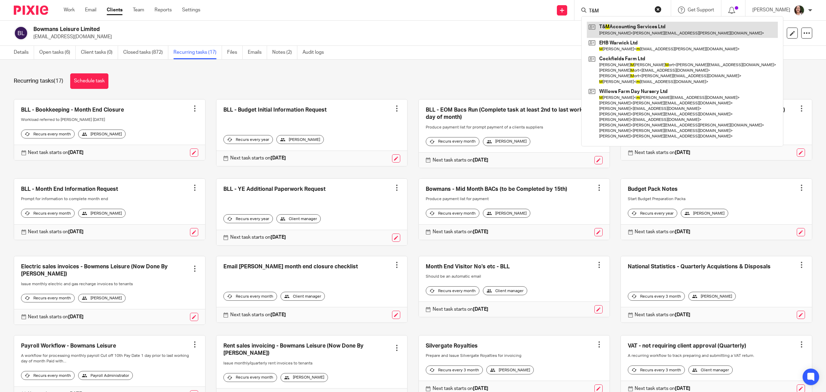
type input "T&M"
click at [625, 28] on link at bounding box center [682, 30] width 191 height 16
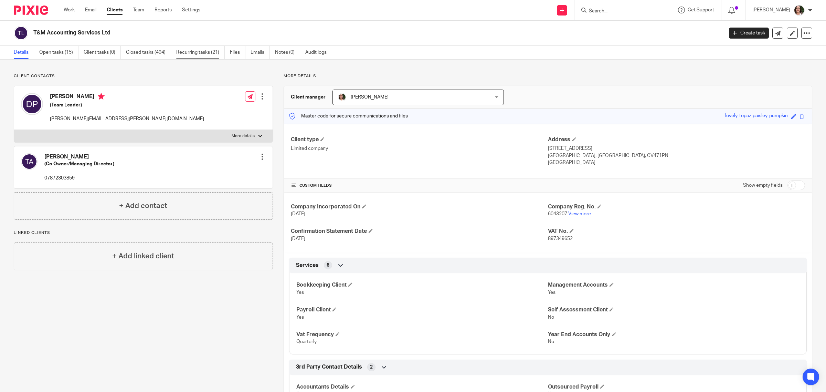
click at [183, 53] on link "Recurring tasks (21)" at bounding box center [200, 52] width 49 height 13
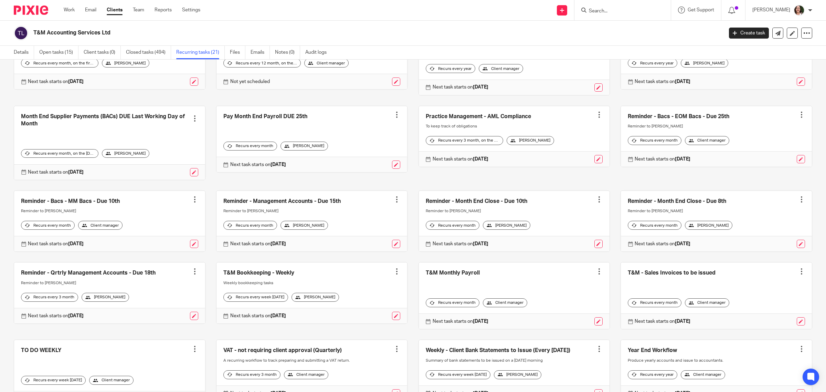
scroll to position [86, 0]
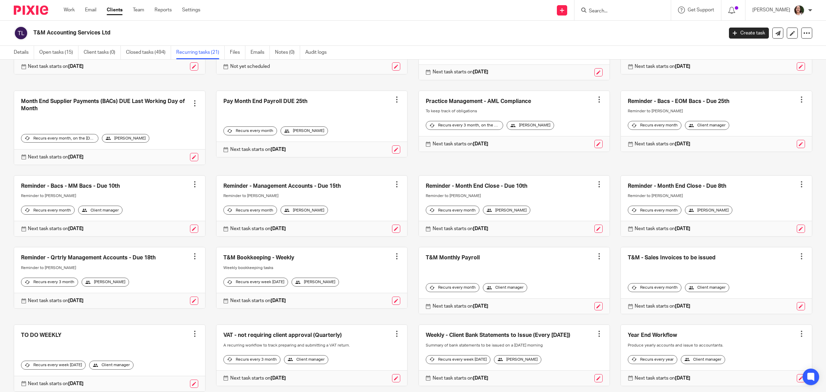
click at [266, 265] on link at bounding box center [311, 277] width 191 height 61
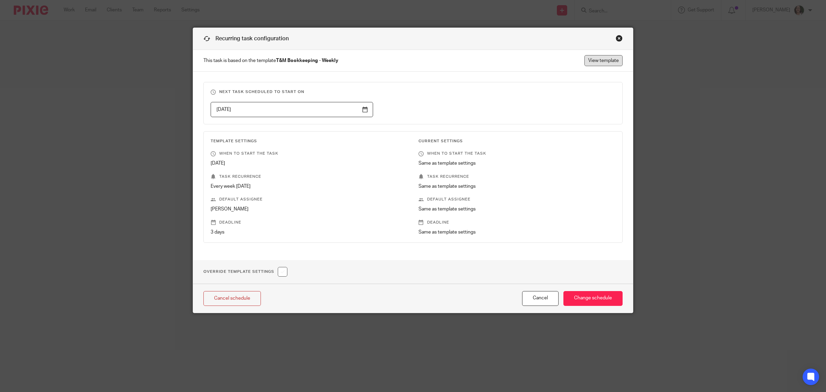
click at [601, 64] on link "View template" at bounding box center [603, 60] width 38 height 11
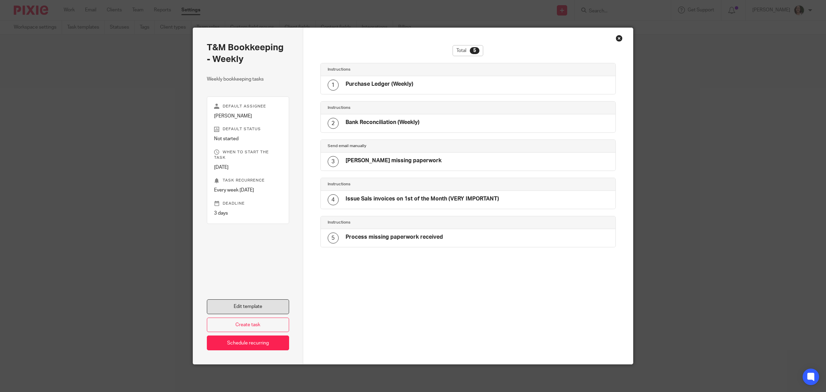
click at [238, 305] on link "Edit template" at bounding box center [248, 306] width 82 height 15
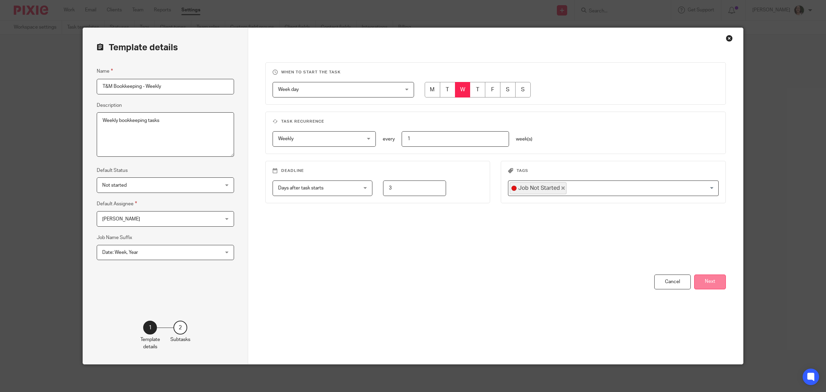
click at [705, 282] on button "Next" at bounding box center [710, 281] width 32 height 15
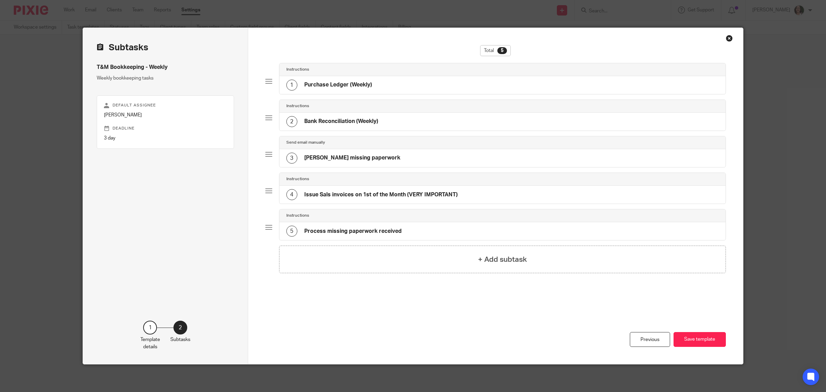
click at [352, 85] on h4 "Purchase Ledger (Weekly)" at bounding box center [338, 84] width 68 height 7
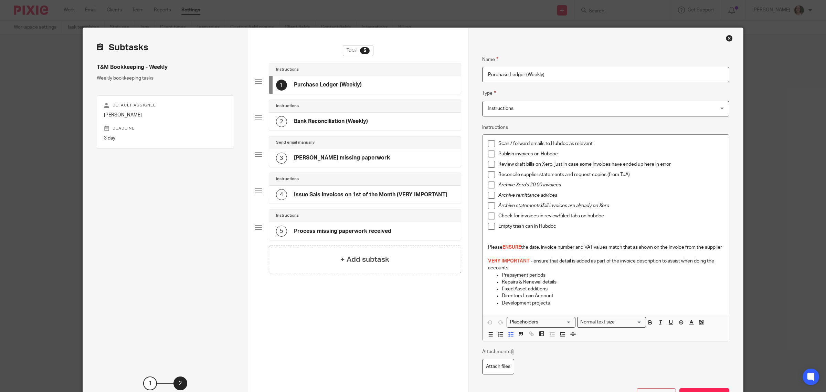
click at [350, 119] on h4 "Bank Reconciliation (Weekly)" at bounding box center [331, 121] width 74 height 7
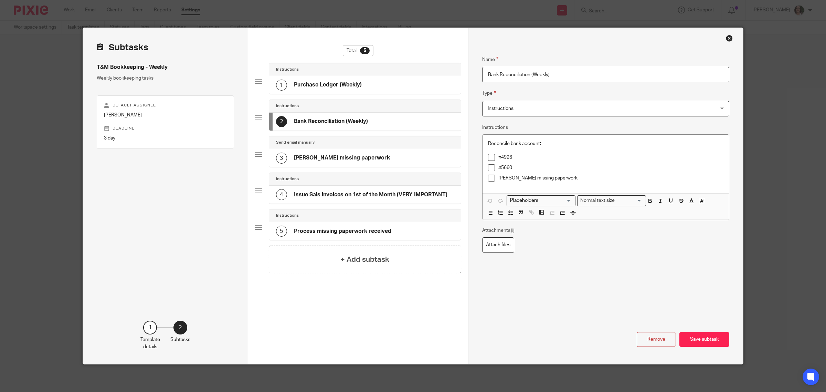
click at [484, 75] on input "Bank Reconciliation (Weekly)" at bounding box center [605, 74] width 247 height 15
drag, startPoint x: 510, startPoint y: 73, endPoint x: 519, endPoint y: 73, distance: 9.3
click at [510, 73] on input "Reconciliation Bank Accounts (Weekly)" at bounding box center [605, 74] width 247 height 15
type input "Reconcile Bank Accounts (Weekly)"
click at [382, 161] on div "3 Chase missing paperwork" at bounding box center [365, 158] width 192 height 18
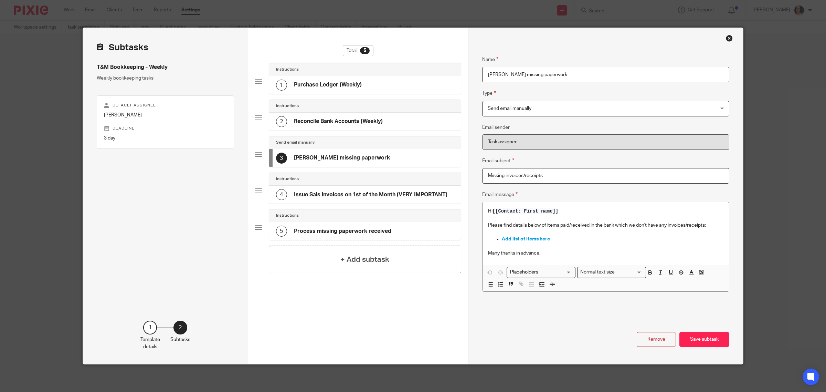
click at [483, 175] on input "Missing invoices/receipts" at bounding box center [605, 175] width 247 height 15
type input "T&M Missing invoices/receipts"
click at [383, 195] on h4 "Issue Sals invoices on 1st of the Month (VERY IMPORTANT)" at bounding box center [370, 194] width 153 height 7
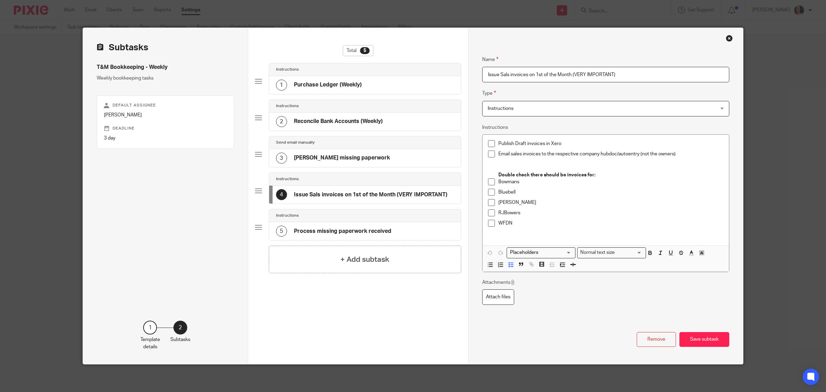
click at [504, 72] on input "Issue Sals invoices on 1st of the Month (VERY IMPORTANT)" at bounding box center [605, 74] width 247 height 15
type input "Issue Sales invoices on 1st of the Month (VERY IMPORTANT)"
click at [395, 198] on h4 "Issue Sales invoices on 1st of the Month (VERY IMPORTANT)" at bounding box center [372, 194] width 157 height 7
click at [369, 260] on h4 "+ Add subtask" at bounding box center [364, 259] width 49 height 11
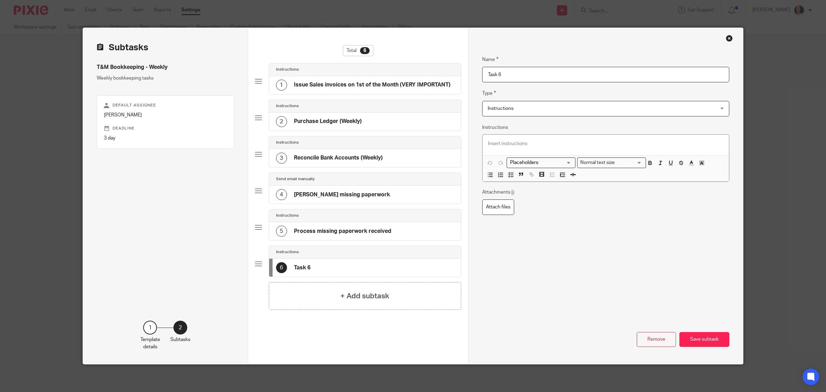
drag, startPoint x: 510, startPoint y: 73, endPoint x: 458, endPoint y: 67, distance: 52.7
click at [458, 67] on div "Subtasks T&M Bookkeeping - Weekly Weekly bookkeeping tasks Default assignee Emi…" at bounding box center [413, 196] width 660 height 336
click at [589, 76] on input "Clear voicemails/message from work phone" at bounding box center [605, 74] width 247 height 15
type input "Clear voicemails/message from work phone"
click at [361, 294] on h4 "+ Add subtask" at bounding box center [364, 295] width 49 height 11
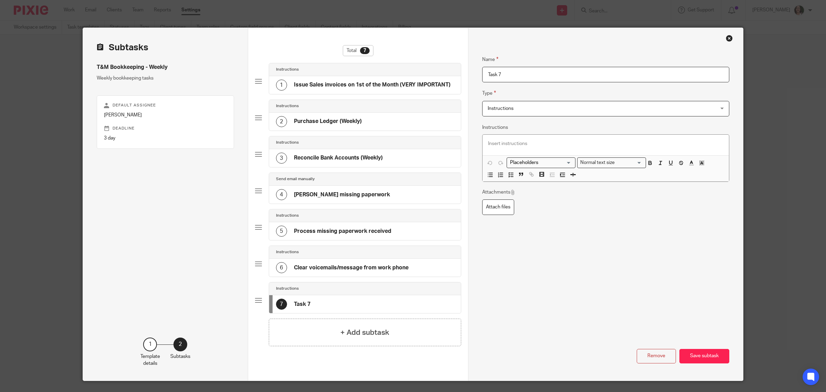
drag, startPoint x: 536, startPoint y: 74, endPoint x: 477, endPoint y: 71, distance: 59.3
click at [477, 71] on div "Name Purchase Ledger (Weekly) Type Instructions Instructions Instructions Send …" at bounding box center [605, 204] width 275 height 352
type input "Upload monthly bank statements into Xero files"
click at [692, 355] on button "Save subtask" at bounding box center [704, 356] width 50 height 15
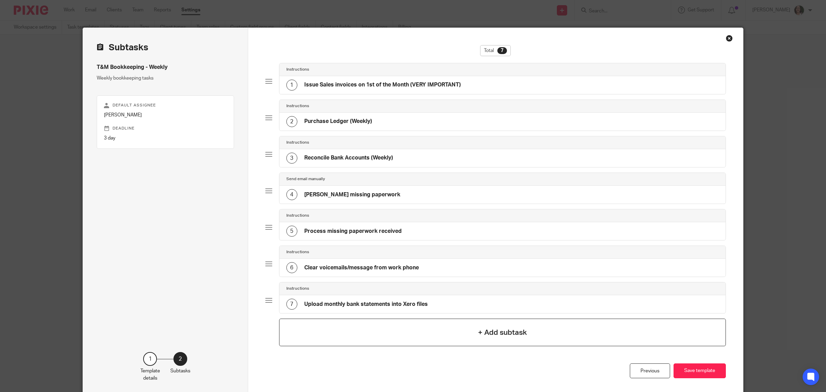
click at [394, 334] on div "+ Add subtask" at bounding box center [502, 332] width 447 height 28
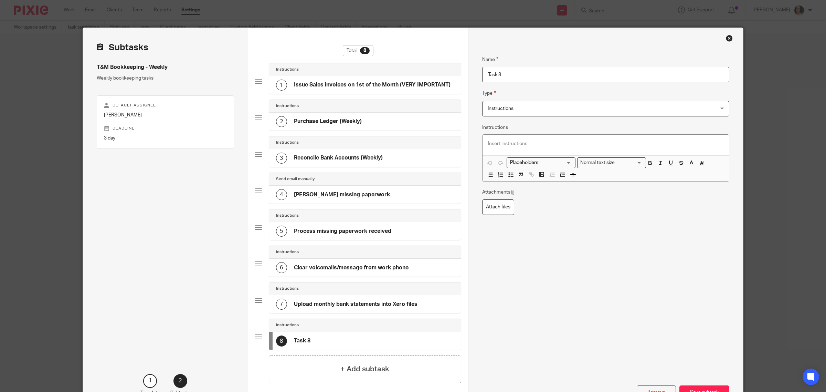
drag, startPoint x: 501, startPoint y: 76, endPoint x: 482, endPoint y: 76, distance: 18.6
click at [482, 76] on input "Task 8" at bounding box center [605, 74] width 247 height 15
type input "Prepare and post Tracey's expenses (monthly)"
click at [391, 308] on h4 "Upload monthly bank statements into Xero files" at bounding box center [356, 303] width 124 height 7
drag, startPoint x: 518, startPoint y: 73, endPoint x: 502, endPoint y: 73, distance: 15.8
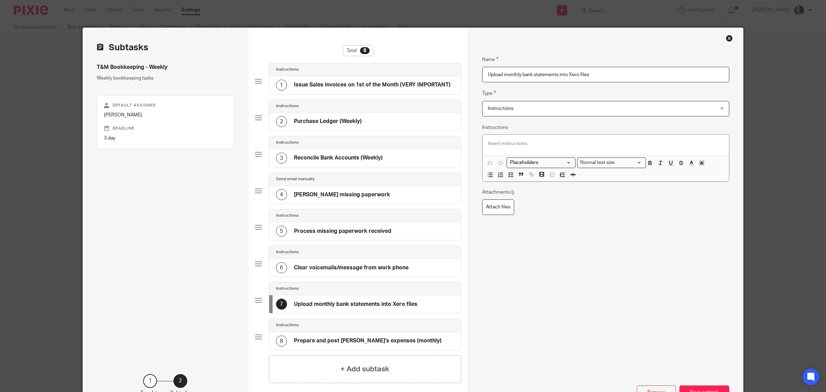
click at [502, 73] on input "Upload monthly bank statements into Xero files" at bounding box center [605, 74] width 247 height 15
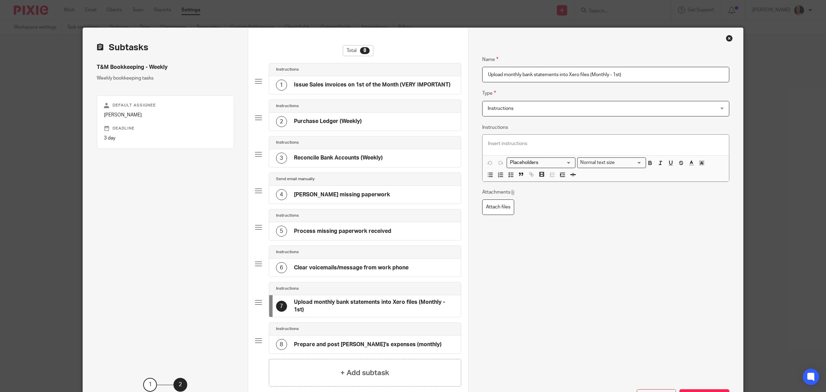
click at [434, 313] on h4 "Upload monthly bank statements into Xero files (Monthly - 1st)" at bounding box center [374, 305] width 160 height 15
click at [590, 74] on input "Upload monthly bank statements into Xero files (Monthly - 1st)" at bounding box center [605, 74] width 247 height 15
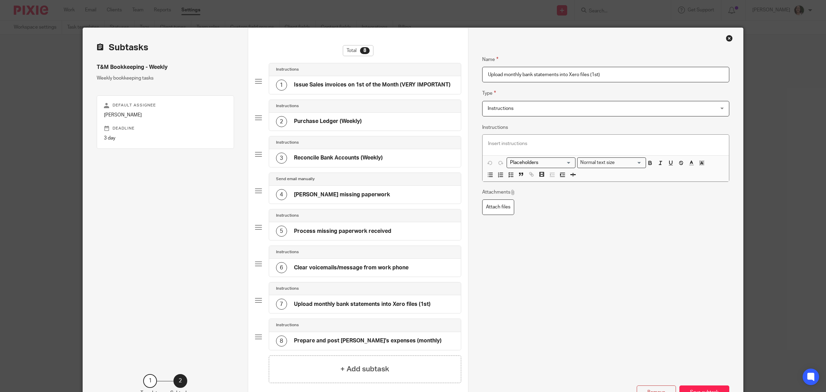
type input "Upload monthly bank statements into Xero files (1st)"
click at [416, 318] on div "Instructions 7 Upload monthly bank statements into Xero files (1st)" at bounding box center [358, 300] width 206 height 36
click at [402, 342] on h4 "Prepare and post Tracey's expenses (monthly)" at bounding box center [368, 340] width 148 height 7
click at [565, 74] on input "Prepare and post Tracey's expenses (monthly)" at bounding box center [605, 74] width 247 height 15
type input "Prepare and post Tracey's expenses (Monthly)"
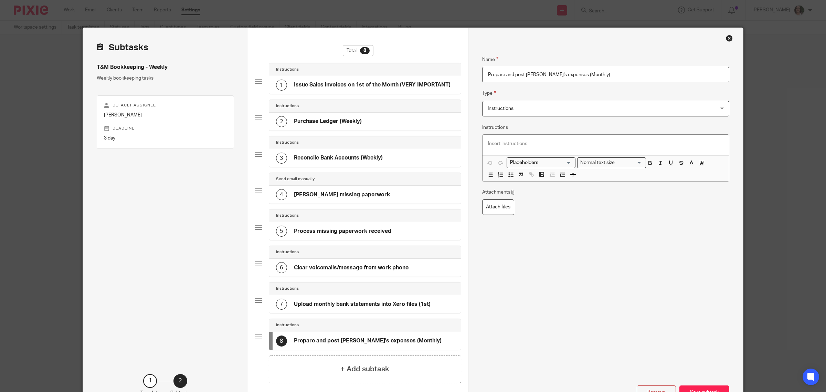
click at [504, 326] on div "Remove Save subtask" at bounding box center [605, 353] width 247 height 93
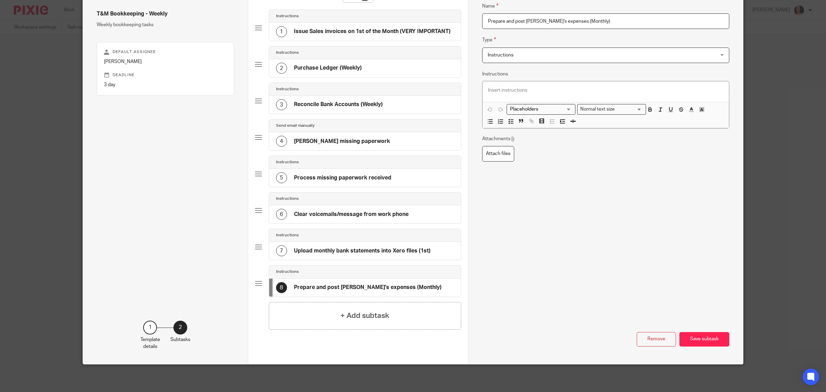
scroll to position [55, 0]
click at [691, 338] on button "Save subtask" at bounding box center [704, 339] width 50 height 15
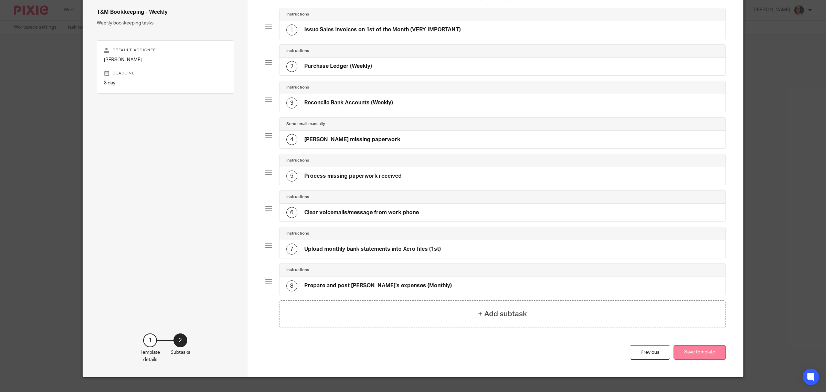
click at [695, 353] on button "Save template" at bounding box center [699, 352] width 52 height 15
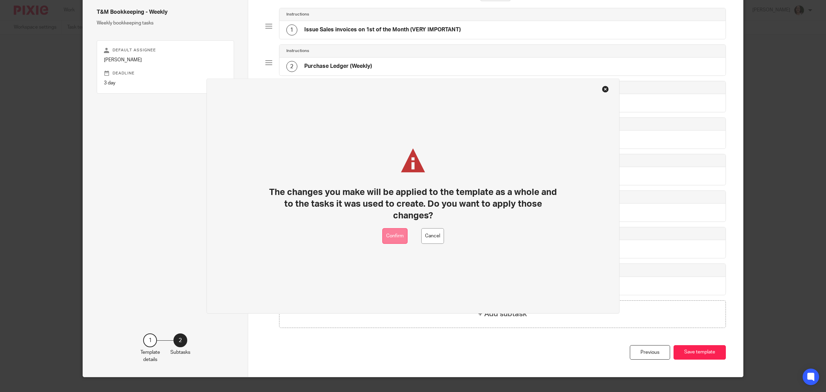
click at [398, 237] on button "Confirm" at bounding box center [394, 235] width 25 height 15
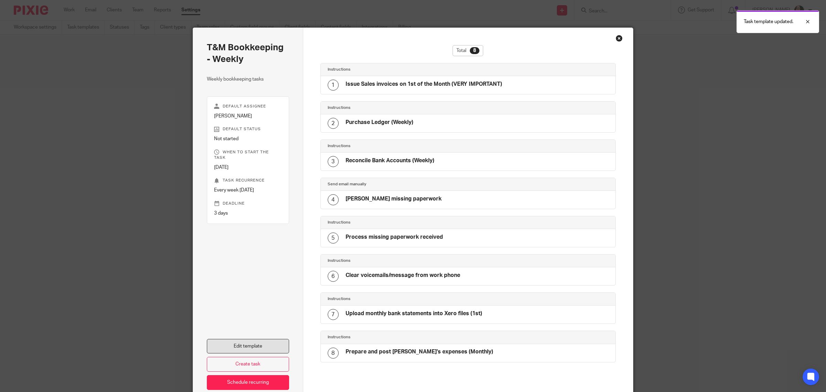
click at [259, 348] on link "Edit template" at bounding box center [248, 346] width 82 height 15
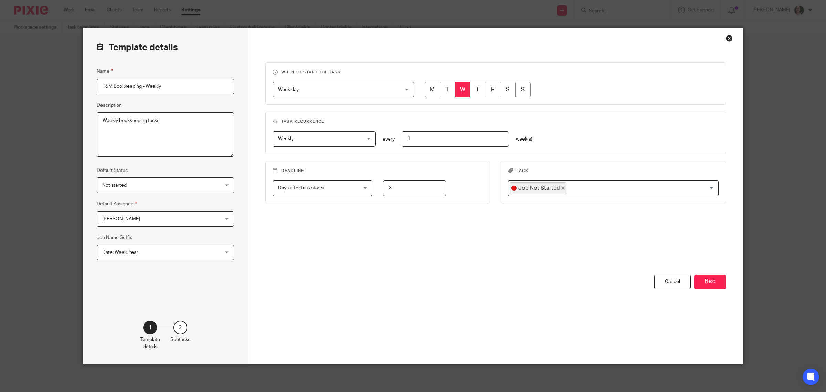
click at [432, 89] on input "radio" at bounding box center [432, 89] width 15 height 15
radio input "true"
click at [702, 281] on button "Next" at bounding box center [710, 281] width 32 height 15
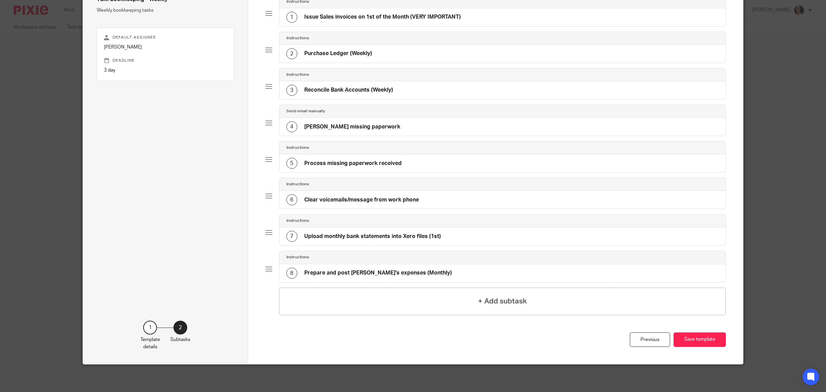
scroll to position [70, 0]
click at [701, 338] on button "Save template" at bounding box center [699, 339] width 52 height 15
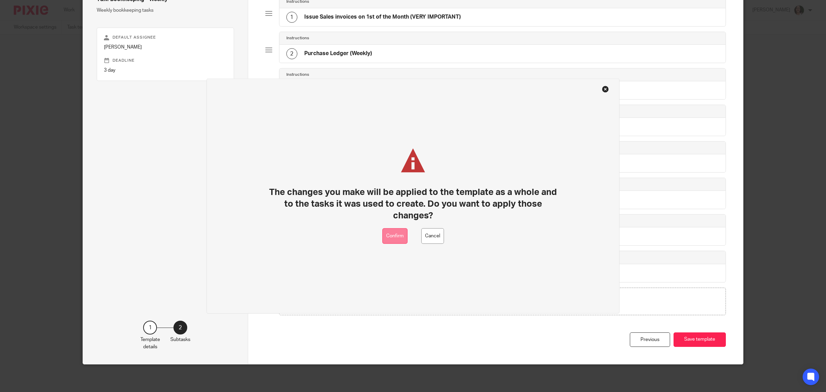
click at [389, 236] on button "Confirm" at bounding box center [394, 235] width 25 height 15
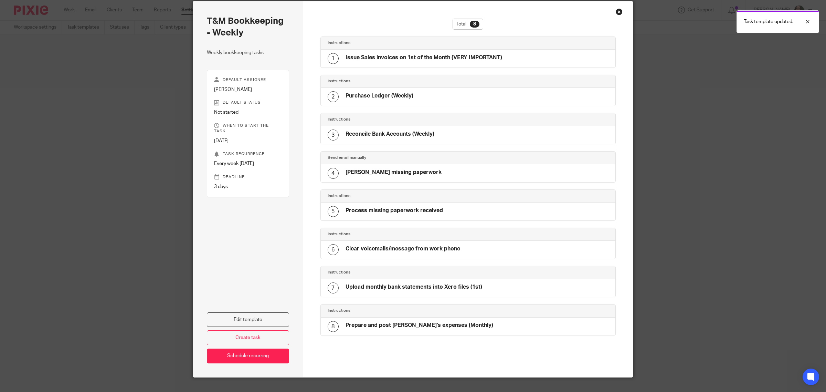
scroll to position [41, 0]
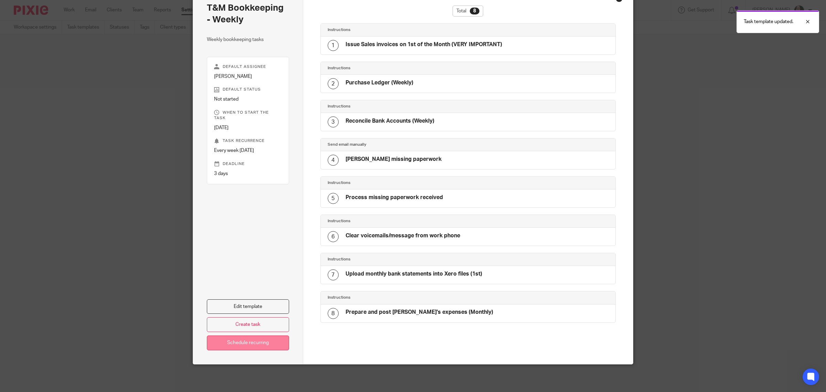
click at [249, 347] on link "Schedule recurring" at bounding box center [248, 342] width 82 height 15
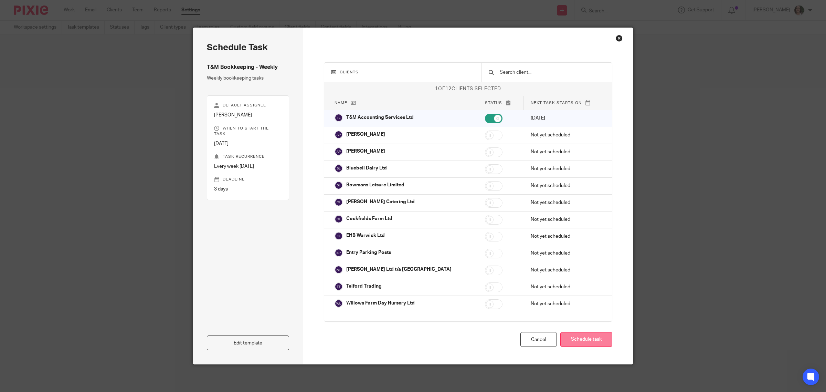
click at [574, 338] on button "Schedule task" at bounding box center [586, 339] width 52 height 15
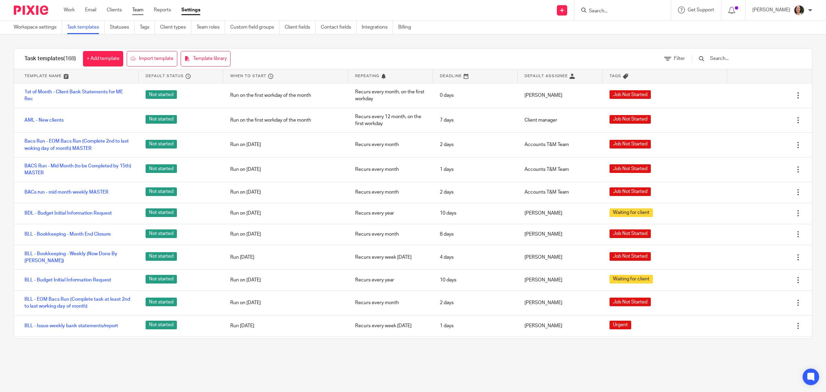
click at [141, 12] on link "Team" at bounding box center [137, 10] width 11 height 7
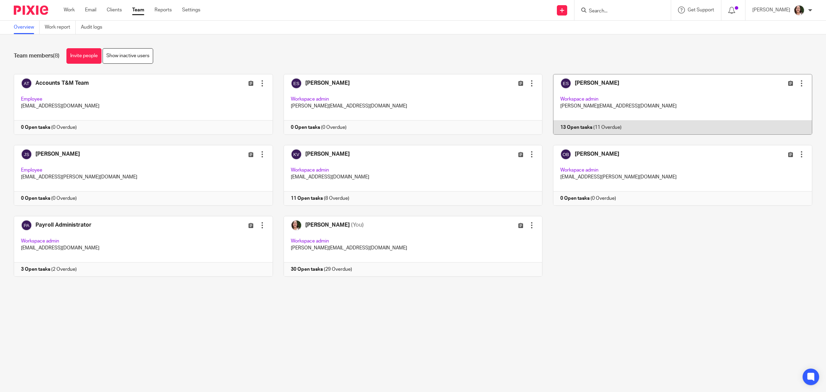
click at [572, 127] on link at bounding box center [677, 104] width 270 height 61
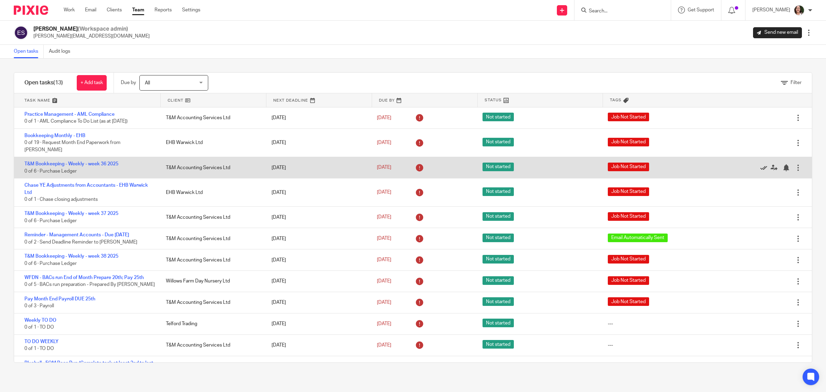
click at [760, 164] on icon at bounding box center [763, 167] width 7 height 7
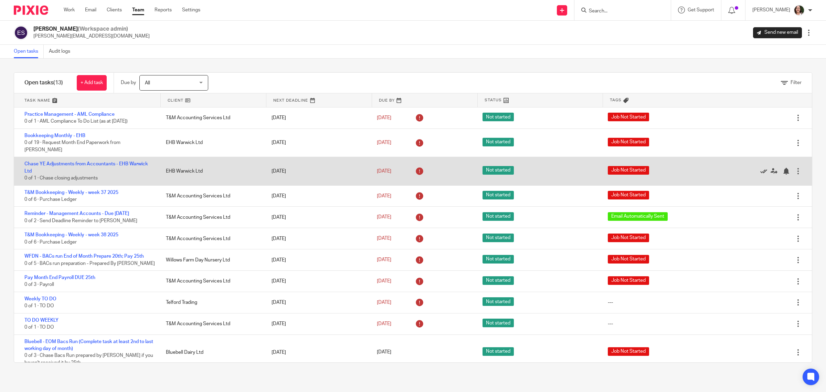
click at [760, 168] on icon at bounding box center [763, 171] width 7 height 7
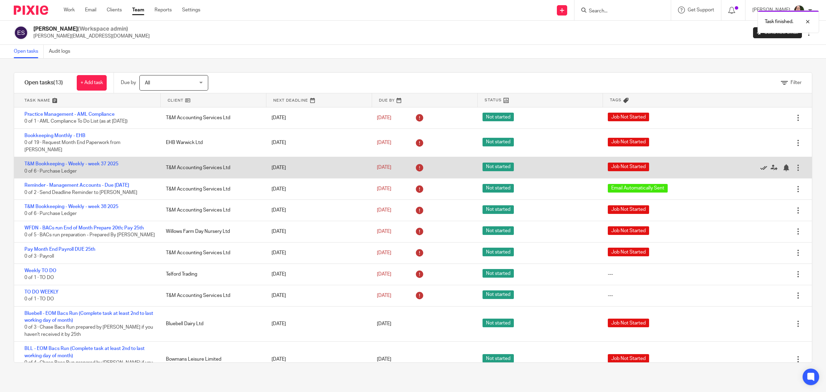
click at [760, 164] on icon at bounding box center [763, 167] width 7 height 7
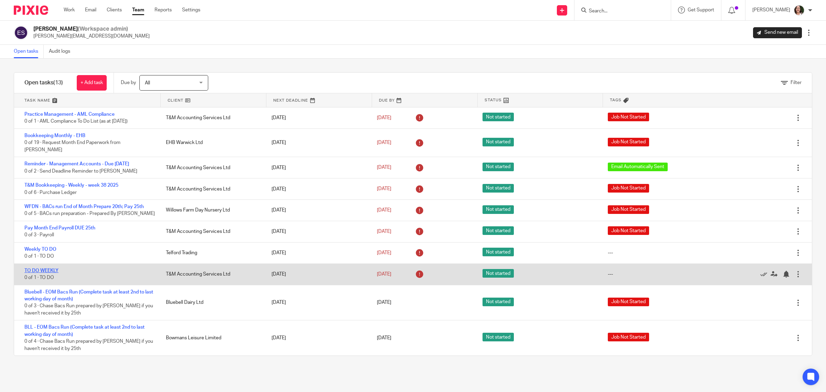
click at [42, 272] on link "TO DO WEEKLY" at bounding box center [41, 270] width 34 height 5
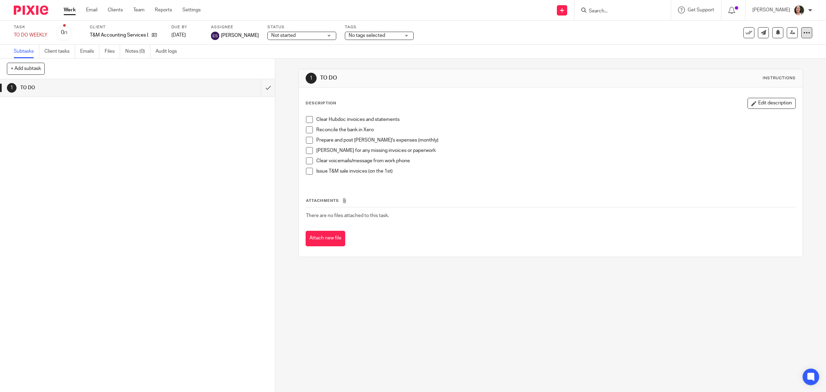
click at [803, 33] on icon at bounding box center [806, 32] width 7 height 7
click at [762, 89] on span "Delete" at bounding box center [763, 89] width 14 height 5
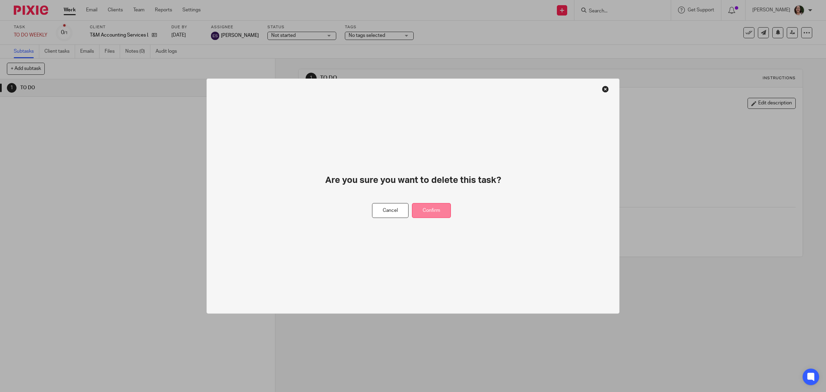
click at [436, 209] on button "Confirm" at bounding box center [431, 210] width 39 height 15
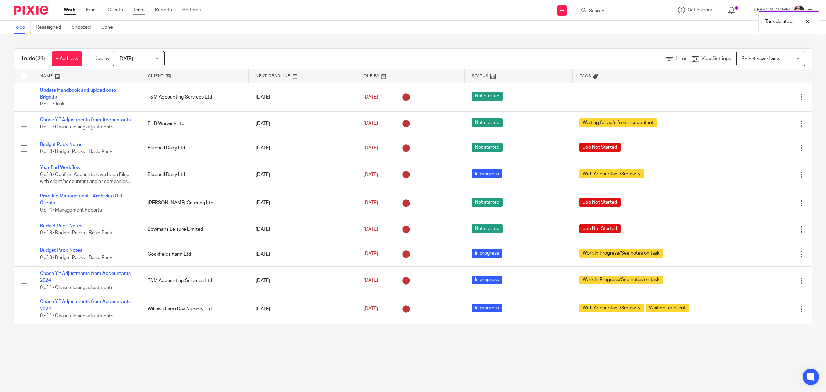
click at [142, 9] on link "Team" at bounding box center [138, 10] width 11 height 7
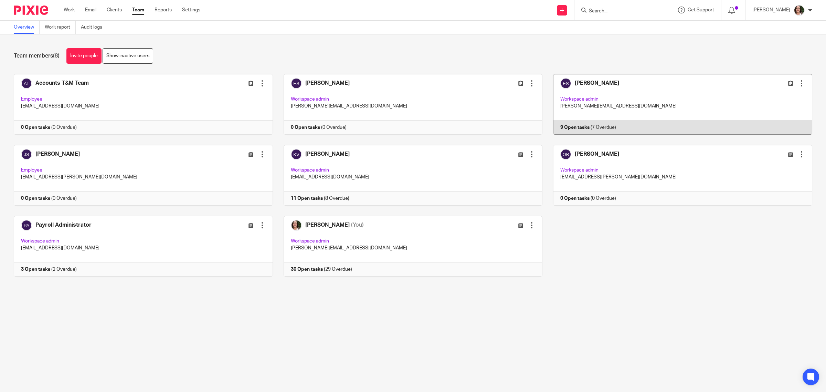
click at [588, 80] on link at bounding box center [677, 104] width 270 height 61
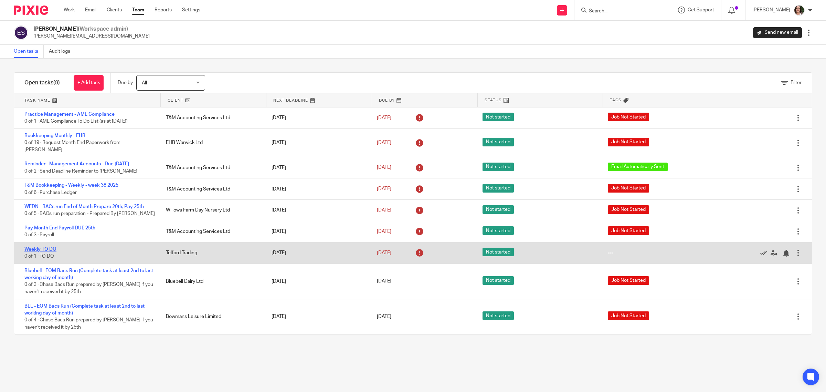
click at [48, 249] on link "Weekly TO DO" at bounding box center [40, 249] width 32 height 5
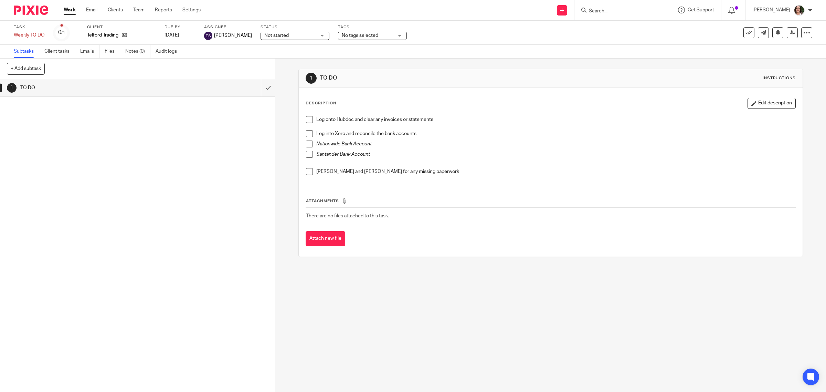
click at [382, 134] on p "Log into Xero and reconcile the bank accounts" at bounding box center [555, 133] width 479 height 7
click at [217, 33] on span "[PERSON_NAME]" at bounding box center [233, 35] width 38 height 7
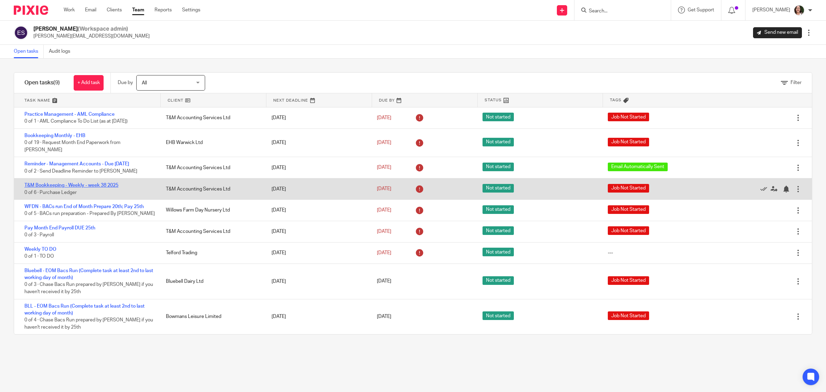
click at [118, 184] on link "T&M Bookkeeping - Weekly - week 38 2025" at bounding box center [71, 185] width 94 height 5
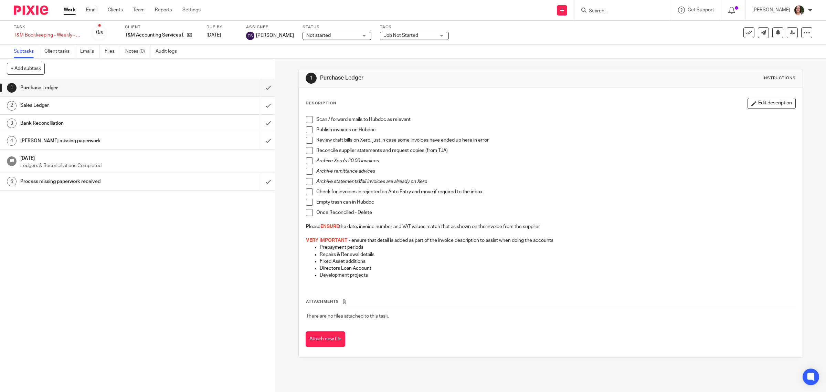
click at [142, 108] on h1 "Sales Ledger" at bounding box center [98, 105] width 156 height 10
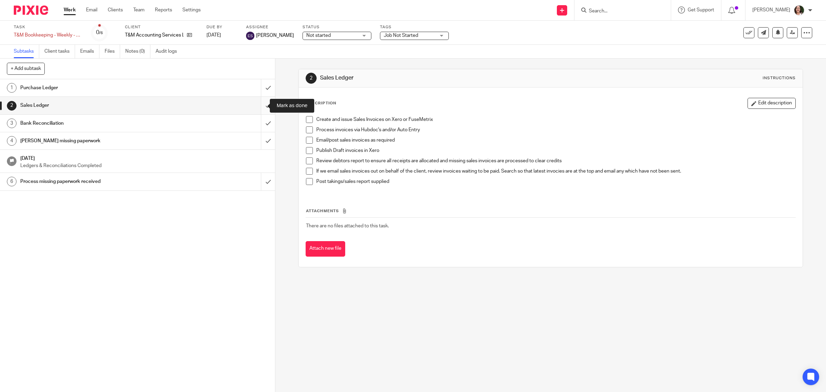
click at [259, 105] on input "submit" at bounding box center [137, 105] width 275 height 17
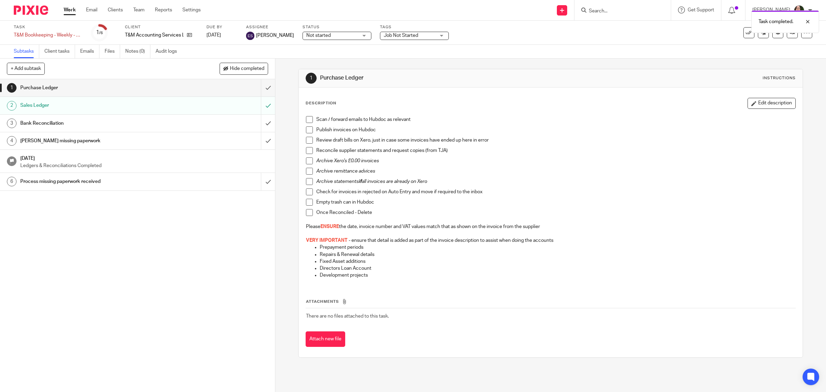
click at [143, 126] on h1 "Bank Reconciliation" at bounding box center [98, 123] width 156 height 10
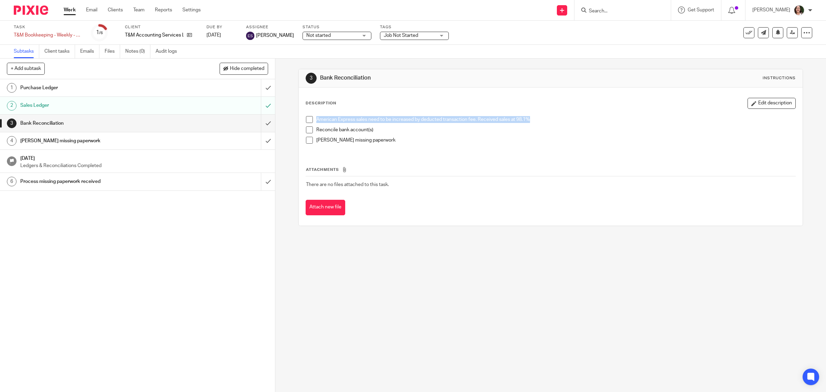
drag, startPoint x: 314, startPoint y: 118, endPoint x: 541, endPoint y: 123, distance: 226.5
click at [541, 123] on div "American Express sales need to be increased by deducted transaction fee. Receiv…" at bounding box center [555, 121] width 479 height 10
click at [752, 104] on button "Edit description" at bounding box center [771, 103] width 48 height 11
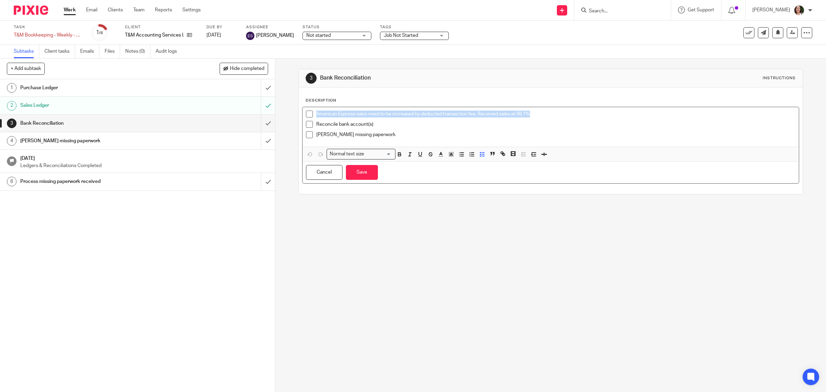
click at [316, 114] on p "American Express sales need to be increased by deducted transaction fee. Receiv…" at bounding box center [555, 113] width 479 height 7
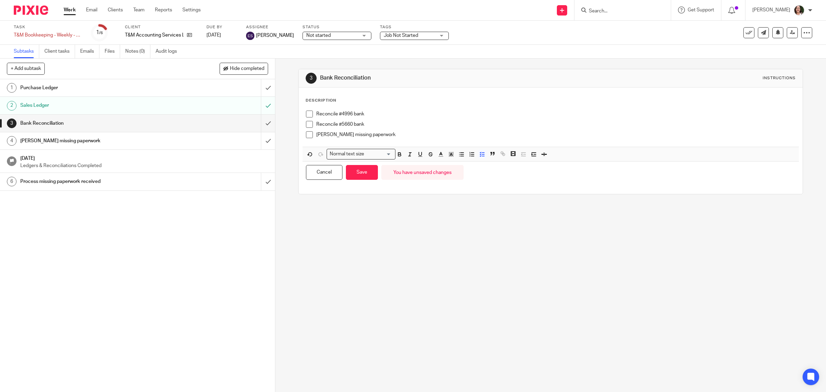
click at [130, 145] on h1 "[PERSON_NAME] missing paperwork" at bounding box center [98, 141] width 156 height 10
click at [353, 170] on button "Save" at bounding box center [362, 172] width 32 height 15
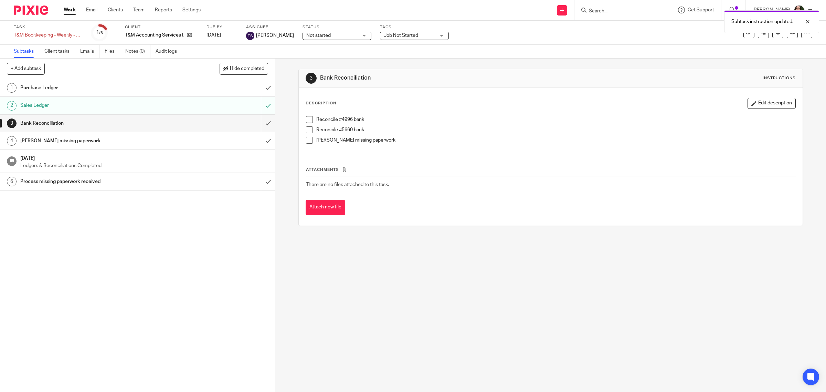
click at [145, 146] on h1 "[PERSON_NAME] missing paperwork" at bounding box center [98, 141] width 156 height 10
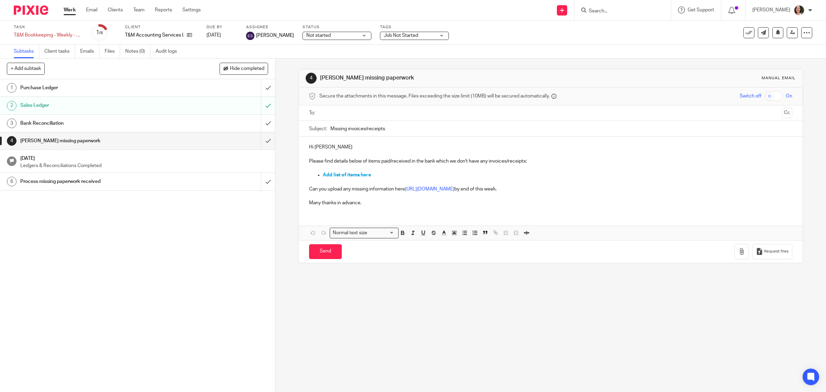
click at [329, 148] on p "Hi Dipak" at bounding box center [550, 146] width 483 height 7
click at [330, 129] on input "Missing invoices/receipts" at bounding box center [561, 128] width 462 height 15
type input "T&M Missing invoices/receipts"
click at [315, 145] on p "Hi Dipak" at bounding box center [550, 146] width 483 height 7
drag, startPoint x: 312, startPoint y: 147, endPoint x: 325, endPoint y: 147, distance: 13.1
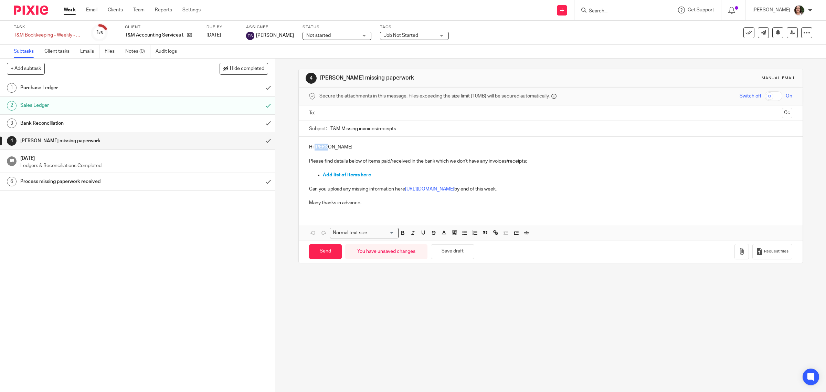
click at [325, 147] on p "Hi Dipak" at bounding box center [550, 146] width 483 height 7
click at [447, 253] on button "Save draft" at bounding box center [452, 251] width 43 height 15
click at [141, 170] on link "18 Sep 2025 Ledgers & Reconciliations Completed" at bounding box center [137, 161] width 275 height 23
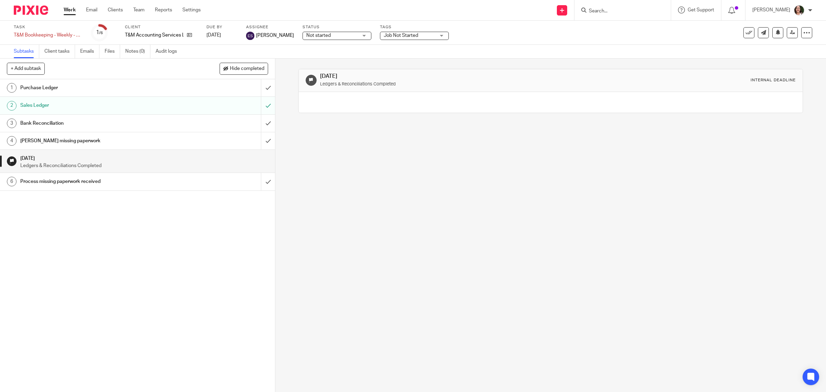
click at [149, 185] on h1 "Process missing paperwork received" at bounding box center [98, 181] width 156 height 10
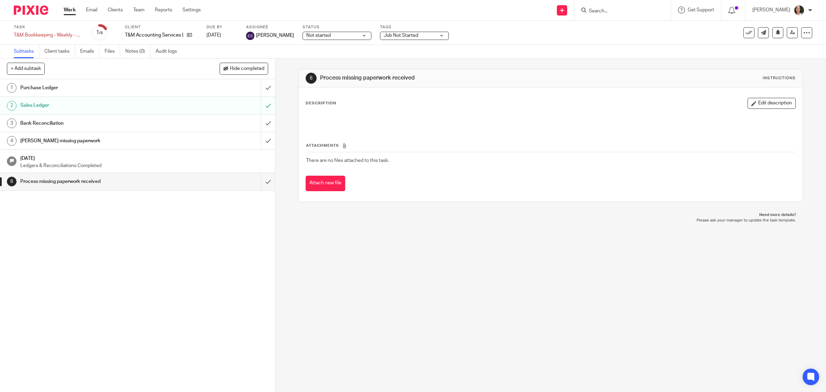
click at [386, 37] on span "Job Not Started" at bounding box center [401, 35] width 34 height 5
click at [159, 253] on div "1 Purchase Ledger 2 Sales Ledger 3 Bank Reconciliation 4 Chase missing paperwor…" at bounding box center [137, 235] width 275 height 312
click at [137, 10] on link "Team" at bounding box center [138, 10] width 11 height 7
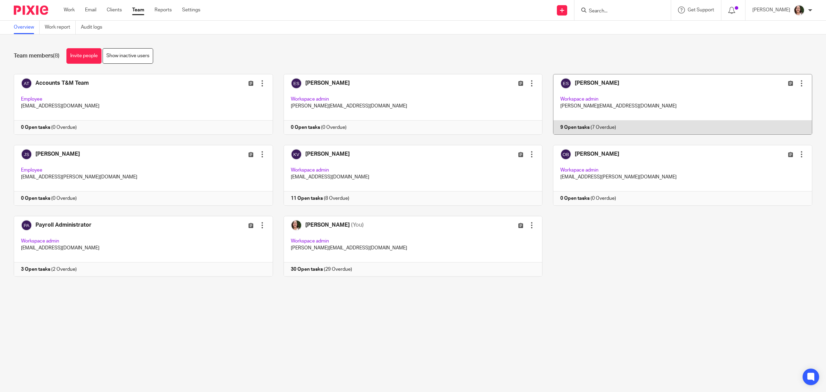
click at [563, 126] on link at bounding box center [677, 104] width 270 height 61
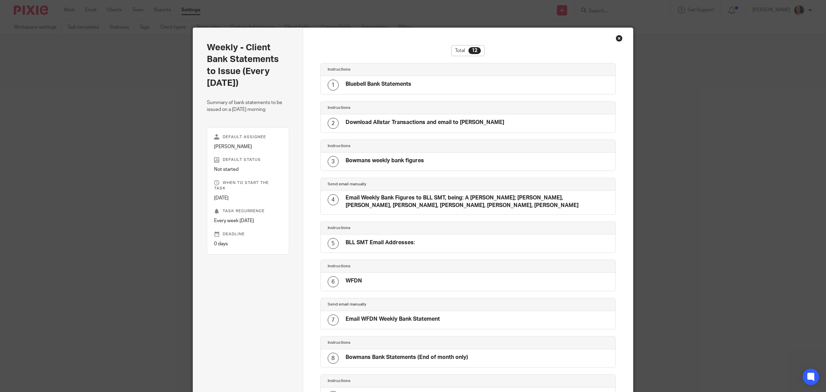
click at [616, 38] on div "Close this dialog window" at bounding box center [619, 38] width 7 height 7
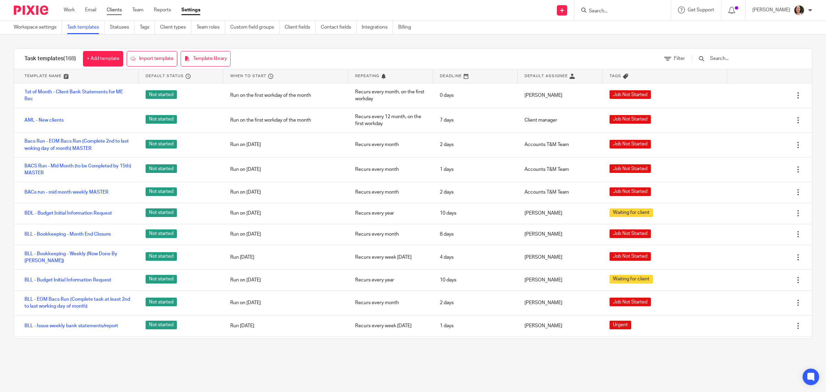
click at [117, 10] on link "Clients" at bounding box center [114, 10] width 15 height 7
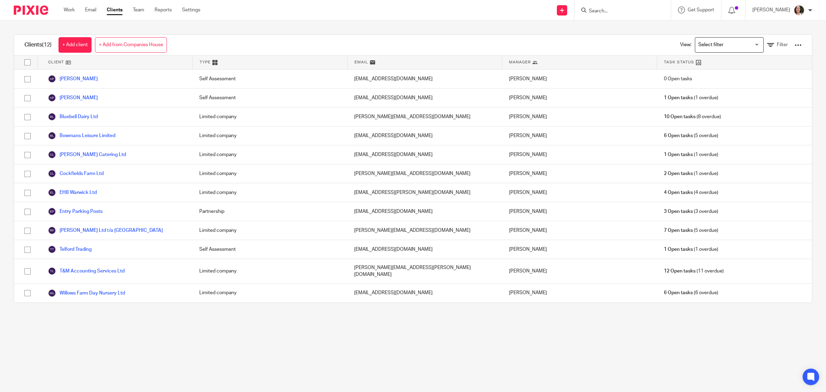
click at [609, 11] on input "Search" at bounding box center [619, 11] width 62 height 6
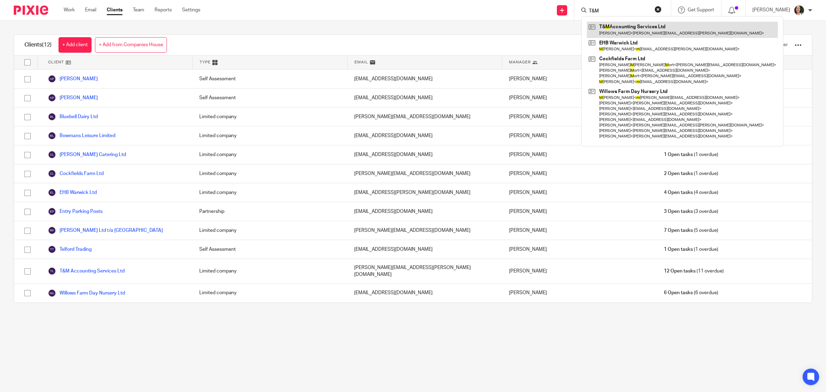
type input "T&M"
click at [663, 26] on link at bounding box center [682, 30] width 191 height 16
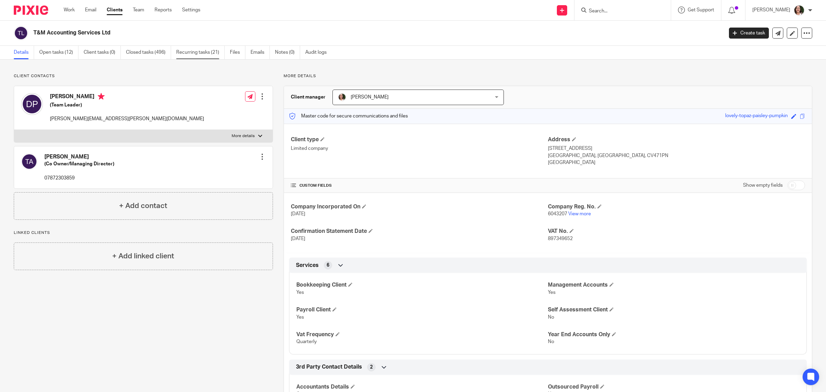
click at [200, 53] on link "Recurring tasks (21)" at bounding box center [200, 52] width 49 height 13
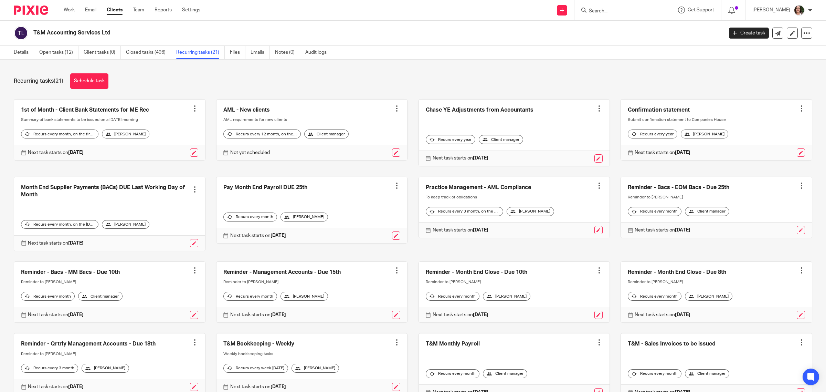
click at [133, 109] on link at bounding box center [109, 129] width 191 height 61
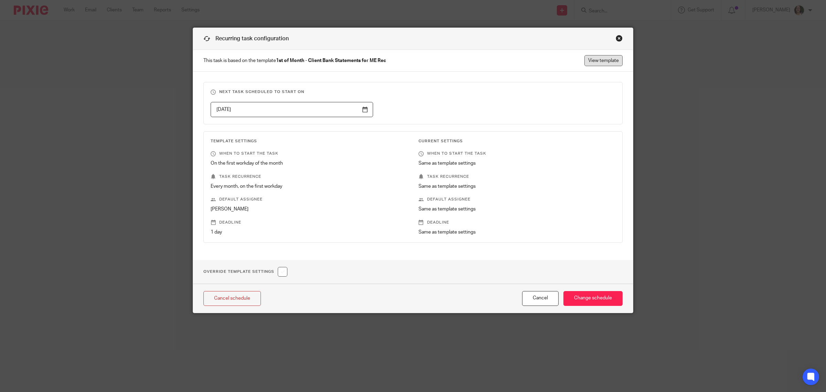
click at [596, 62] on link "View template" at bounding box center [603, 60] width 38 height 11
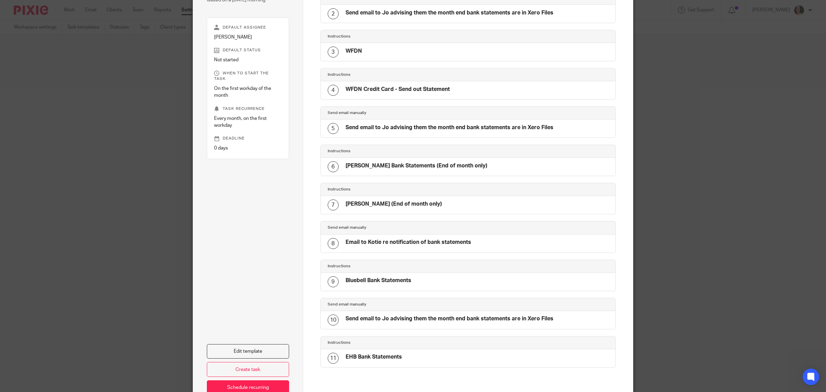
scroll to position [157, 0]
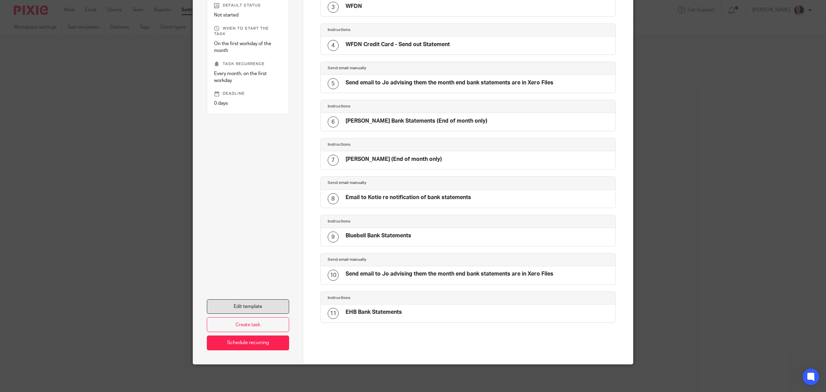
click at [267, 310] on link "Edit template" at bounding box center [248, 306] width 82 height 15
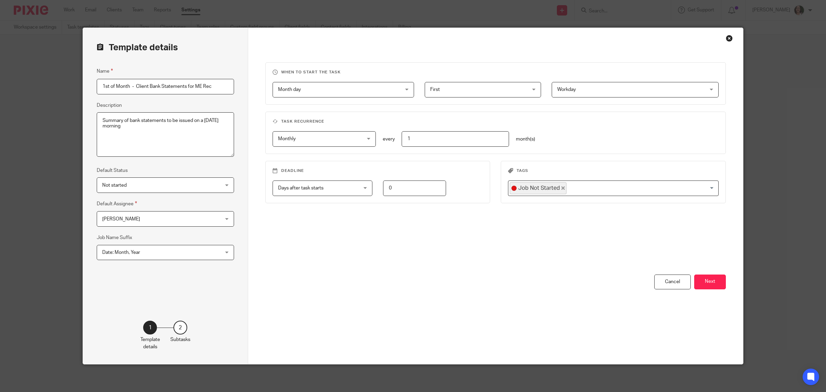
click at [157, 221] on span "[PERSON_NAME]" at bounding box center [154, 218] width 105 height 14
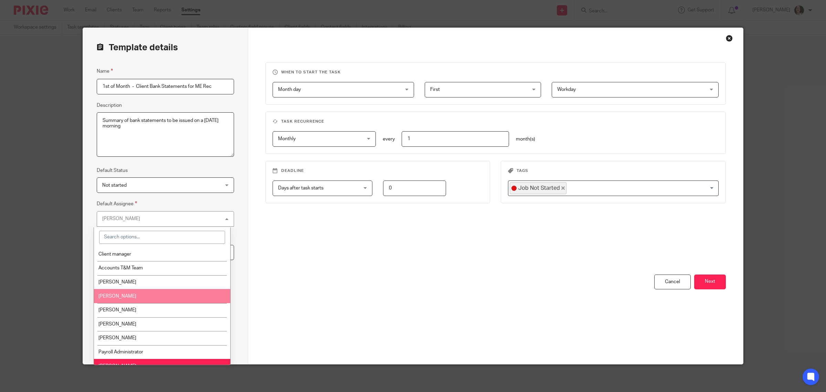
click at [147, 292] on li "Emily Strutton" at bounding box center [162, 296] width 136 height 14
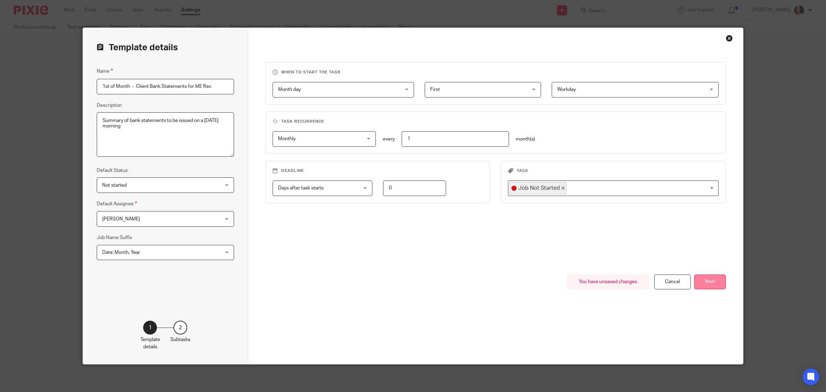
click at [706, 281] on button "Next" at bounding box center [710, 281] width 32 height 15
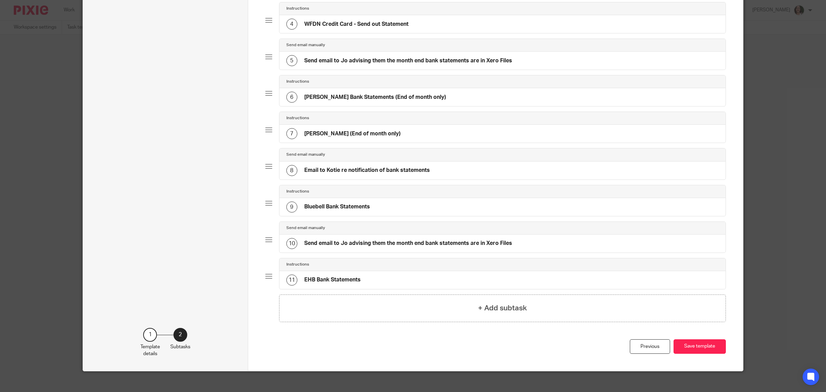
scroll to position [180, 0]
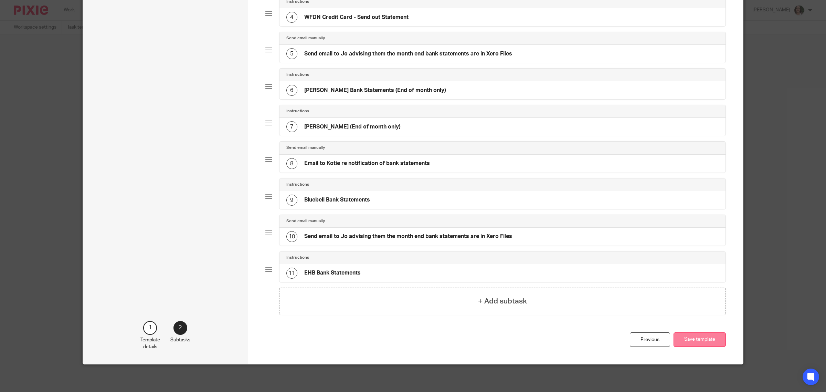
click at [692, 343] on button "Save template" at bounding box center [699, 339] width 52 height 15
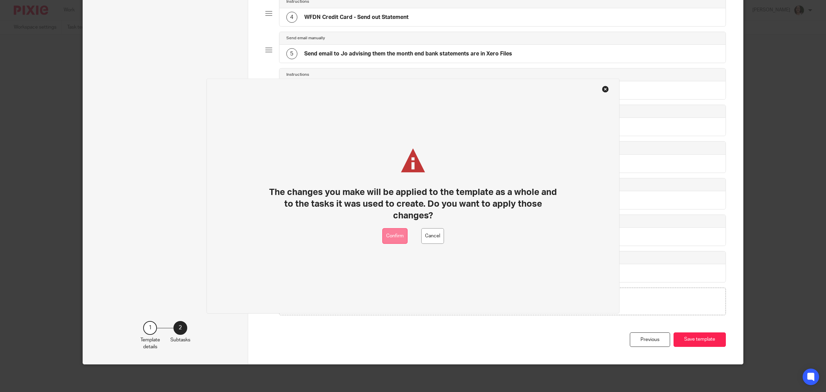
click at [397, 238] on button "Confirm" at bounding box center [394, 235] width 25 height 15
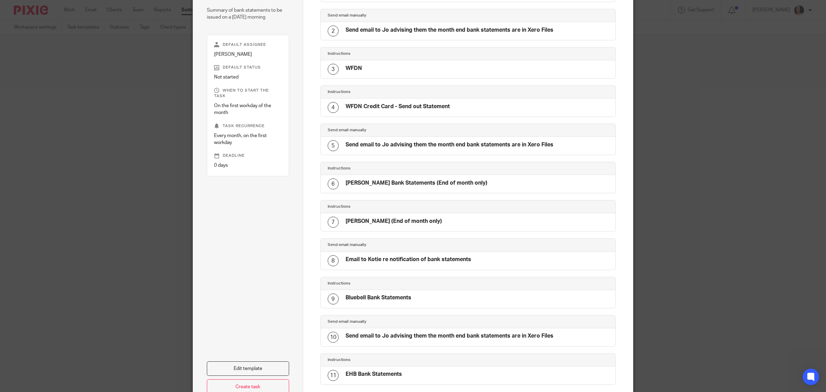
scroll to position [157, 0]
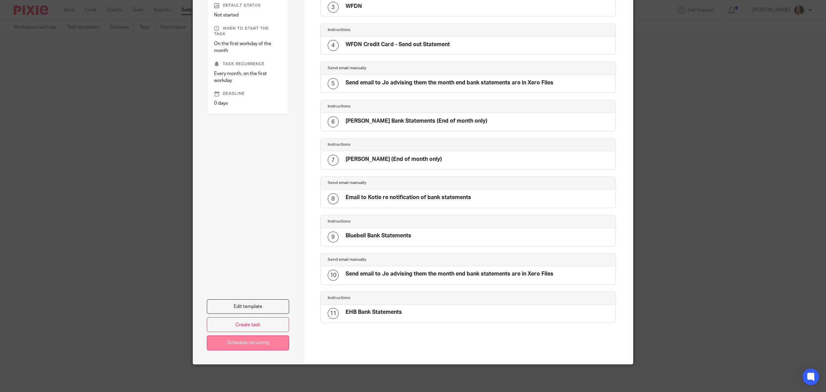
click at [255, 346] on link "Schedule recurring" at bounding box center [248, 342] width 82 height 15
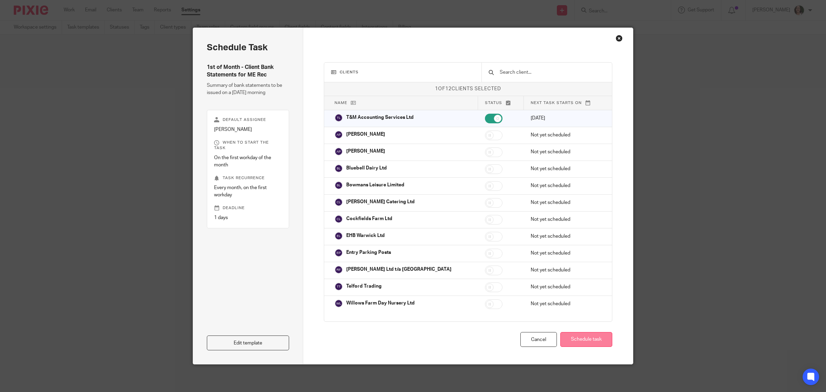
click at [595, 341] on button "Schedule task" at bounding box center [586, 339] width 52 height 15
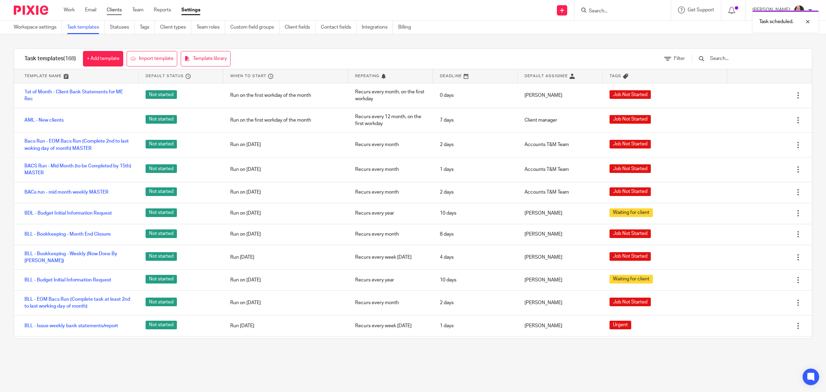
click at [120, 9] on link "Clients" at bounding box center [114, 10] width 15 height 7
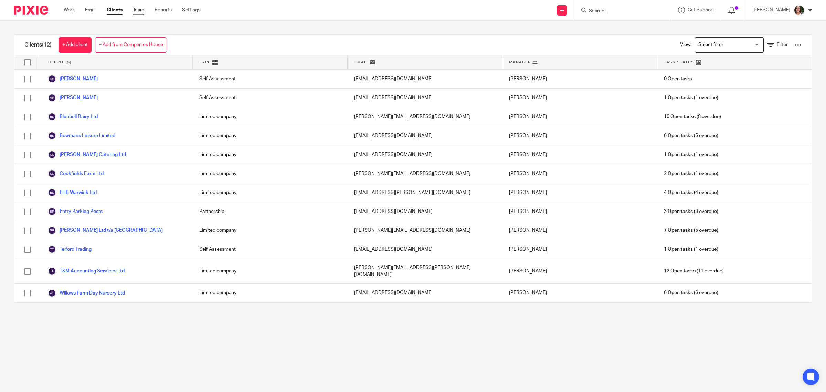
click at [144, 11] on link "Team" at bounding box center [138, 10] width 11 height 7
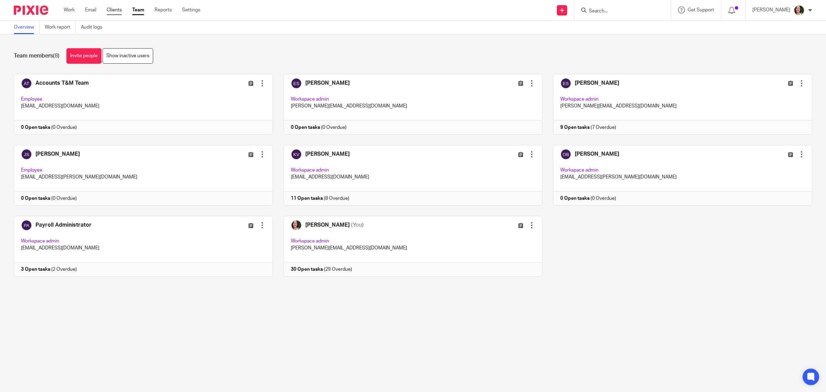
click at [120, 9] on link "Clients" at bounding box center [114, 10] width 15 height 7
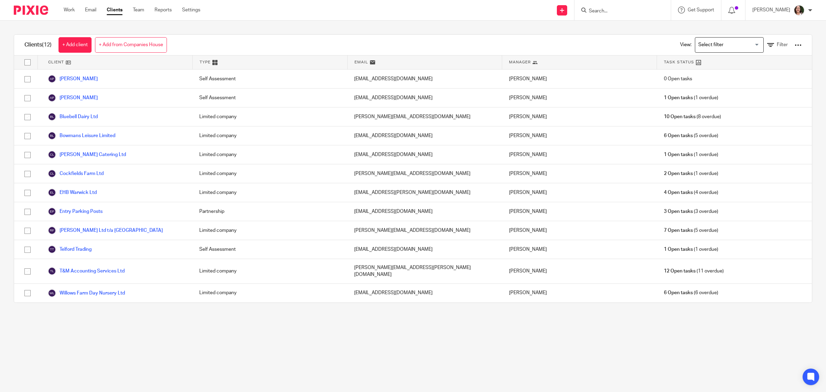
click at [612, 10] on input "Search" at bounding box center [619, 11] width 62 height 6
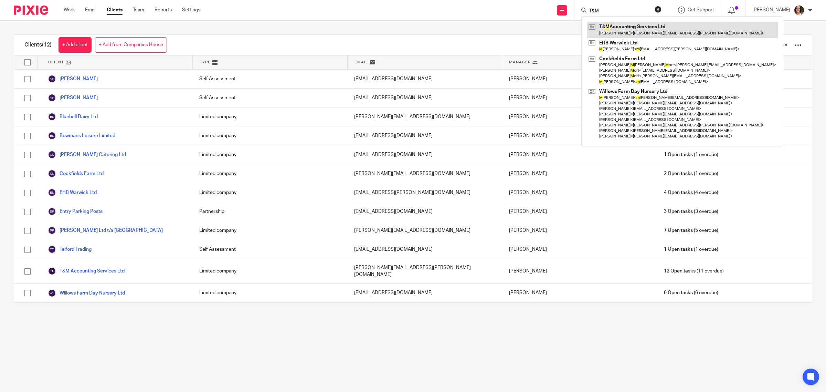
type input "T&M"
click at [639, 23] on link at bounding box center [682, 30] width 191 height 16
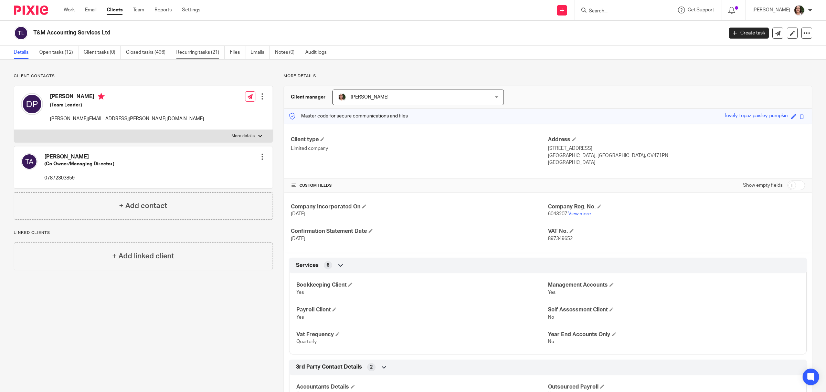
click at [213, 56] on link "Recurring tasks (21)" at bounding box center [200, 52] width 49 height 13
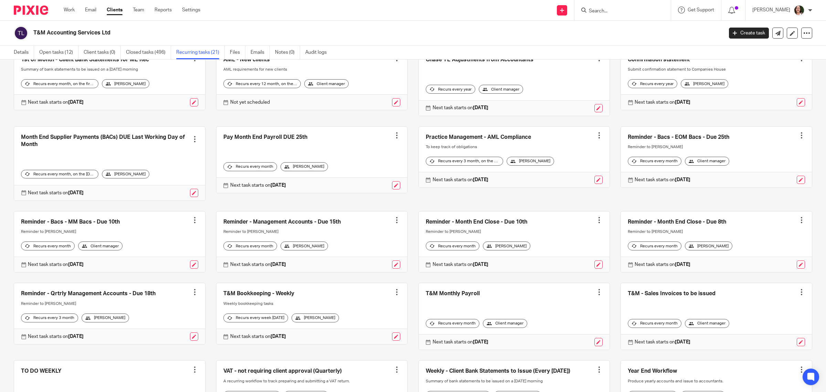
scroll to position [66, 0]
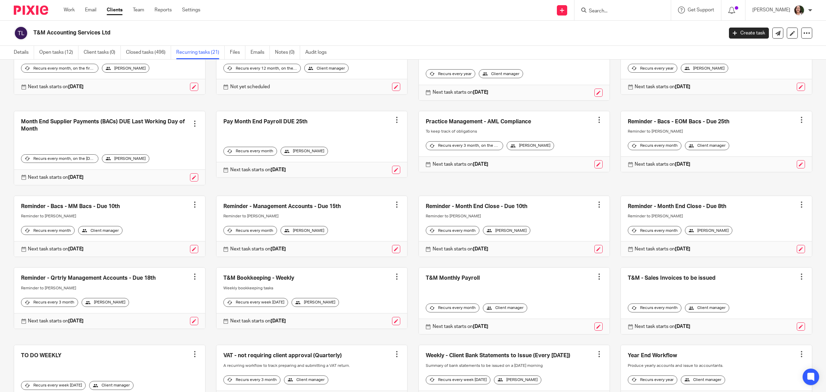
click at [282, 286] on link at bounding box center [311, 297] width 191 height 61
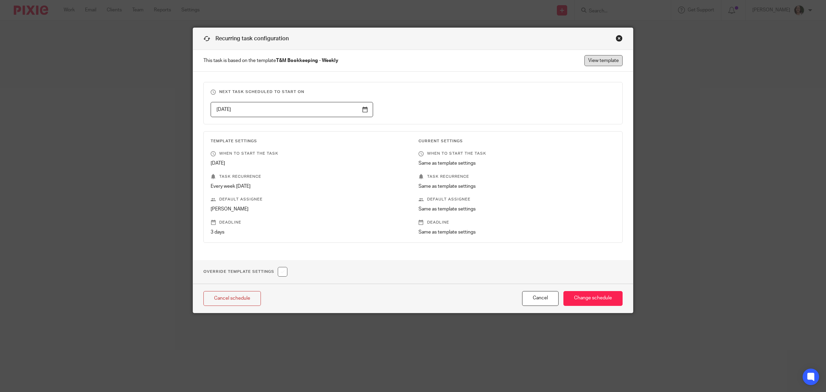
click at [598, 64] on link "View template" at bounding box center [603, 60] width 38 height 11
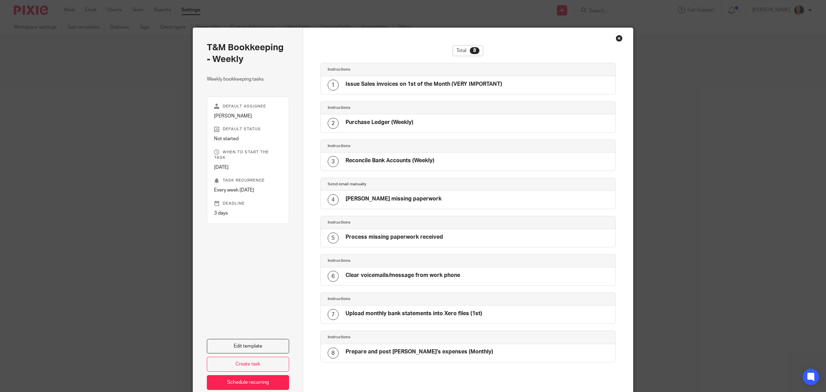
drag, startPoint x: 615, startPoint y: 40, endPoint x: 619, endPoint y: 38, distance: 4.9
click at [619, 38] on div "T&M Bookkeeping - Weekly Weekly bookkeeping tasks Default assignee [PERSON_NAME…" at bounding box center [413, 216] width 440 height 376
click at [617, 38] on div "Close this dialog window" at bounding box center [619, 38] width 7 height 7
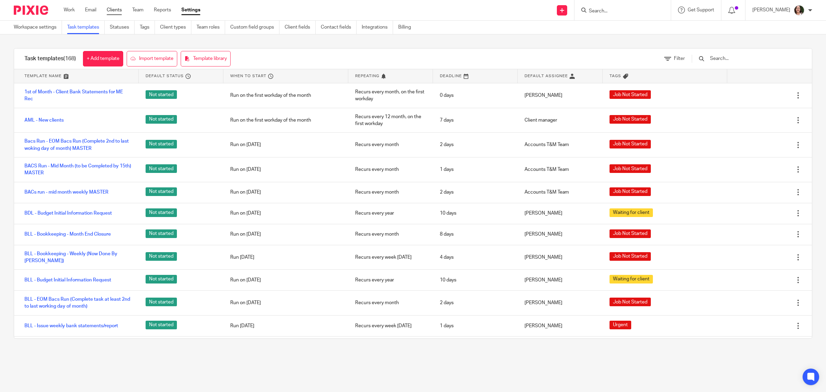
click at [110, 10] on link "Clients" at bounding box center [114, 10] width 15 height 7
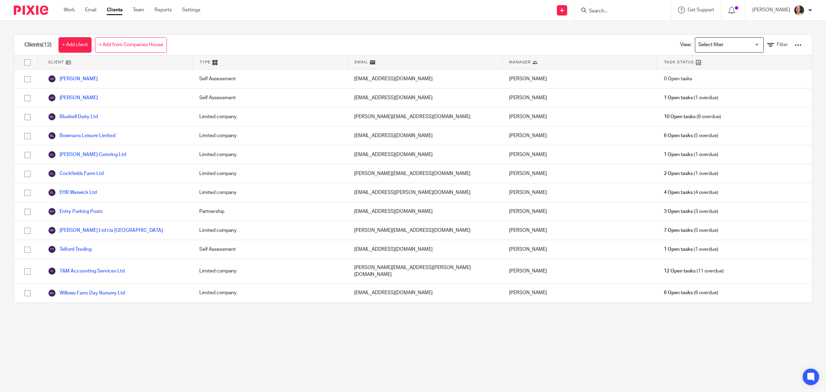
click at [600, 9] on input "Search" at bounding box center [619, 11] width 62 height 6
type input "Bowmnas"
click at [615, 29] on link at bounding box center [661, 32] width 148 height 21
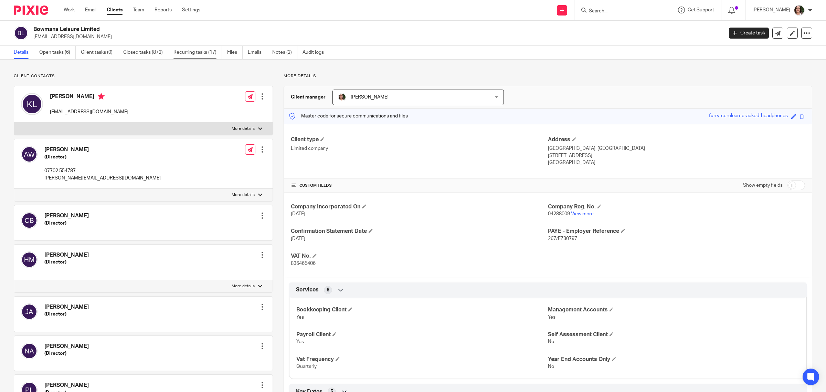
click at [201, 52] on link "Recurring tasks (17)" at bounding box center [197, 52] width 49 height 13
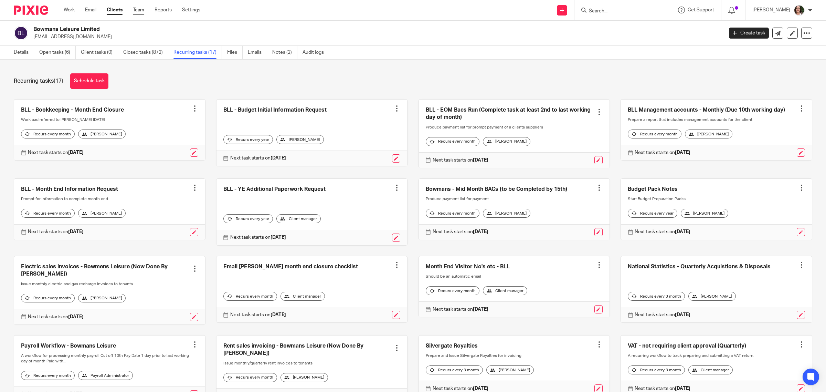
click at [141, 10] on link "Team" at bounding box center [138, 10] width 11 height 7
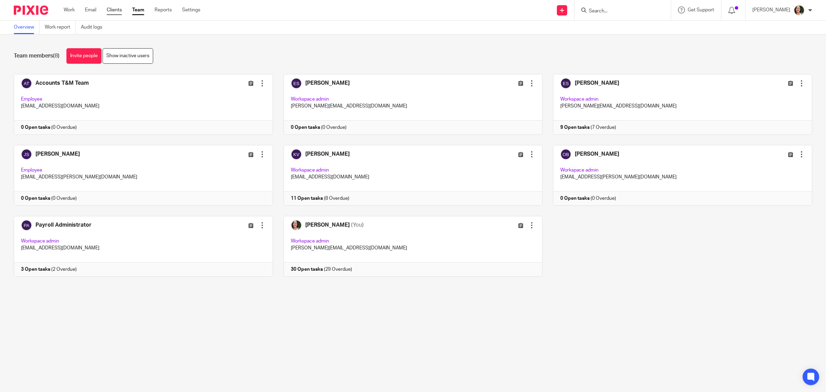
click at [119, 10] on link "Clients" at bounding box center [114, 10] width 15 height 7
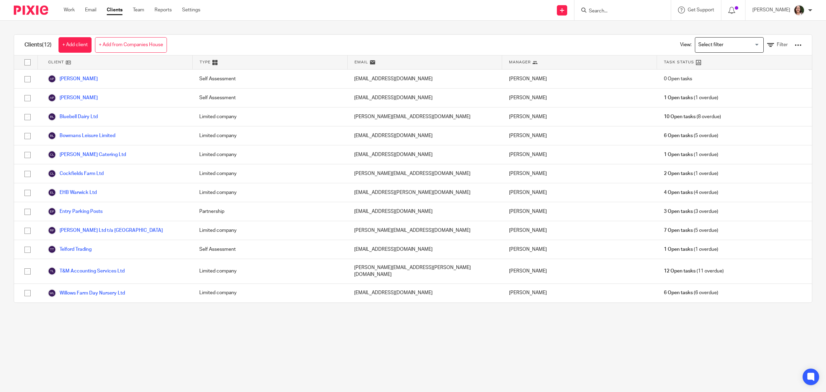
click at [608, 6] on form at bounding box center [624, 10] width 73 height 9
click at [607, 11] on input "Search" at bounding box center [619, 11] width 62 height 6
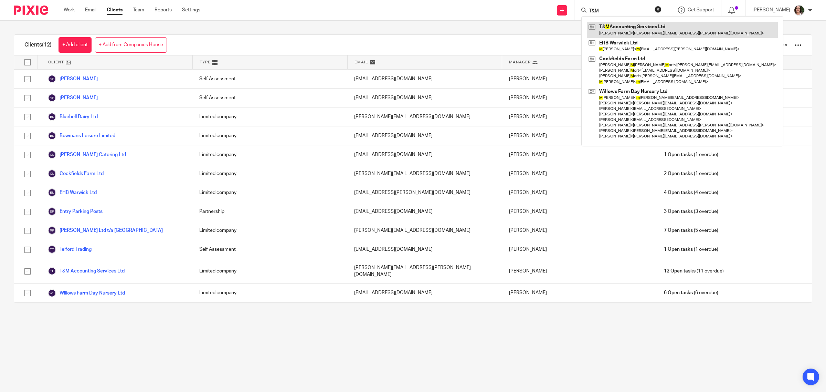
type input "T&M"
click at [618, 28] on link at bounding box center [682, 30] width 191 height 16
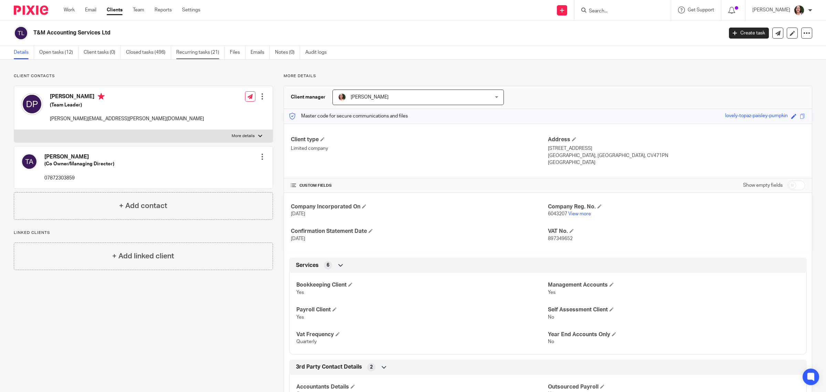
click at [192, 51] on link "Recurring tasks (21)" at bounding box center [200, 52] width 49 height 13
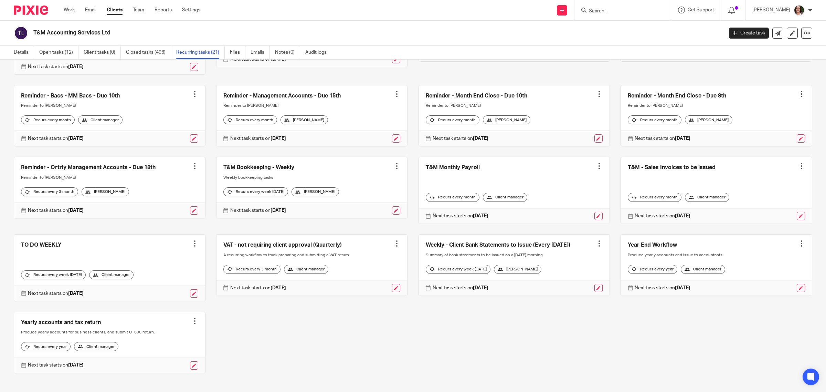
scroll to position [195, 0]
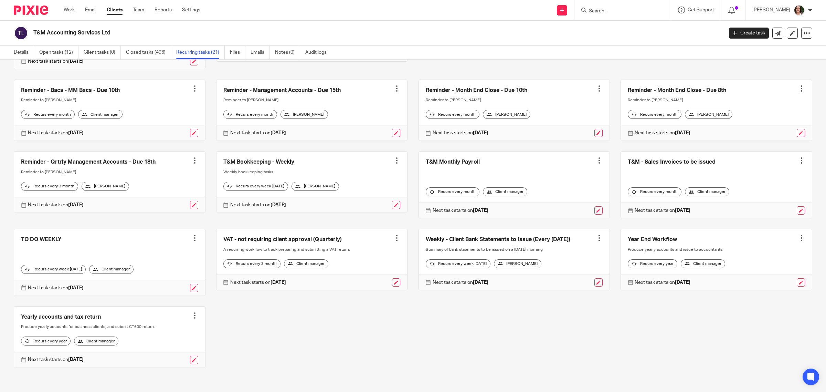
click at [468, 233] on link at bounding box center [514, 259] width 191 height 61
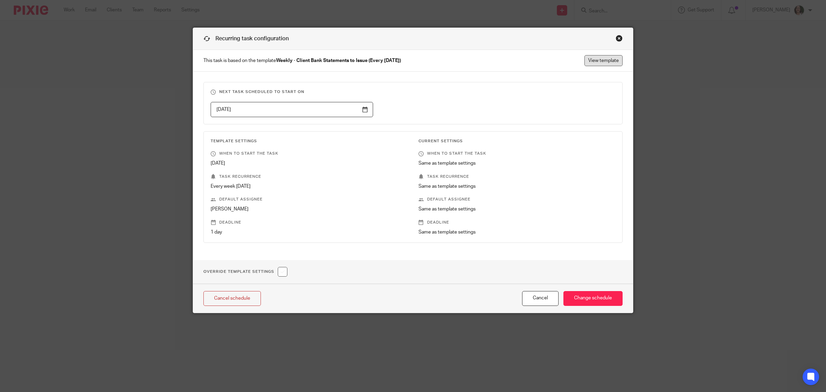
click at [600, 62] on link "View template" at bounding box center [603, 60] width 38 height 11
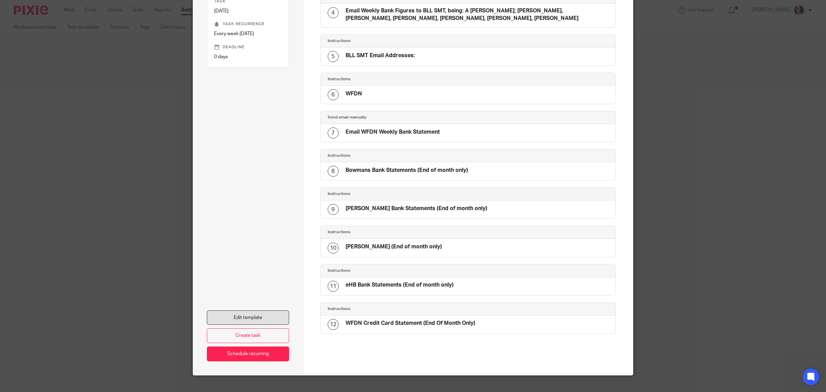
scroll to position [201, 0]
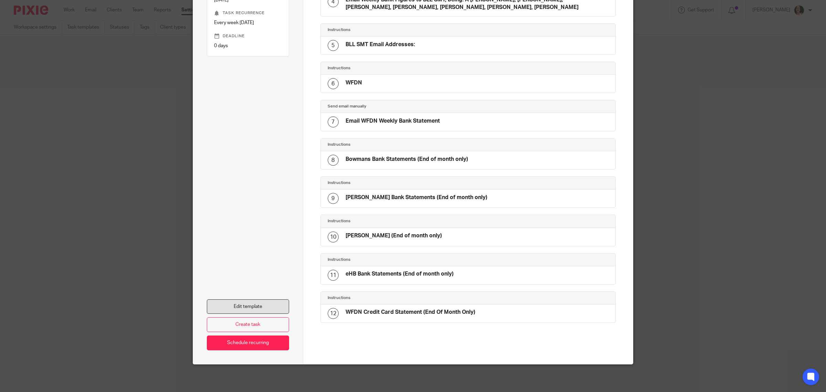
click at [266, 306] on link "Edit template" at bounding box center [248, 306] width 82 height 15
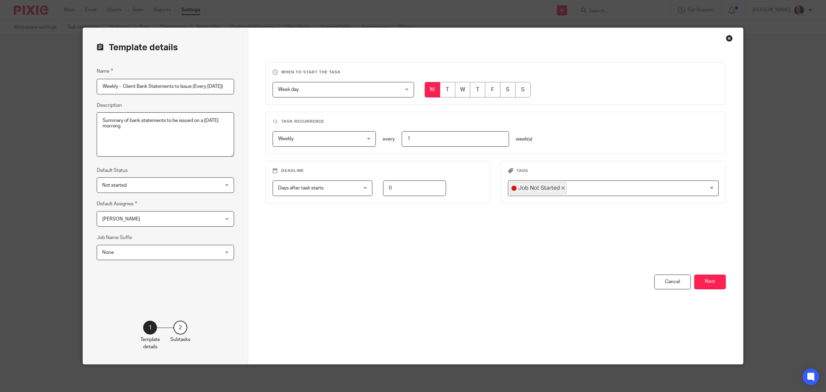
click at [164, 220] on span "[PERSON_NAME]" at bounding box center [154, 218] width 105 height 14
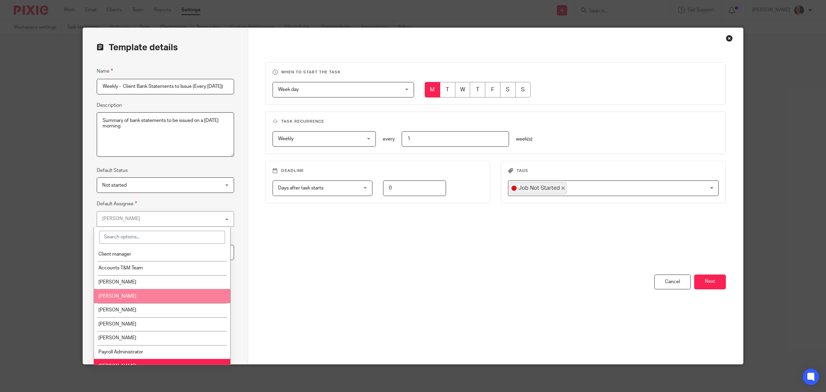
click at [157, 293] on li "[PERSON_NAME]" at bounding box center [162, 296] width 136 height 14
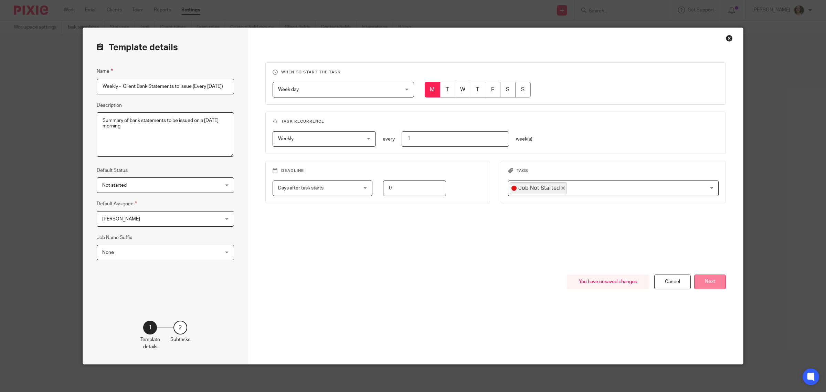
click at [699, 282] on button "Next" at bounding box center [710, 281] width 32 height 15
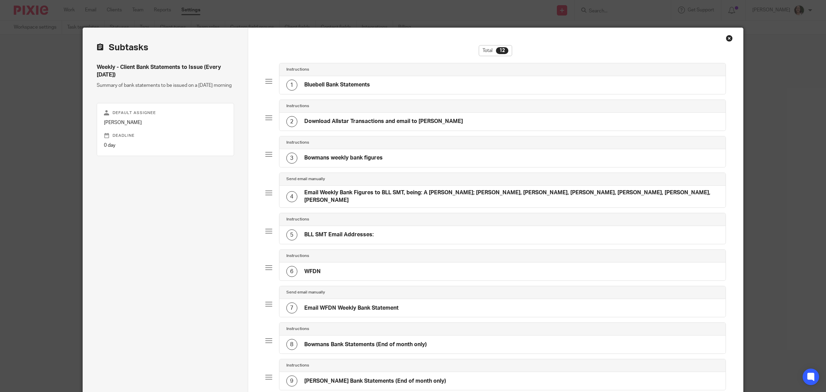
click at [365, 194] on h4 "Email Weekly Bank Figures to BLL SMT, being: A Wolfe, Sally Reynolds; Hayleigh …" at bounding box center [511, 196] width 415 height 15
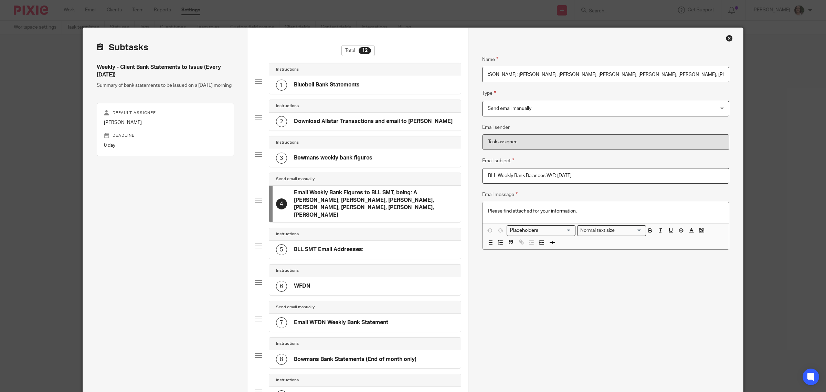
drag, startPoint x: 525, startPoint y: 75, endPoint x: 764, endPoint y: 80, distance: 238.5
click at [764, 80] on div "Template details Name Weekly - Client Bank Statements to Issue (Every Monday) D…" at bounding box center [413, 196] width 826 height 392
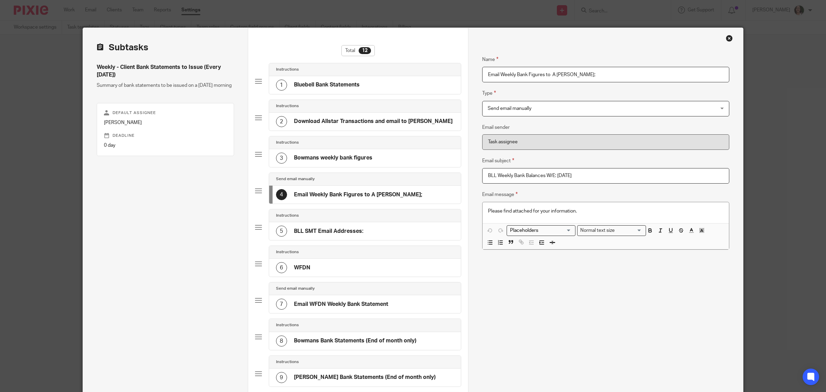
type input "Email Weekly Bank Figures to A Wolfe, Sally Reynolds;"
click at [362, 236] on div "5 BLL SMT Email Addresses:" at bounding box center [365, 231] width 192 height 18
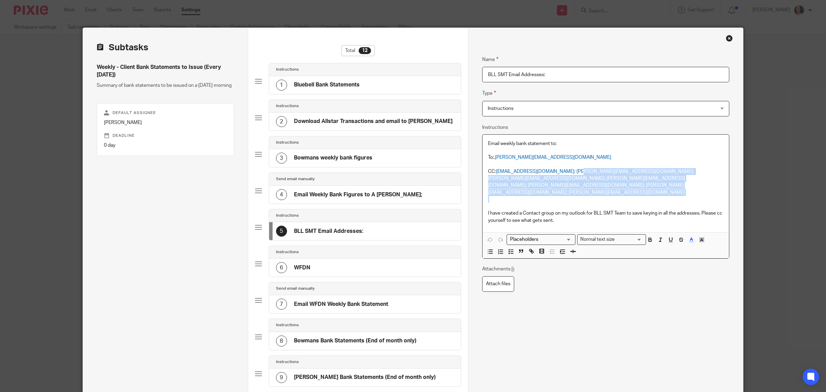
drag, startPoint x: 564, startPoint y: 170, endPoint x: 596, endPoint y: 190, distance: 37.8
click at [596, 190] on div "Email weekly bank statement to: To: .andrew@porthillfarm.co.uk CC: sallyr@willo…" at bounding box center [605, 183] width 246 height 97
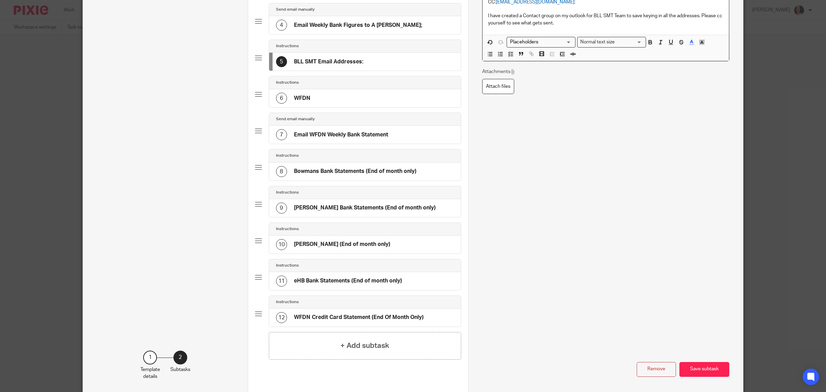
scroll to position [172, 0]
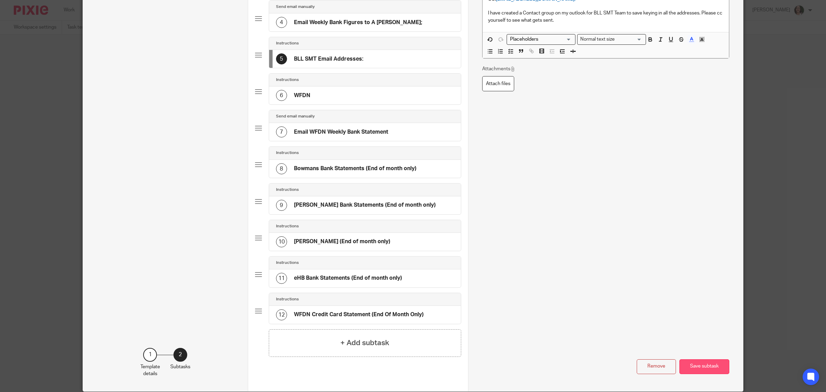
click at [695, 369] on button "Save subtask" at bounding box center [704, 366] width 50 height 15
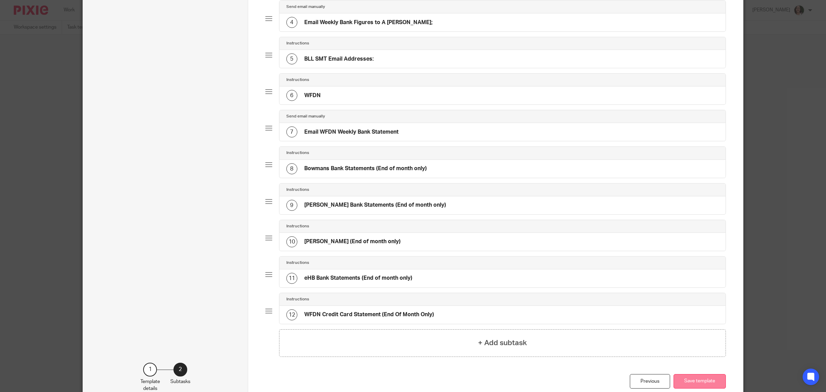
click at [696, 382] on button "Save template" at bounding box center [699, 381] width 52 height 15
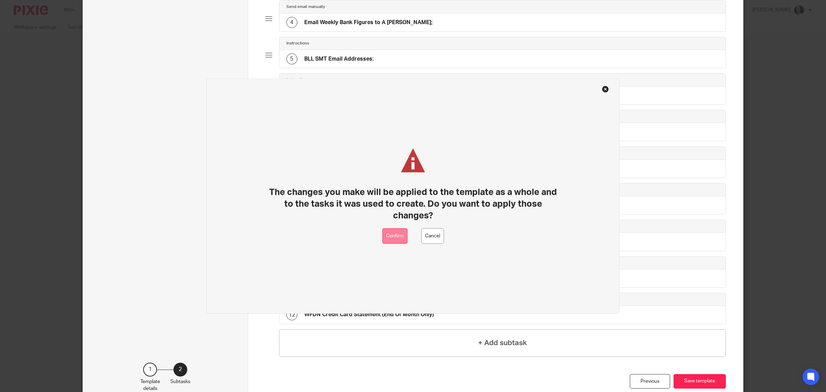
click at [393, 241] on button "Confirm" at bounding box center [394, 235] width 25 height 15
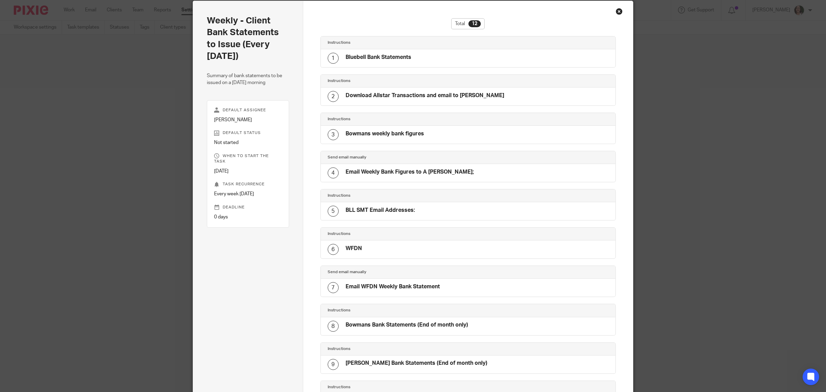
scroll to position [195, 0]
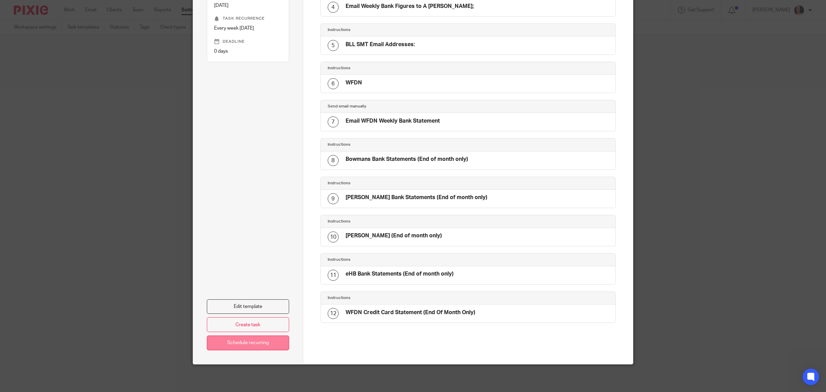
click at [273, 343] on link "Schedule recurring" at bounding box center [248, 342] width 82 height 15
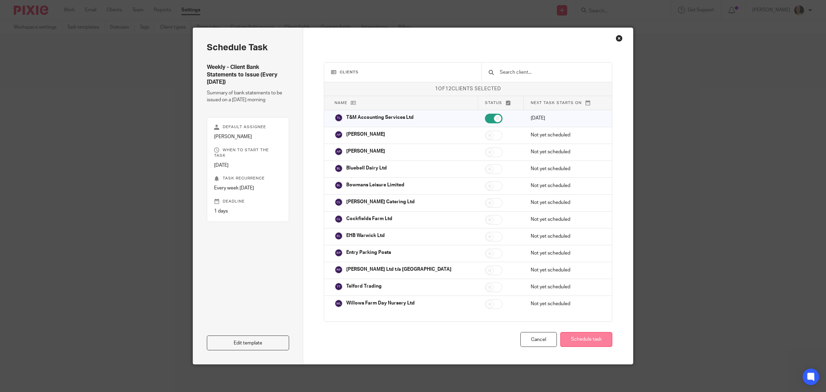
click at [571, 336] on button "Schedule task" at bounding box center [586, 339] width 52 height 15
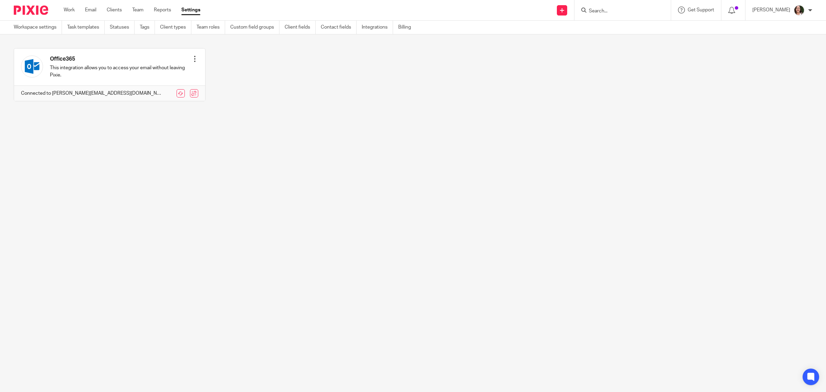
click at [139, 6] on div "Work Email Clients Team Reports Settings Work Email Clients Team Reports Settin…" at bounding box center [134, 10] width 154 height 20
click at [139, 9] on link "Team" at bounding box center [137, 10] width 11 height 7
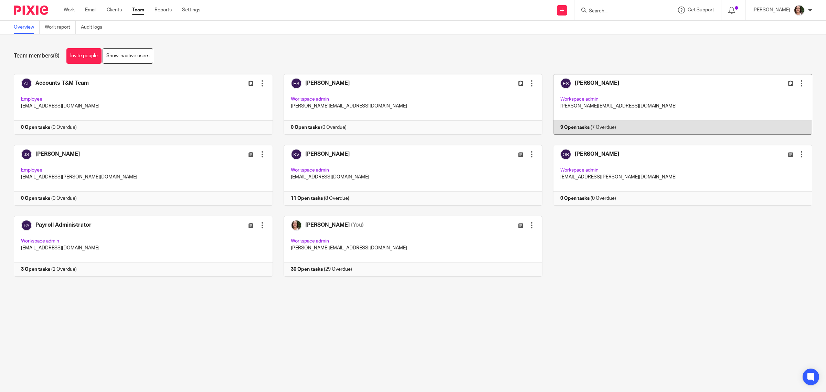
click at [564, 122] on link at bounding box center [677, 104] width 270 height 61
